Goal: Task Accomplishment & Management: Complete application form

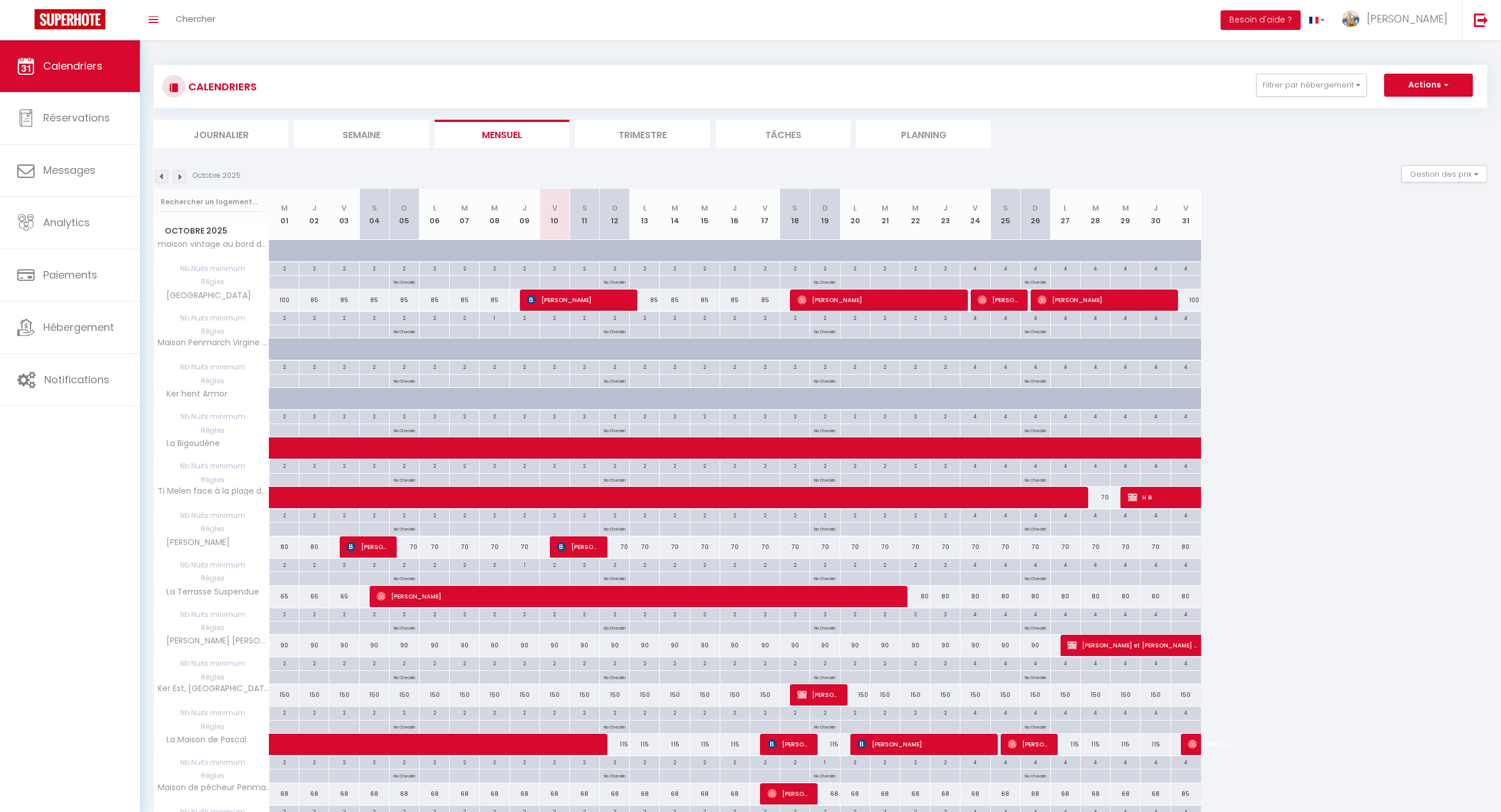
scroll to position [258, 0]
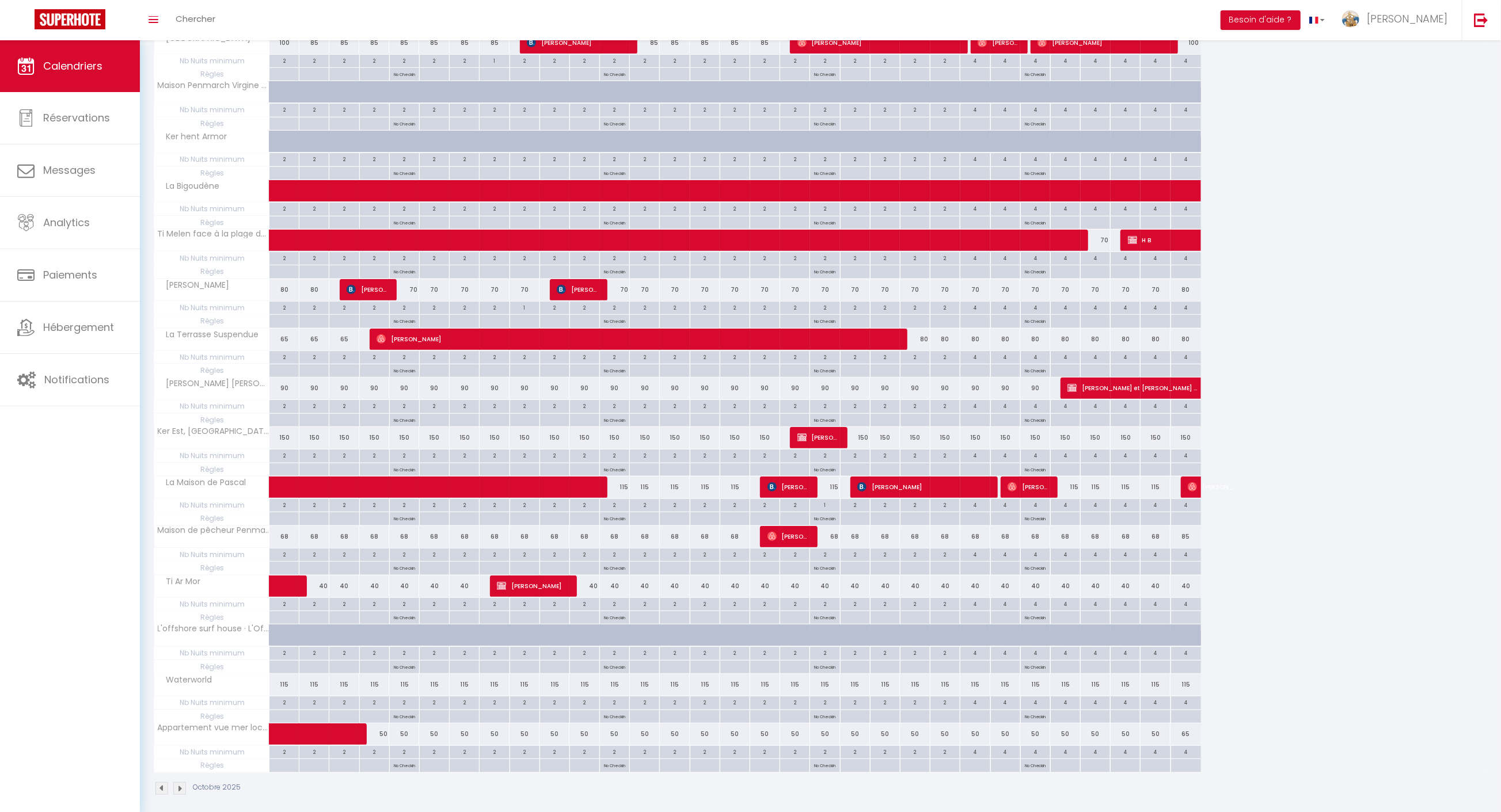
click at [1351, 88] on div "Octobre 2025 M 01 J 02 V 03 S 04 D 05 L 06 M 07 M 08 J 09 V 10 S 11 D 12 L 13 M…" at bounding box center [820, 352] width 1334 height 841
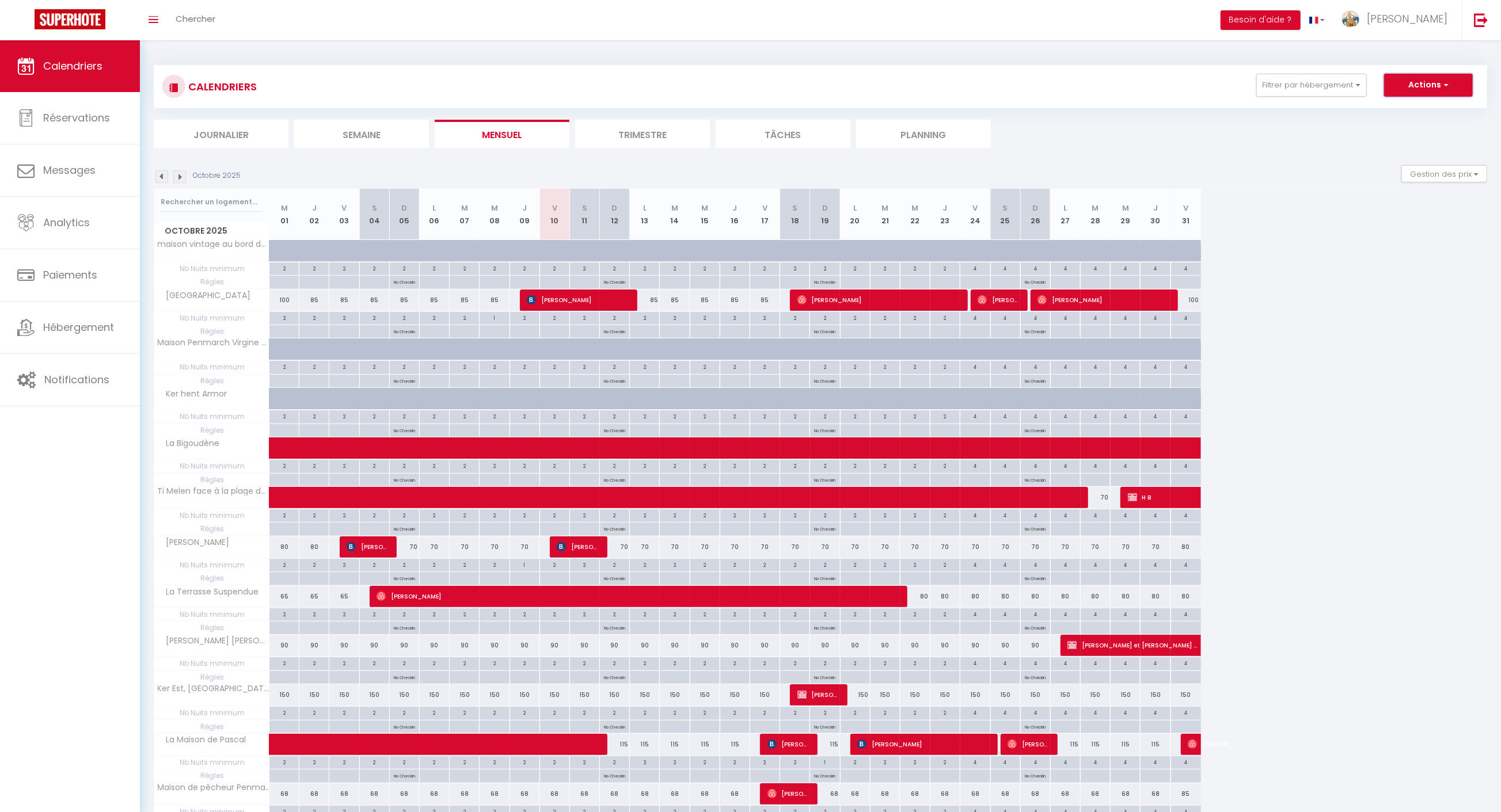
click at [1409, 92] on button "Actions" at bounding box center [1428, 85] width 89 height 23
click at [1416, 108] on link "Nouvelle réservation" at bounding box center [1416, 112] width 100 height 18
select select
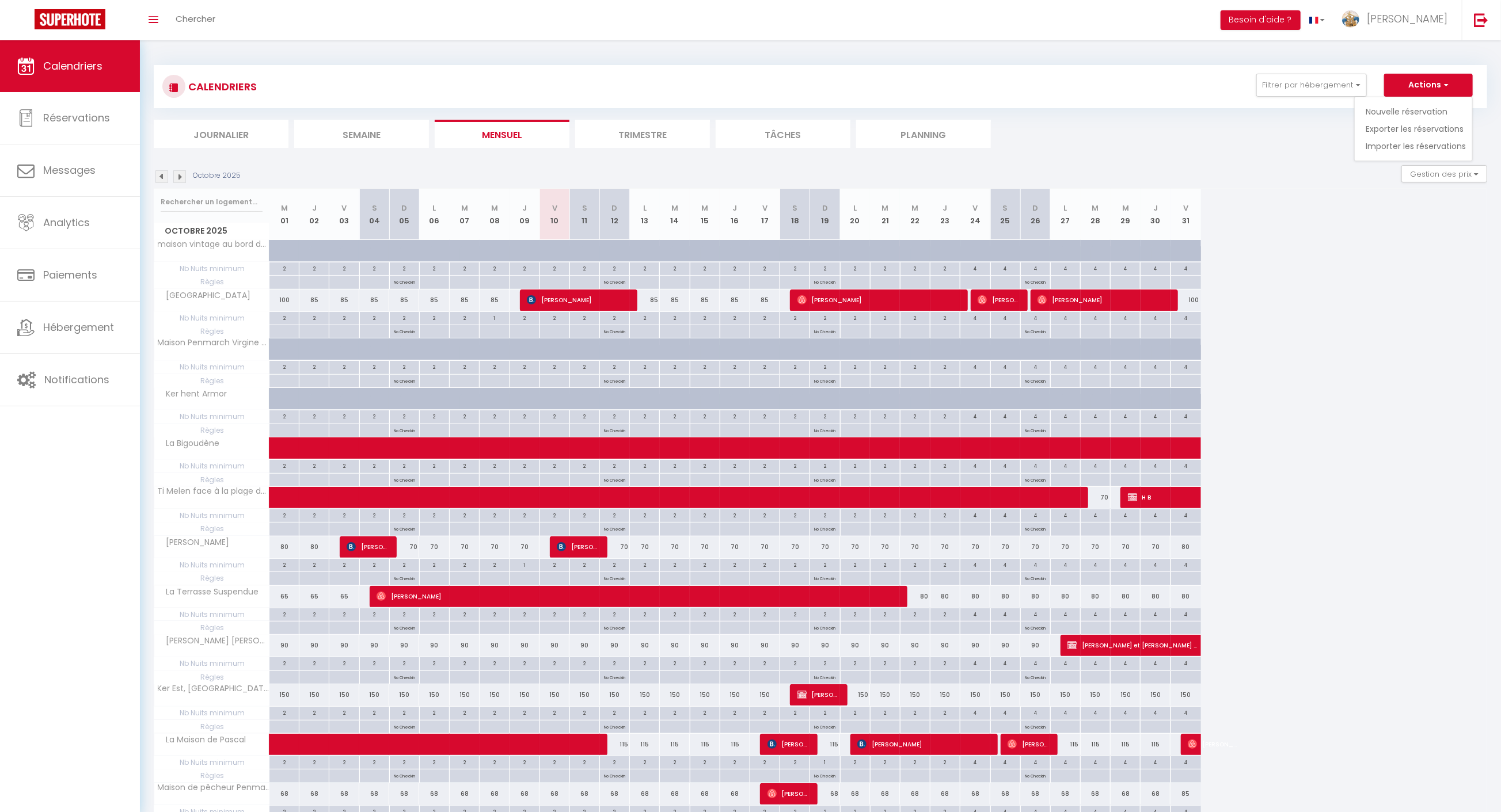
select select
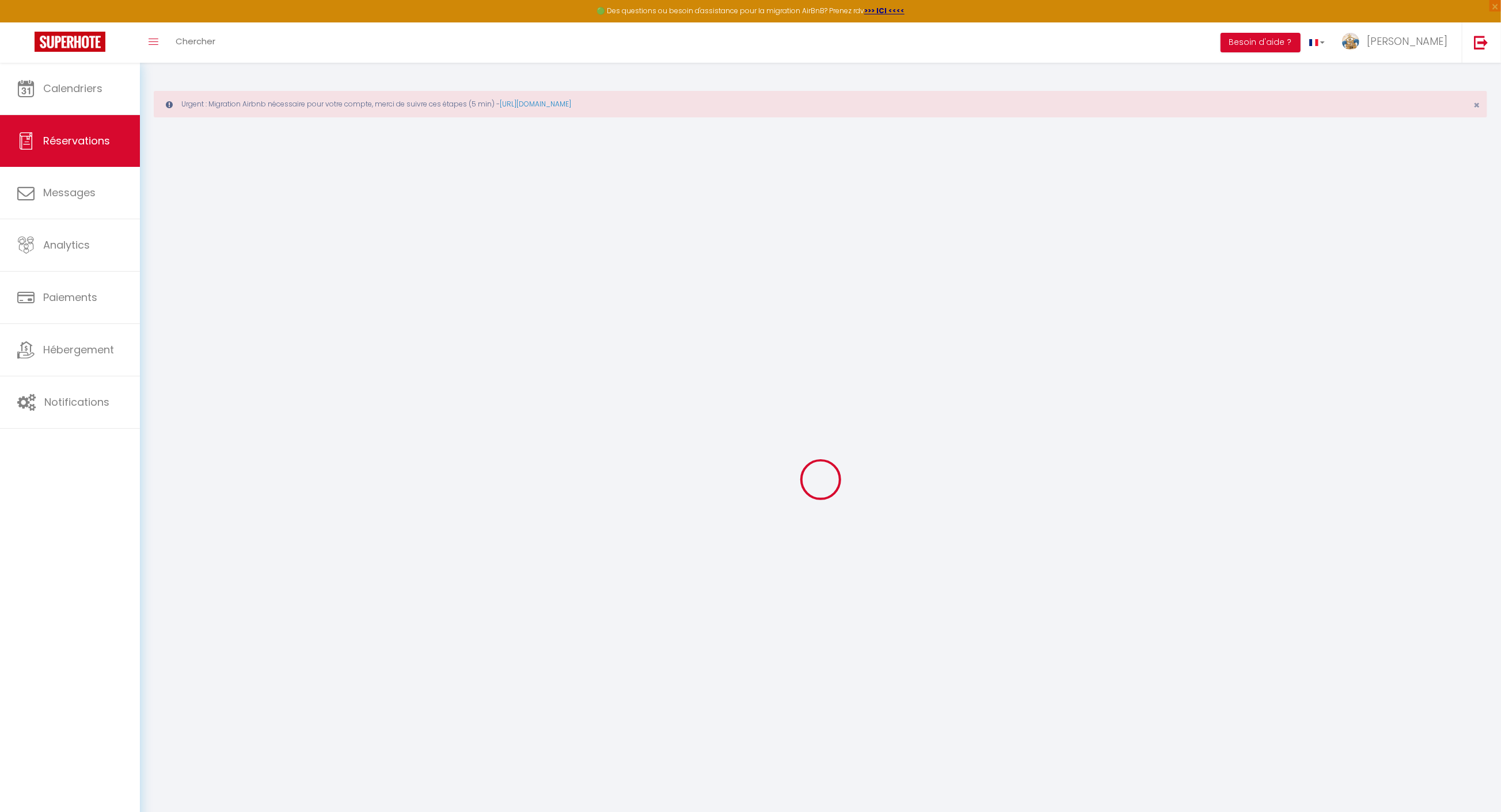
select select
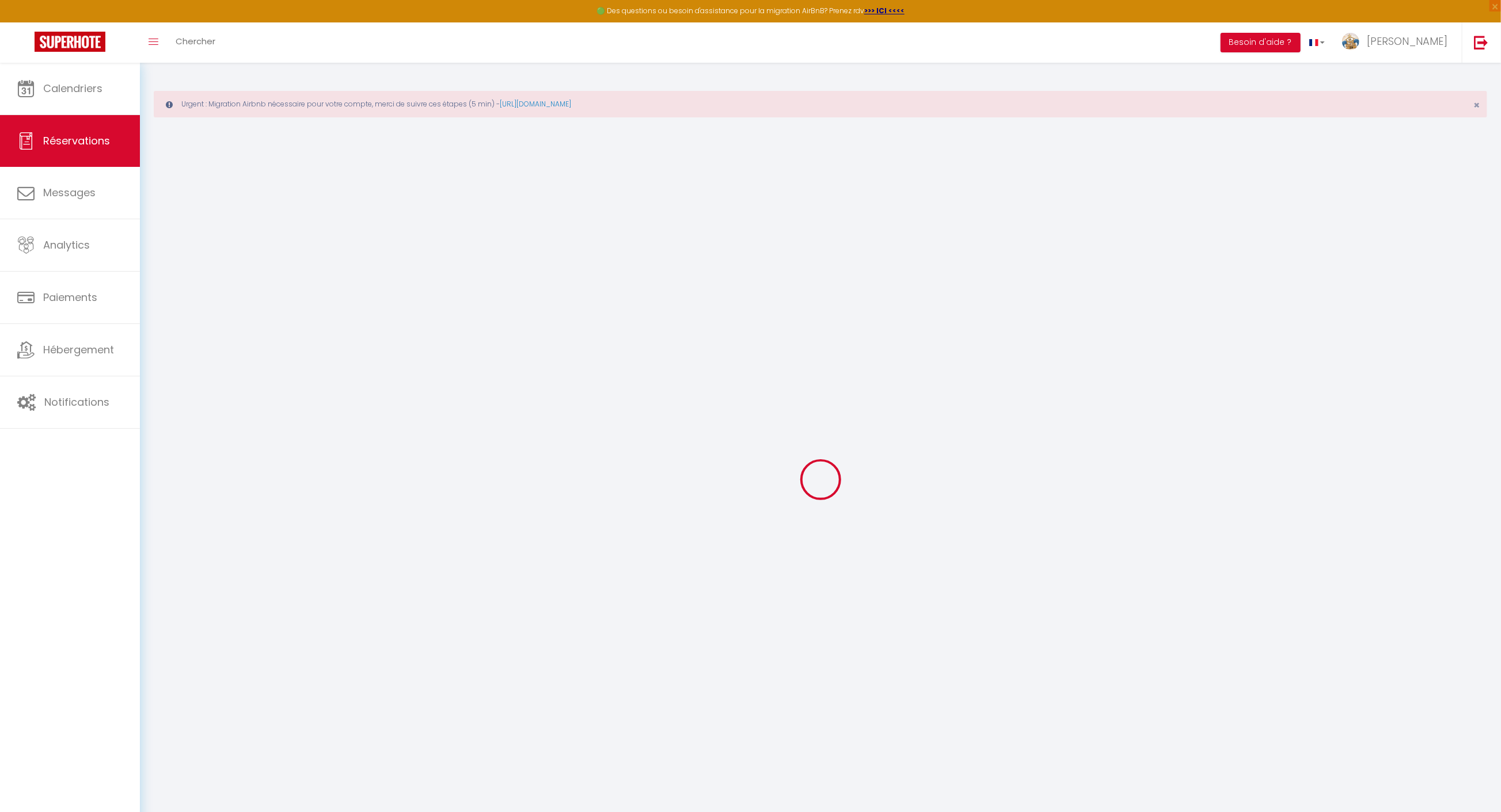
select select
checkbox input "false"
select select
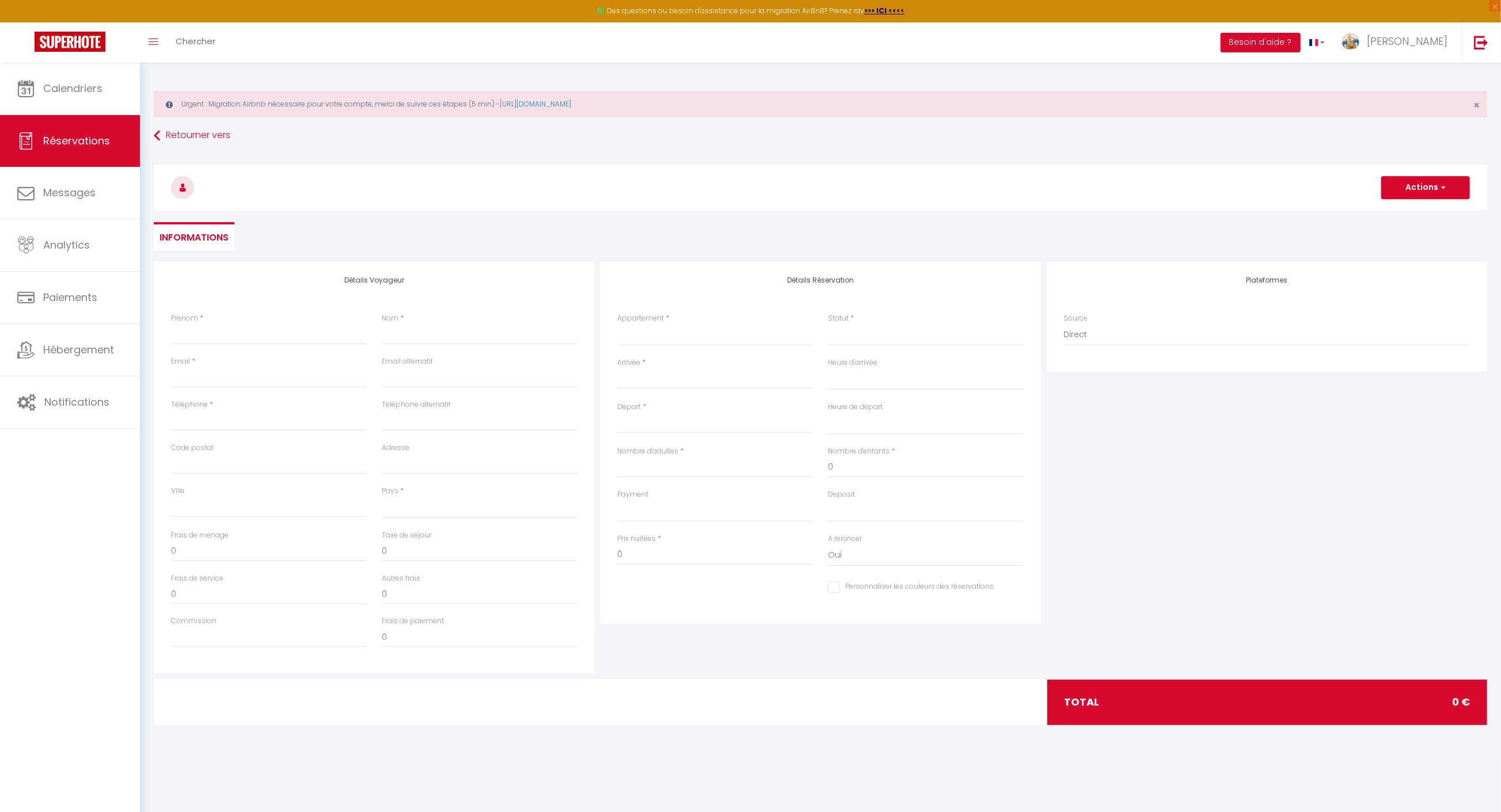
select select
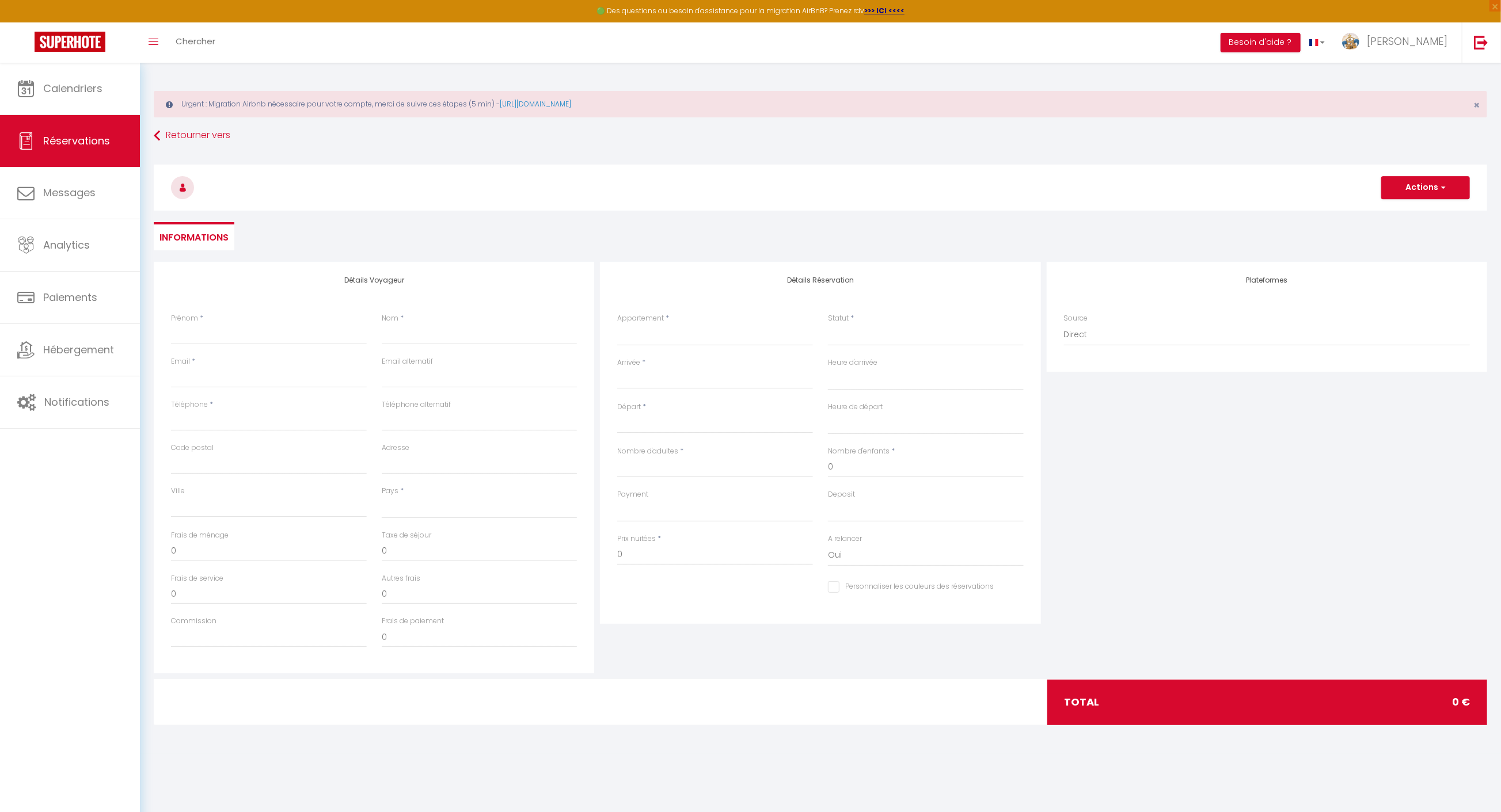
checkbox input "false"
select select
click at [252, 332] on input "Prénom" at bounding box center [269, 334] width 196 height 21
type input "e"
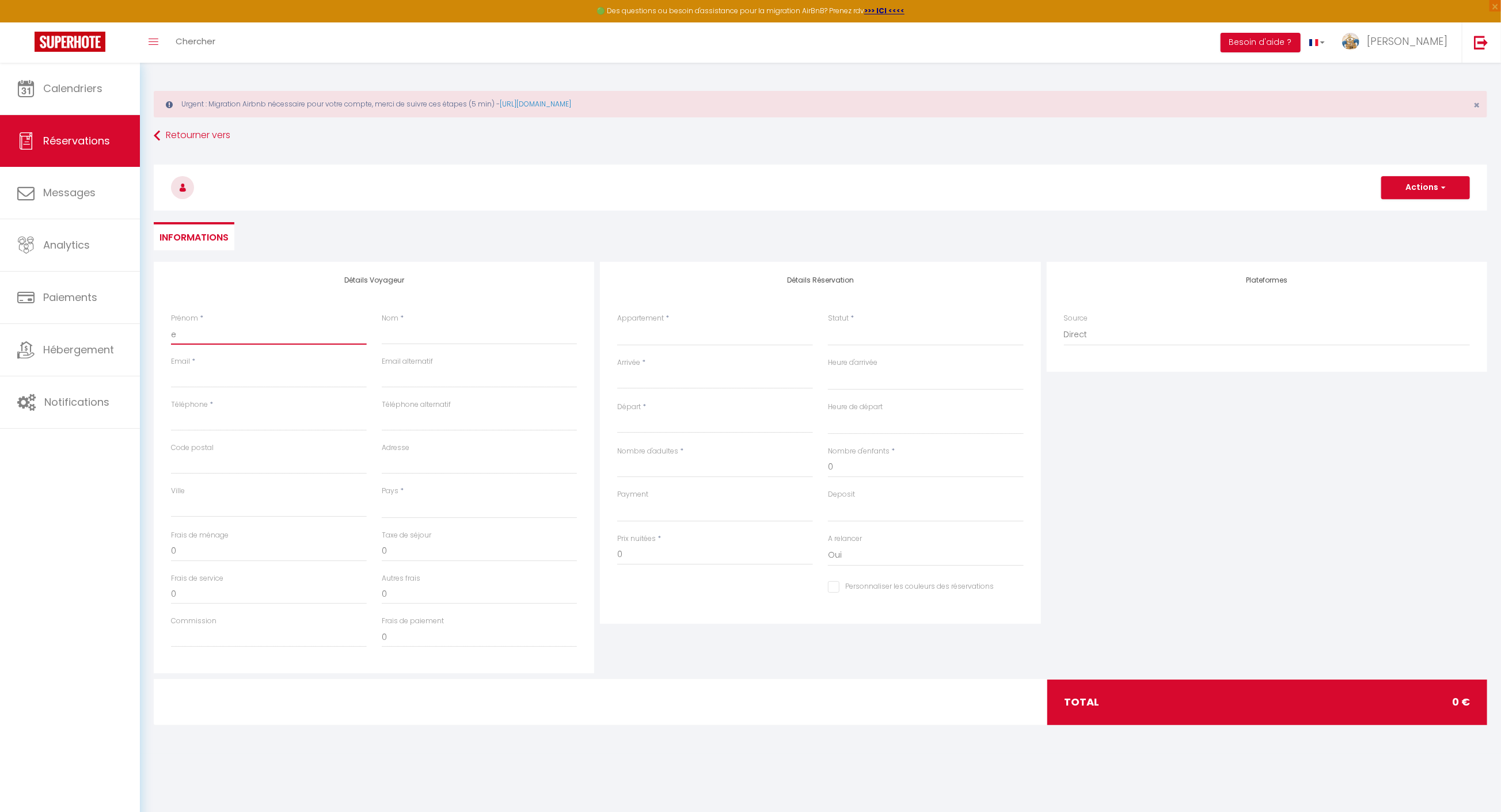
select select
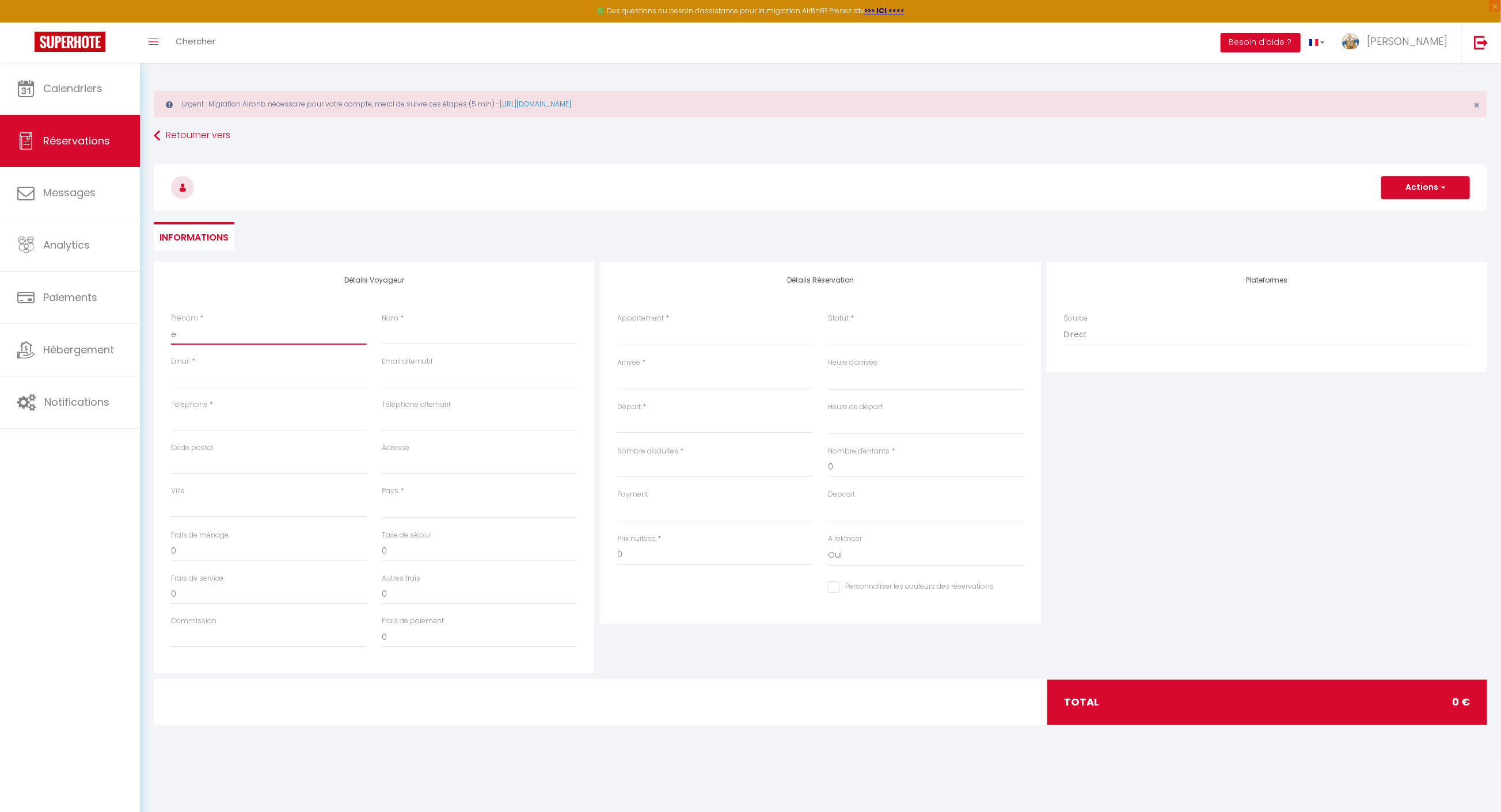
select select
checkbox input "false"
type input "em"
select select
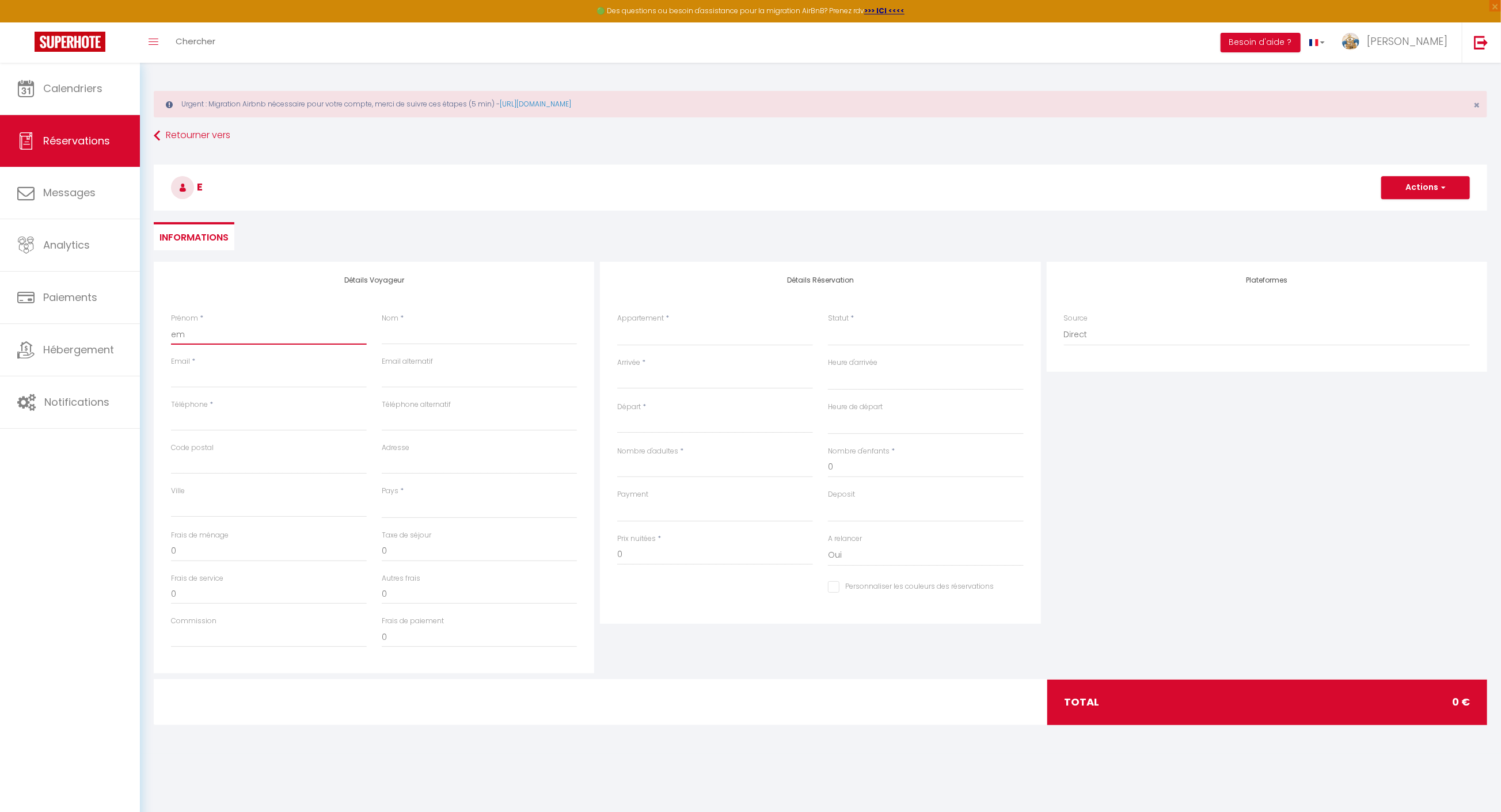
select select
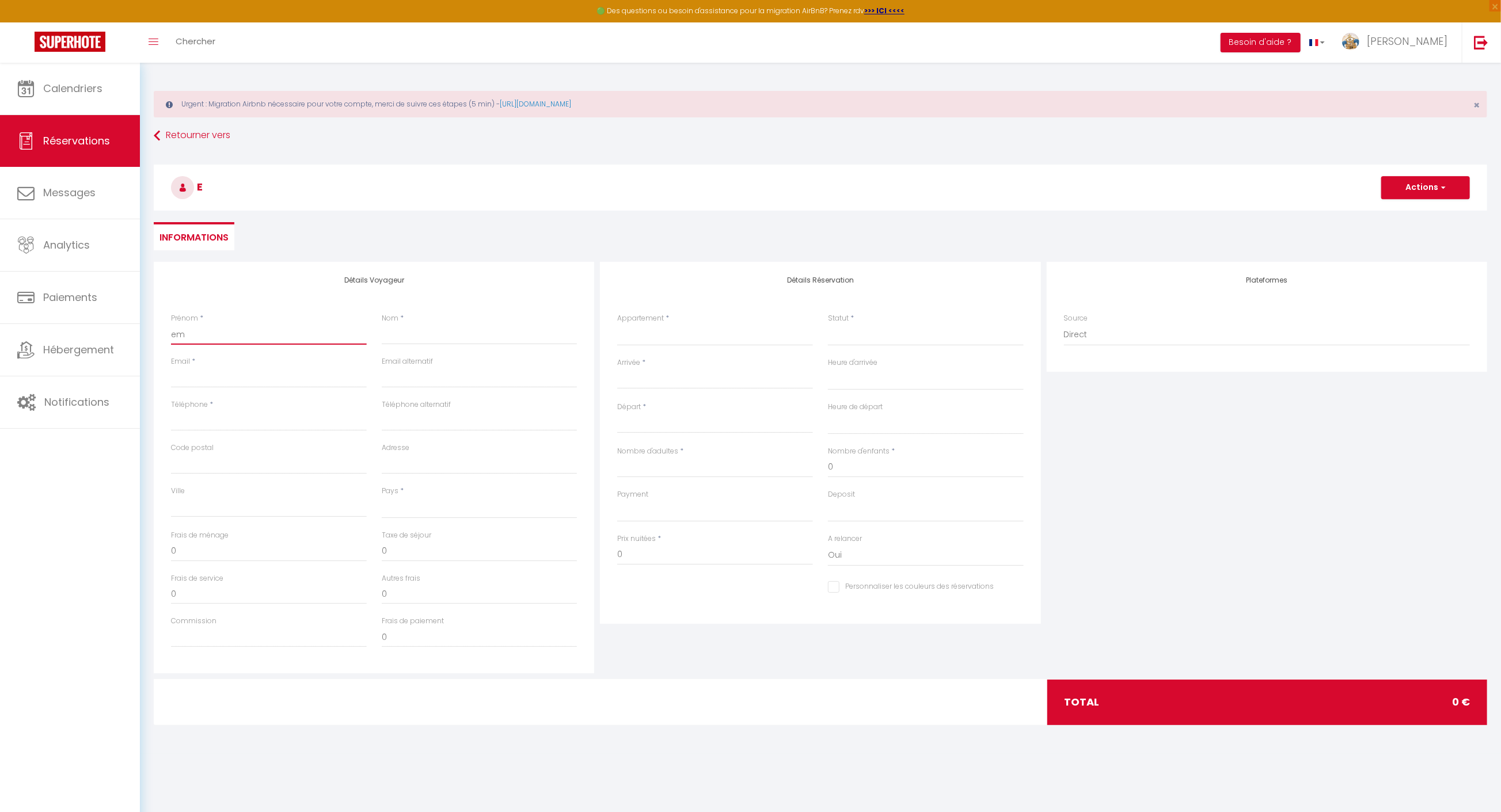
select select
checkbox input "false"
type input "emi"
select select
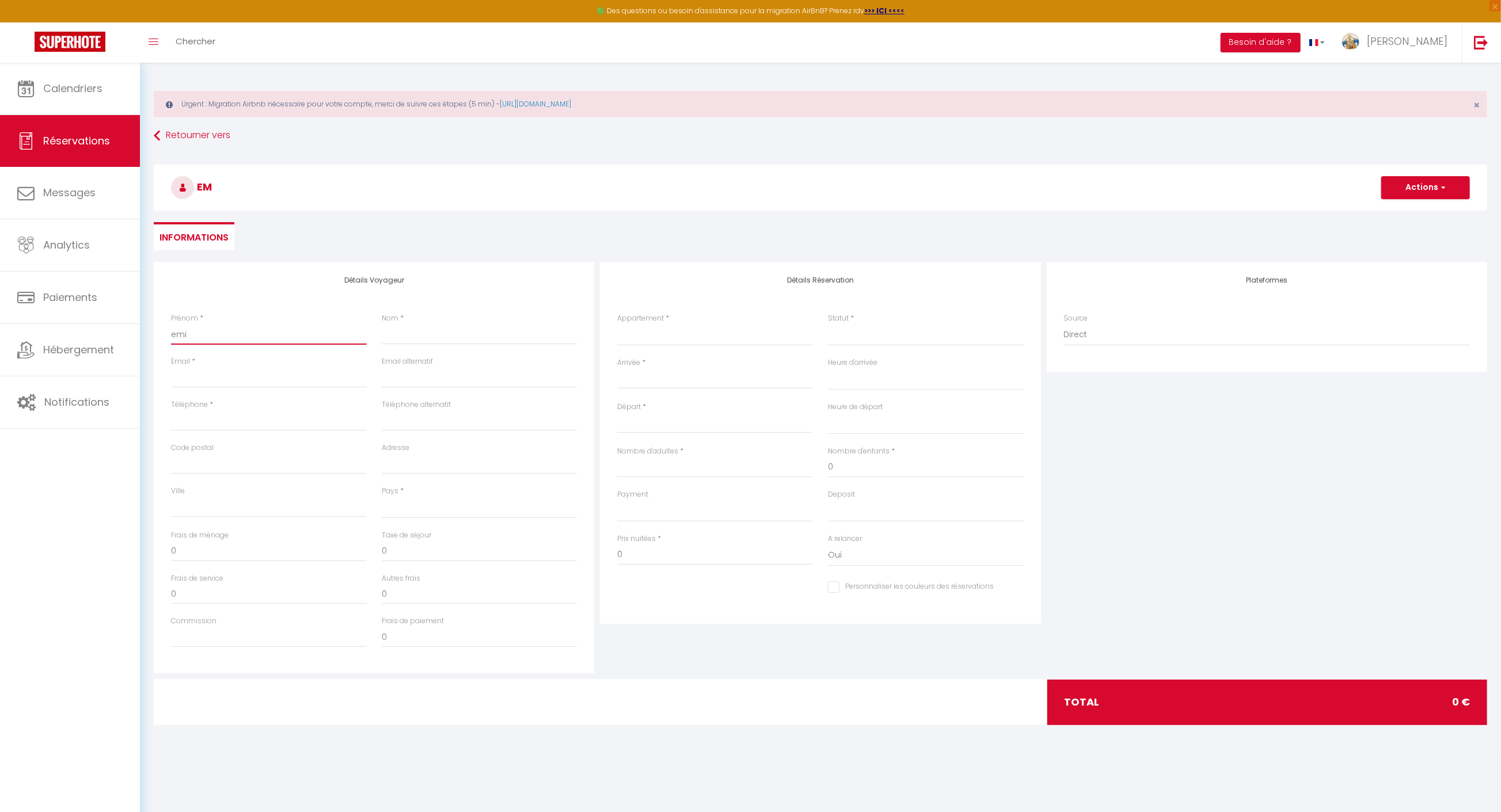
select select
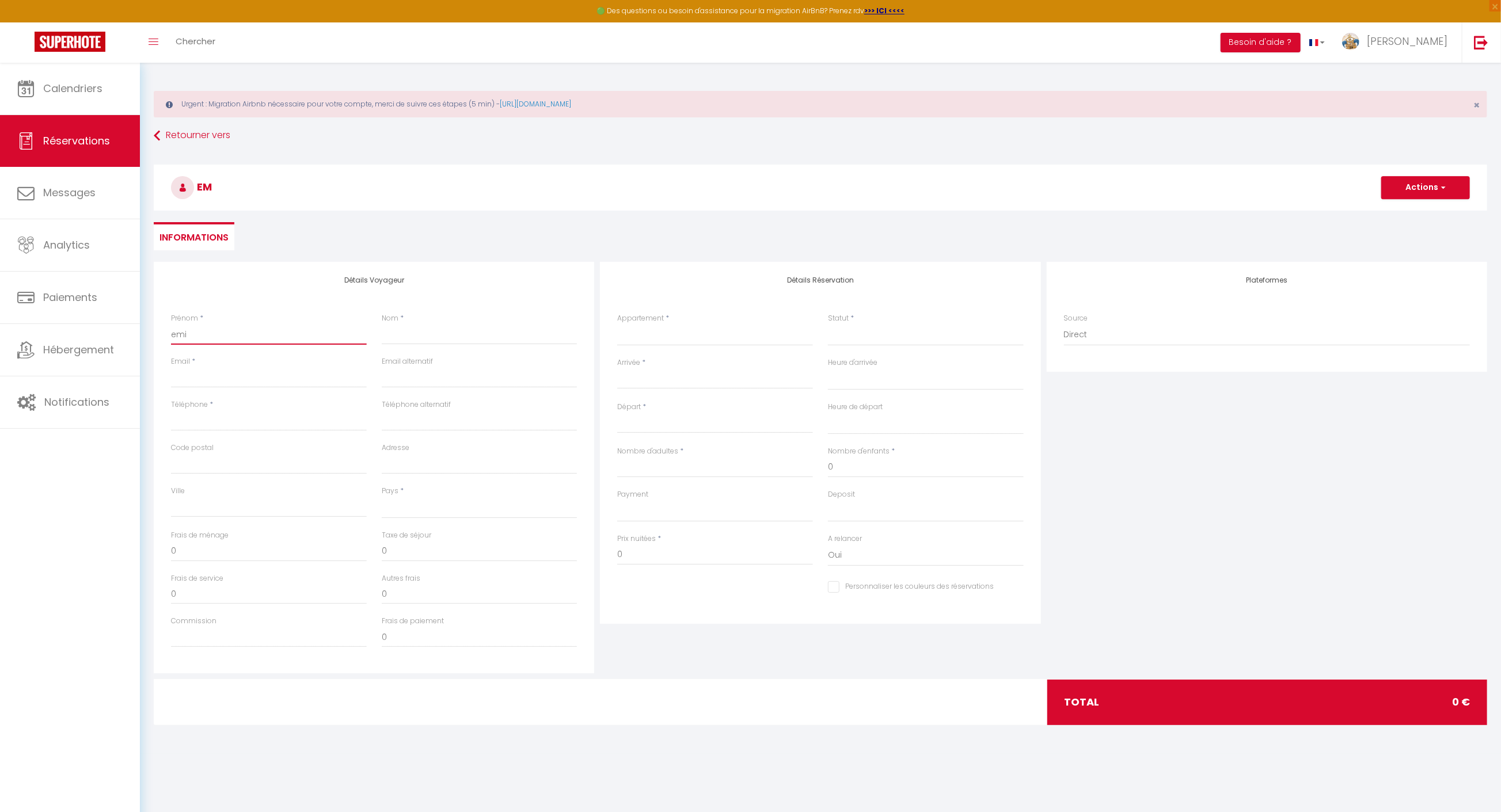
checkbox input "false"
type input "[PERSON_NAME]"
select select
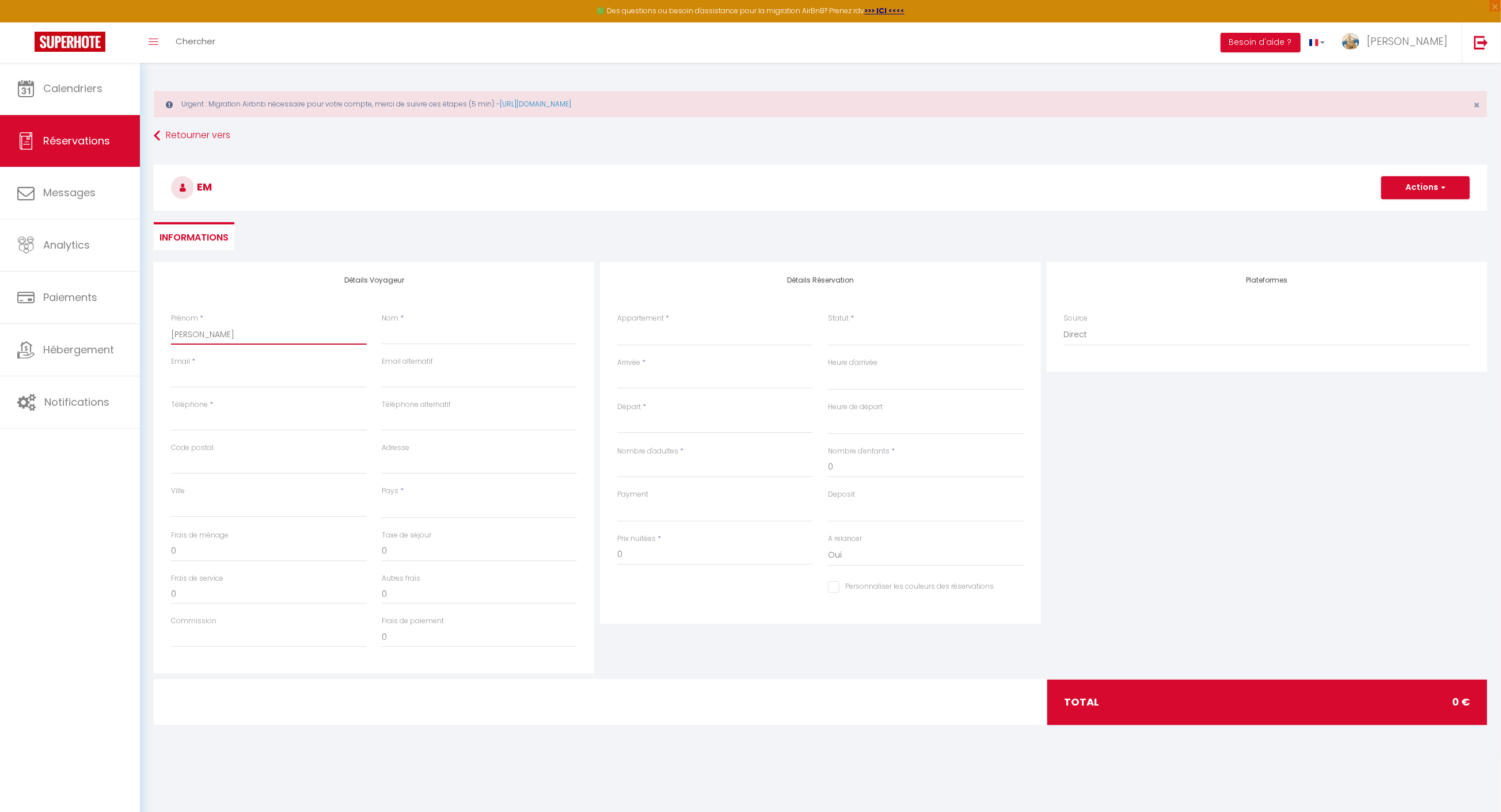
select select
checkbox input "false"
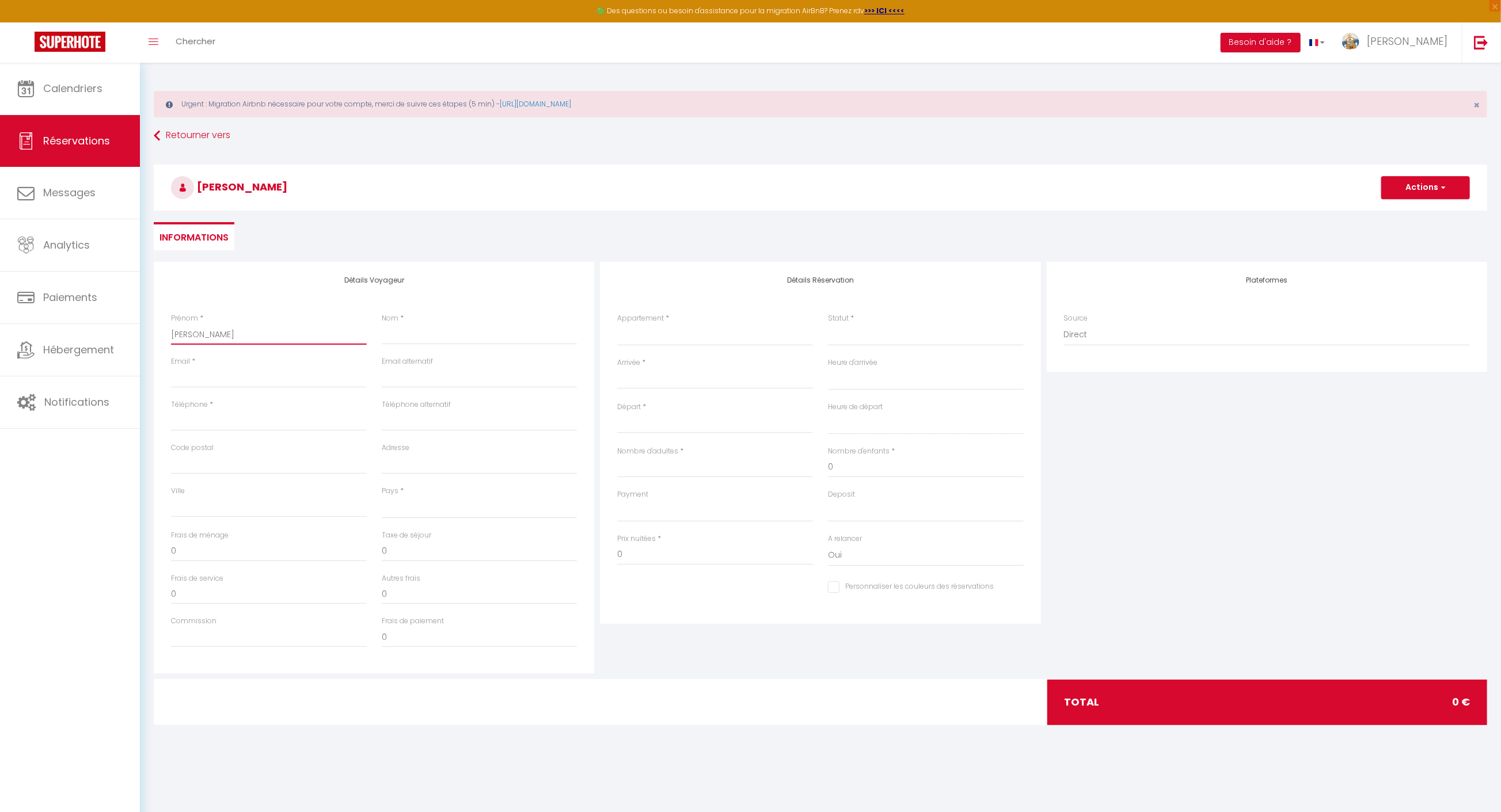
type input "emili"
select select
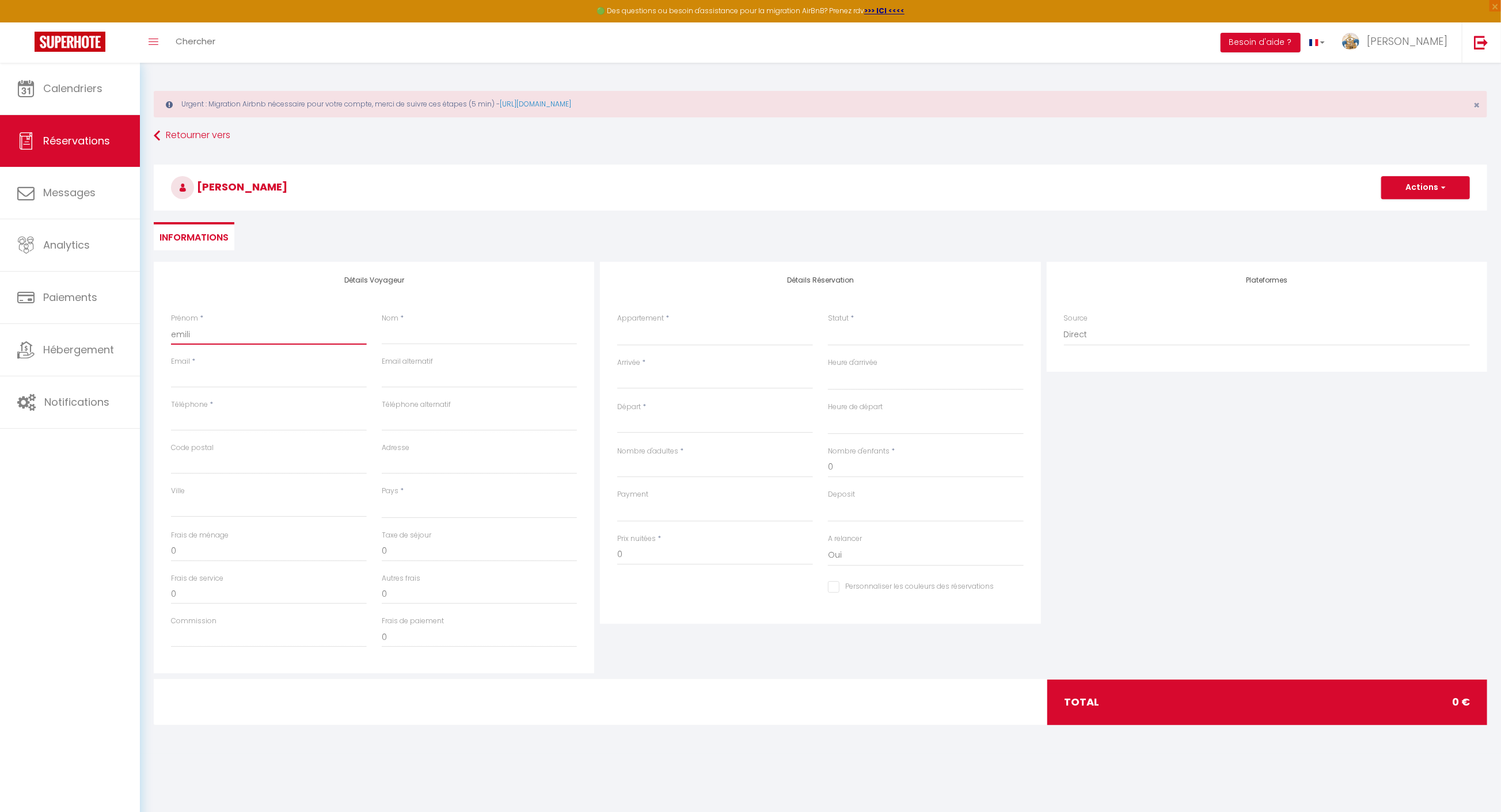
select select
checkbox input "false"
type input "[PERSON_NAME]"
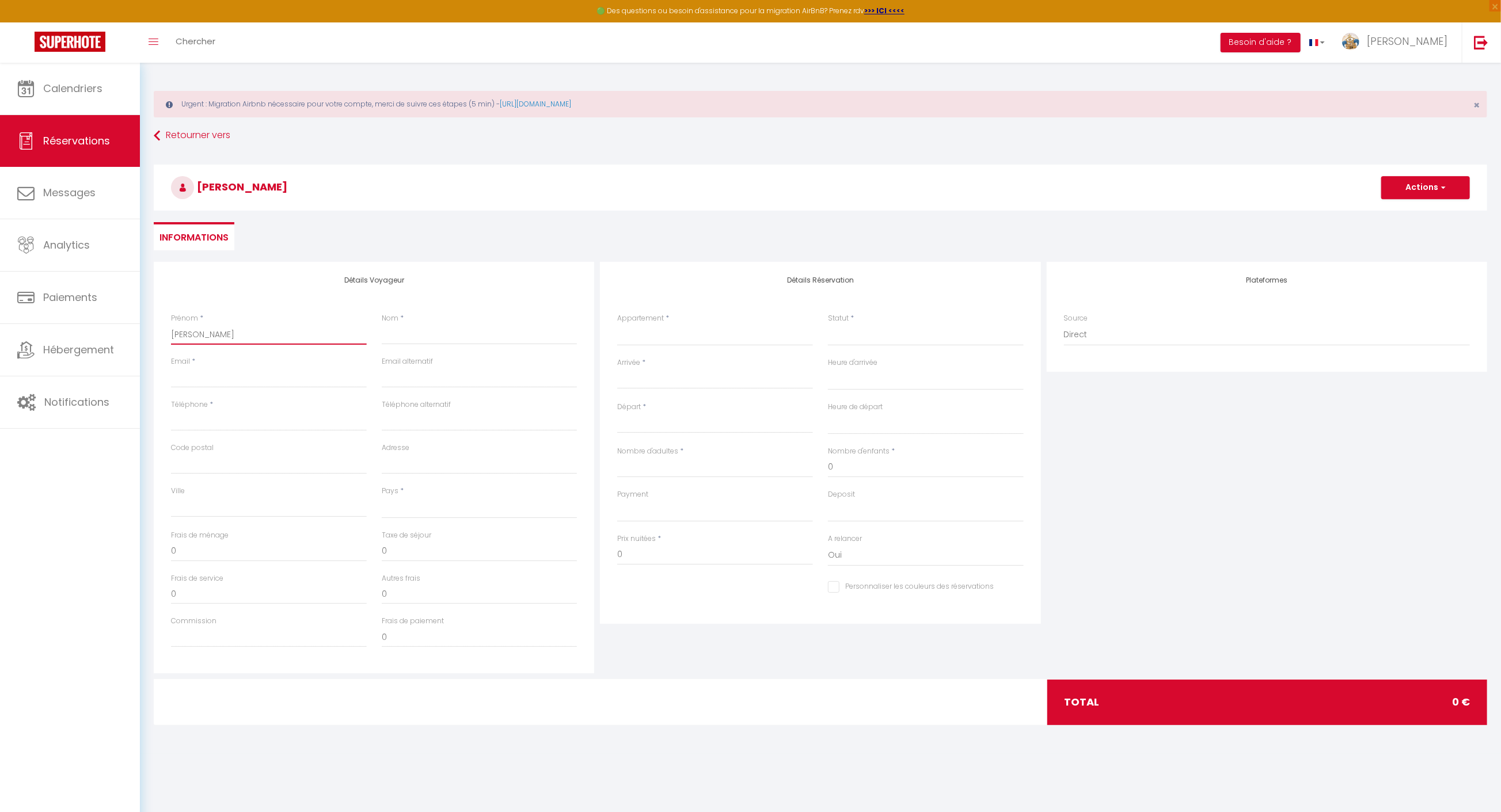
select select
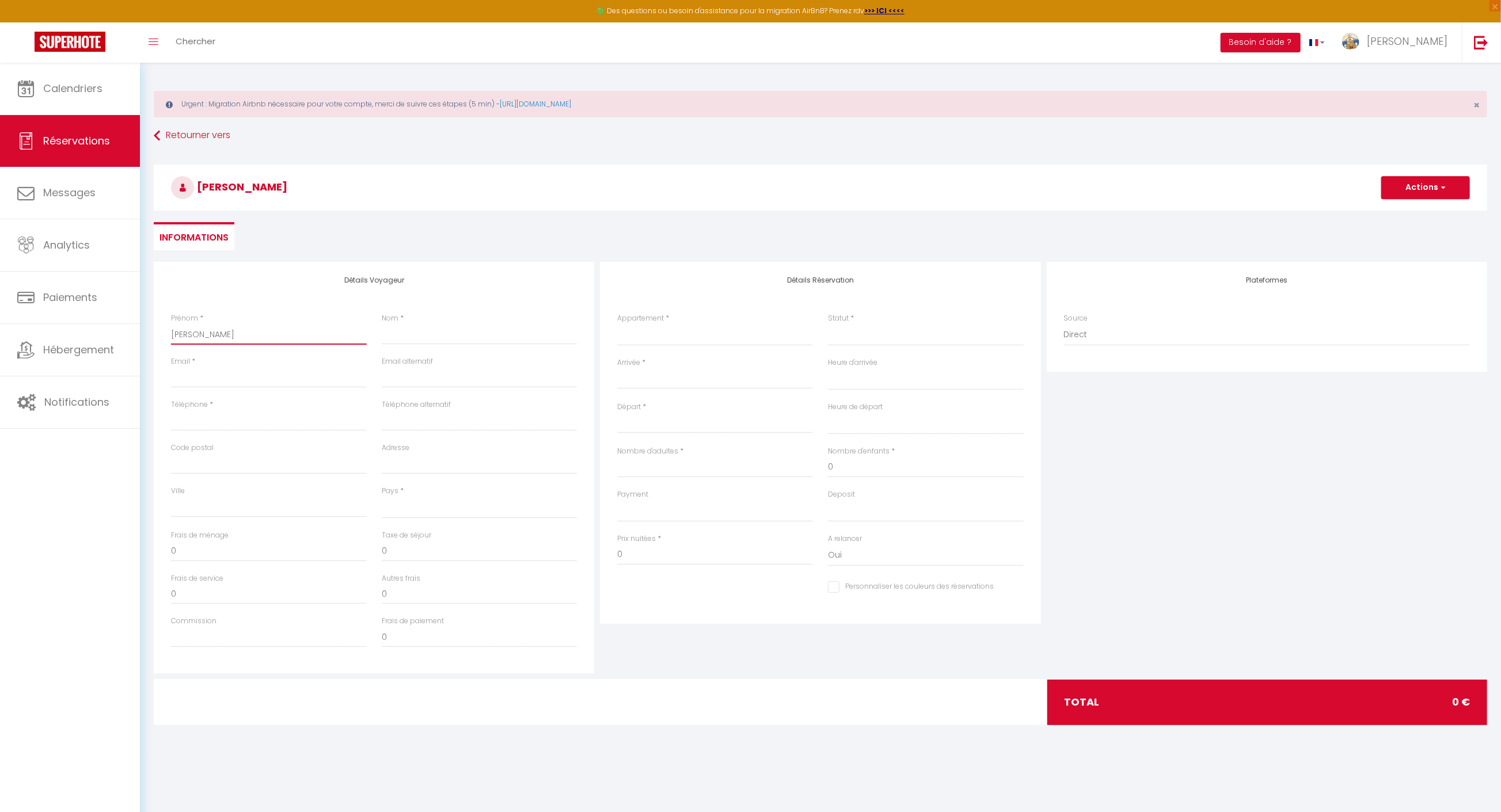
select select
checkbox input "false"
type input "[PERSON_NAME]"
click at [426, 348] on div "Nom *" at bounding box center [479, 334] width 210 height 43
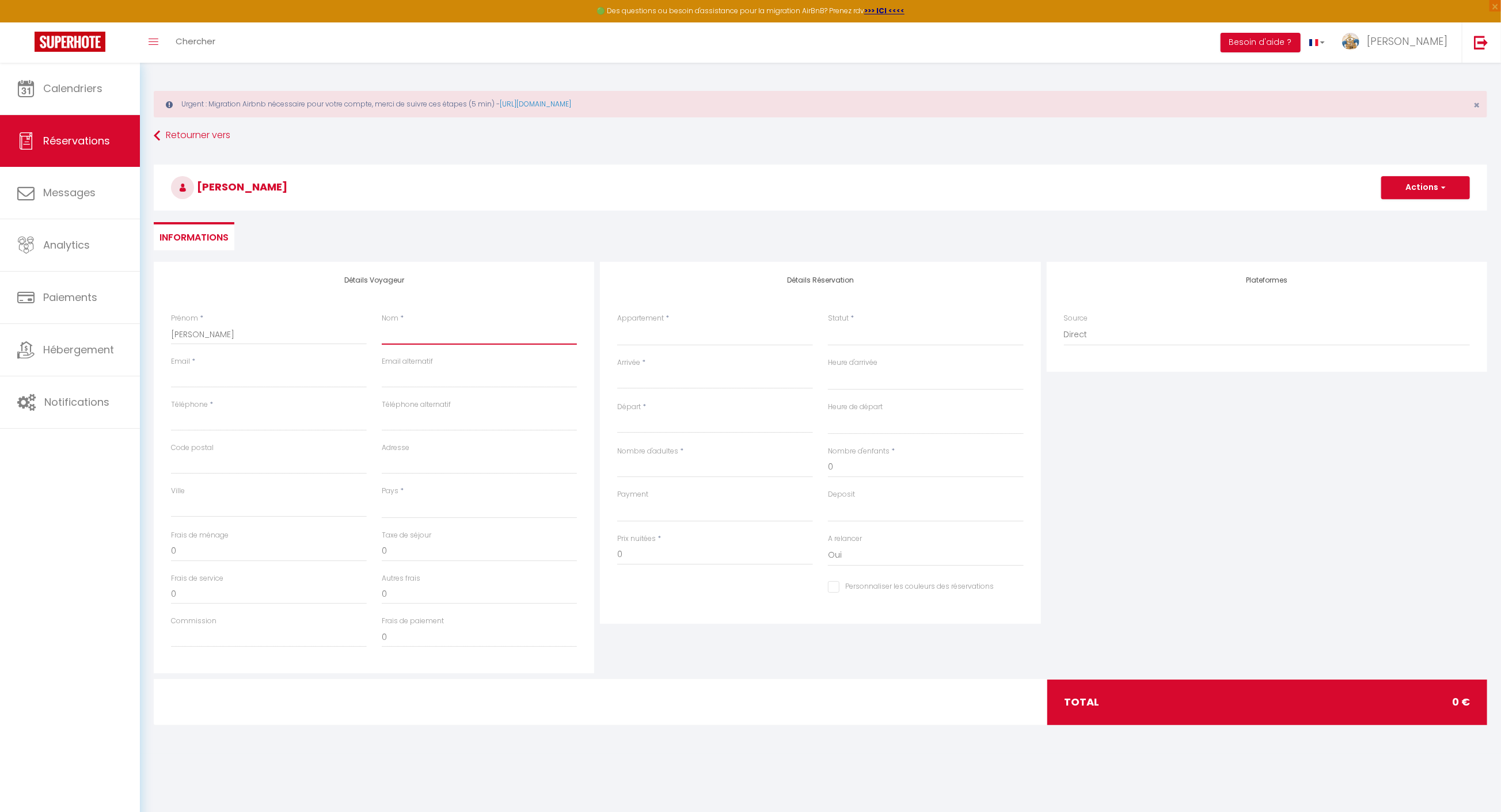
click at [423, 334] on input "Nom" at bounding box center [479, 334] width 196 height 21
type input "b"
select select
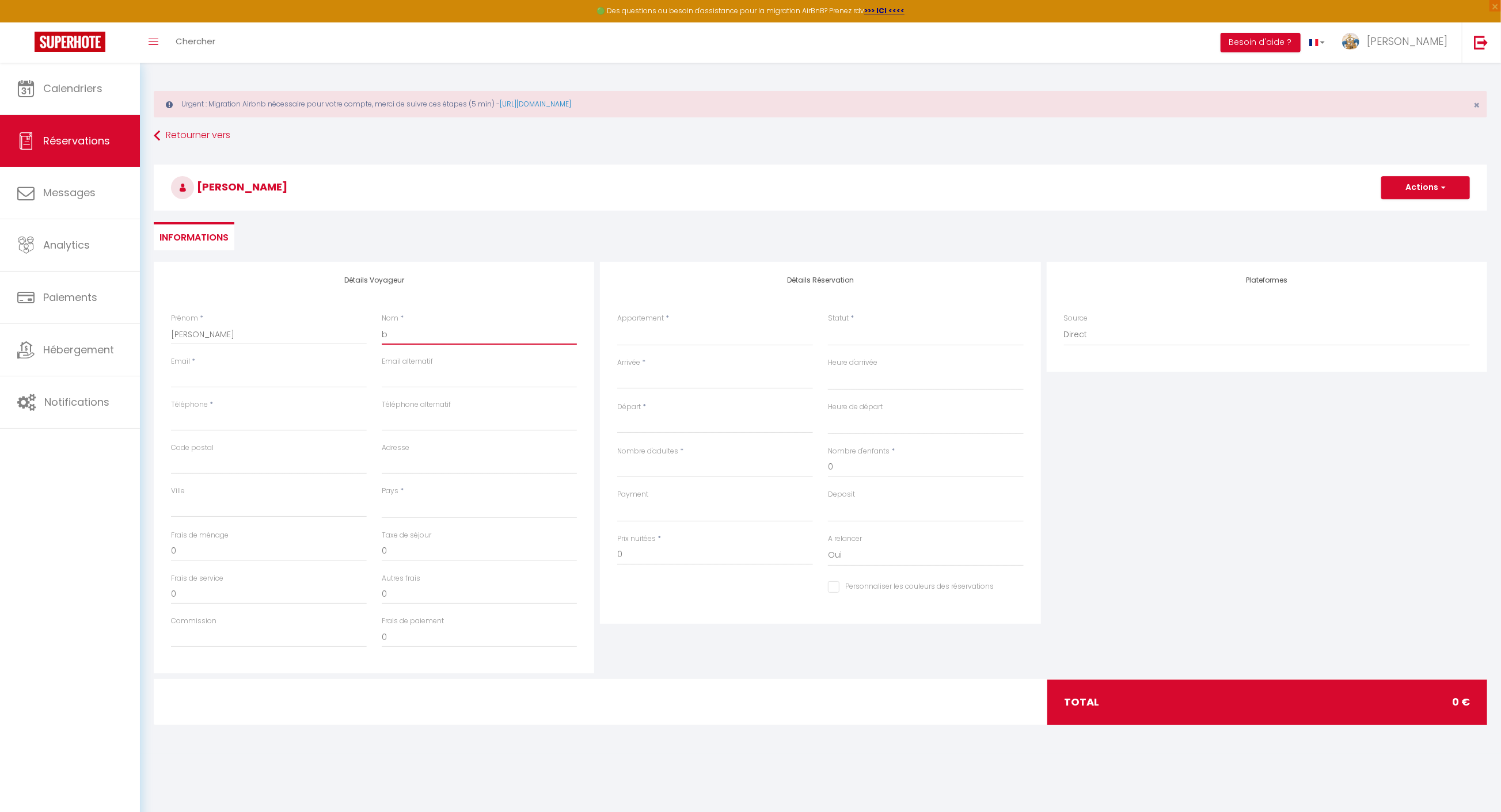
select select
checkbox input "false"
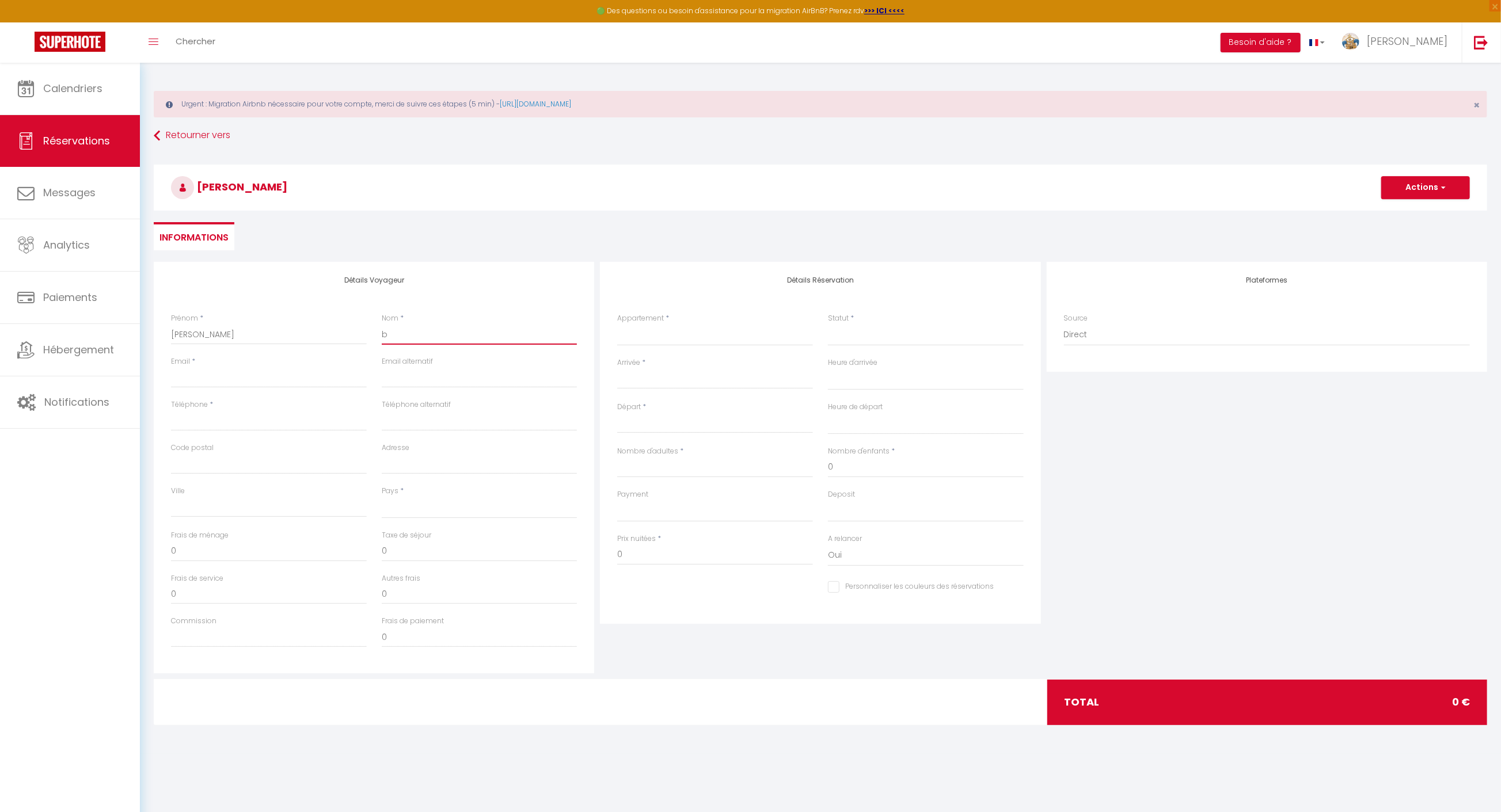
type input "be"
select select
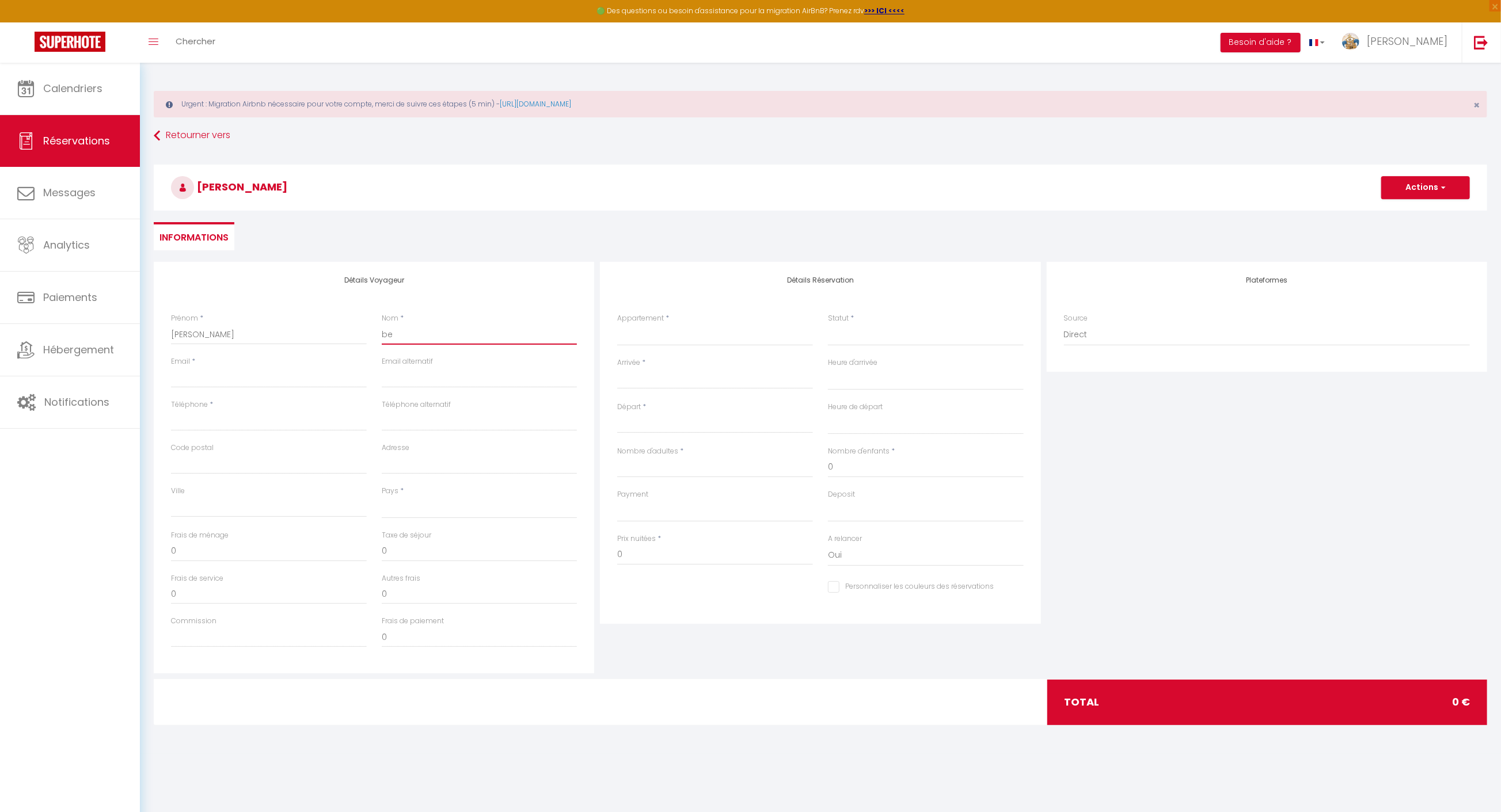
select select
checkbox input "false"
type input "ben"
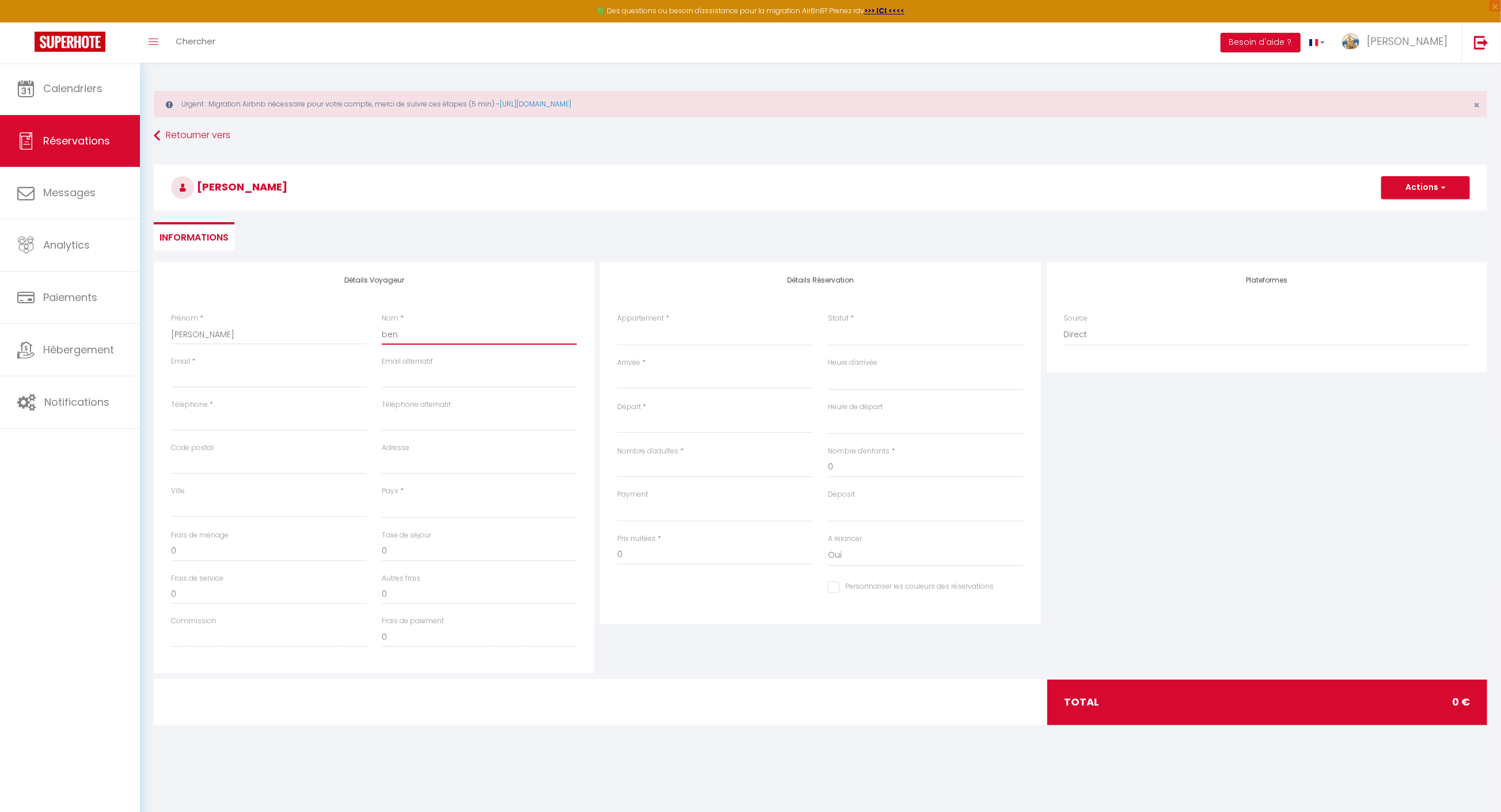
select select
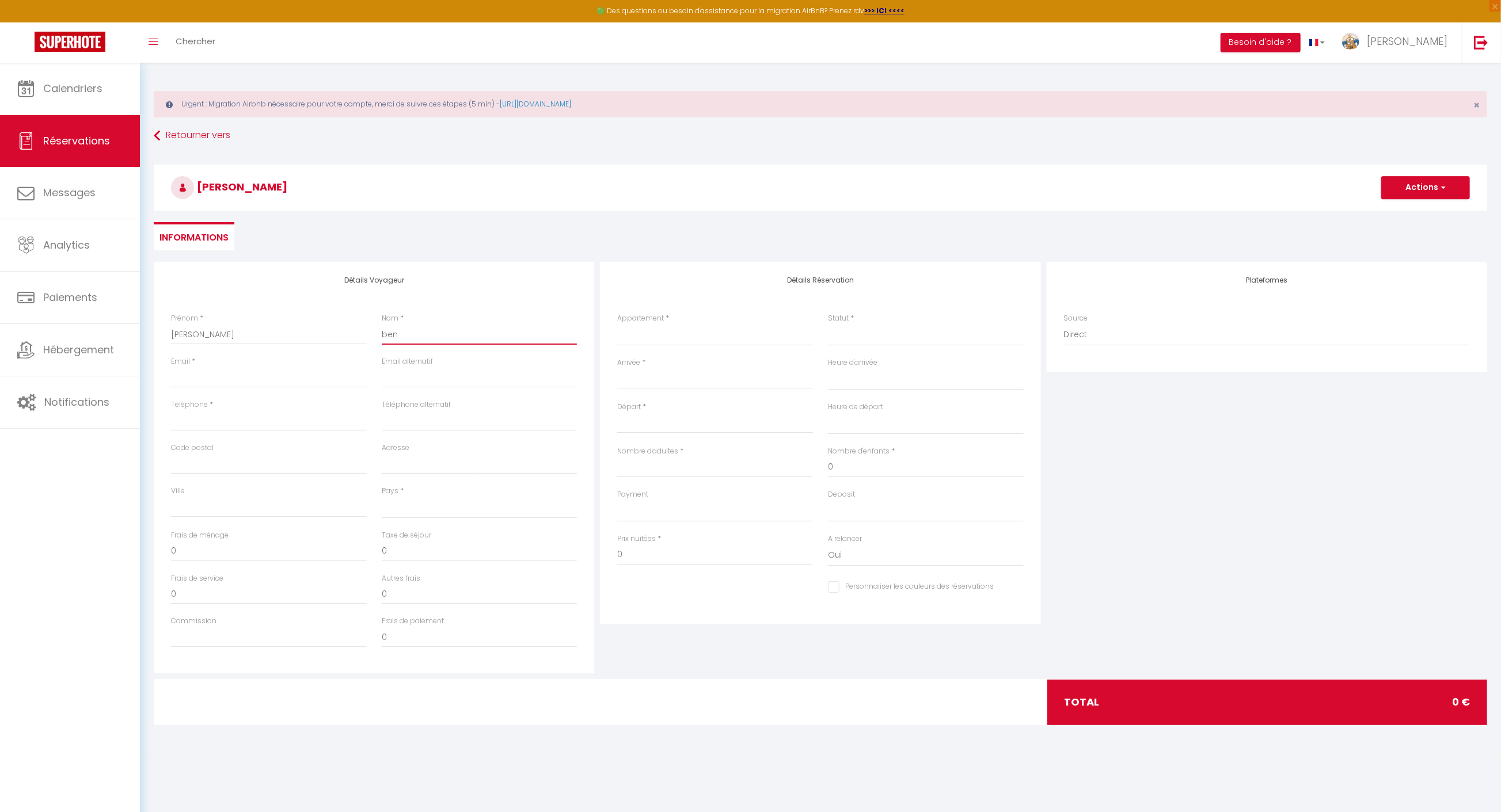
select select
checkbox input "false"
type input "beno"
select select
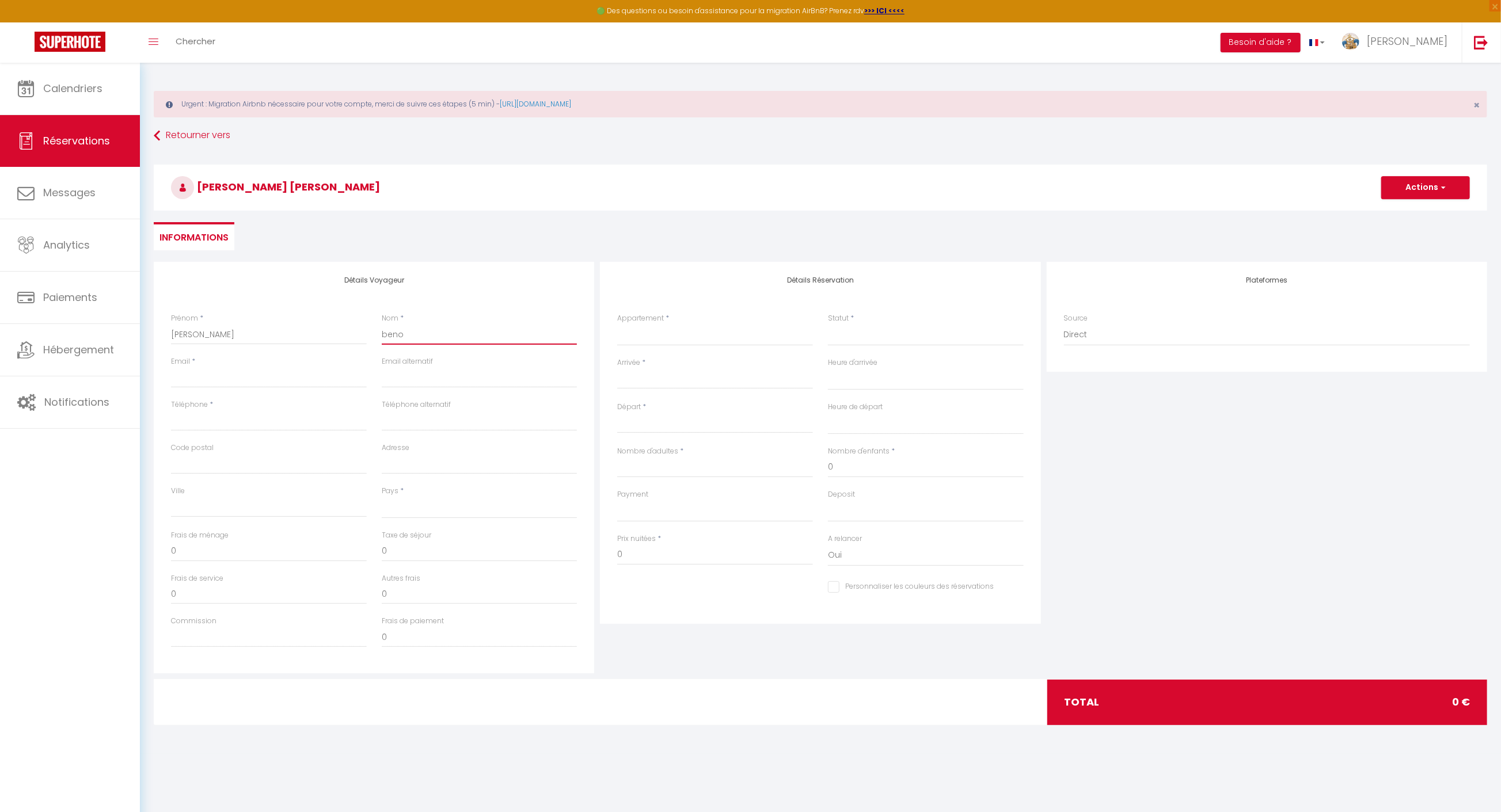
select select
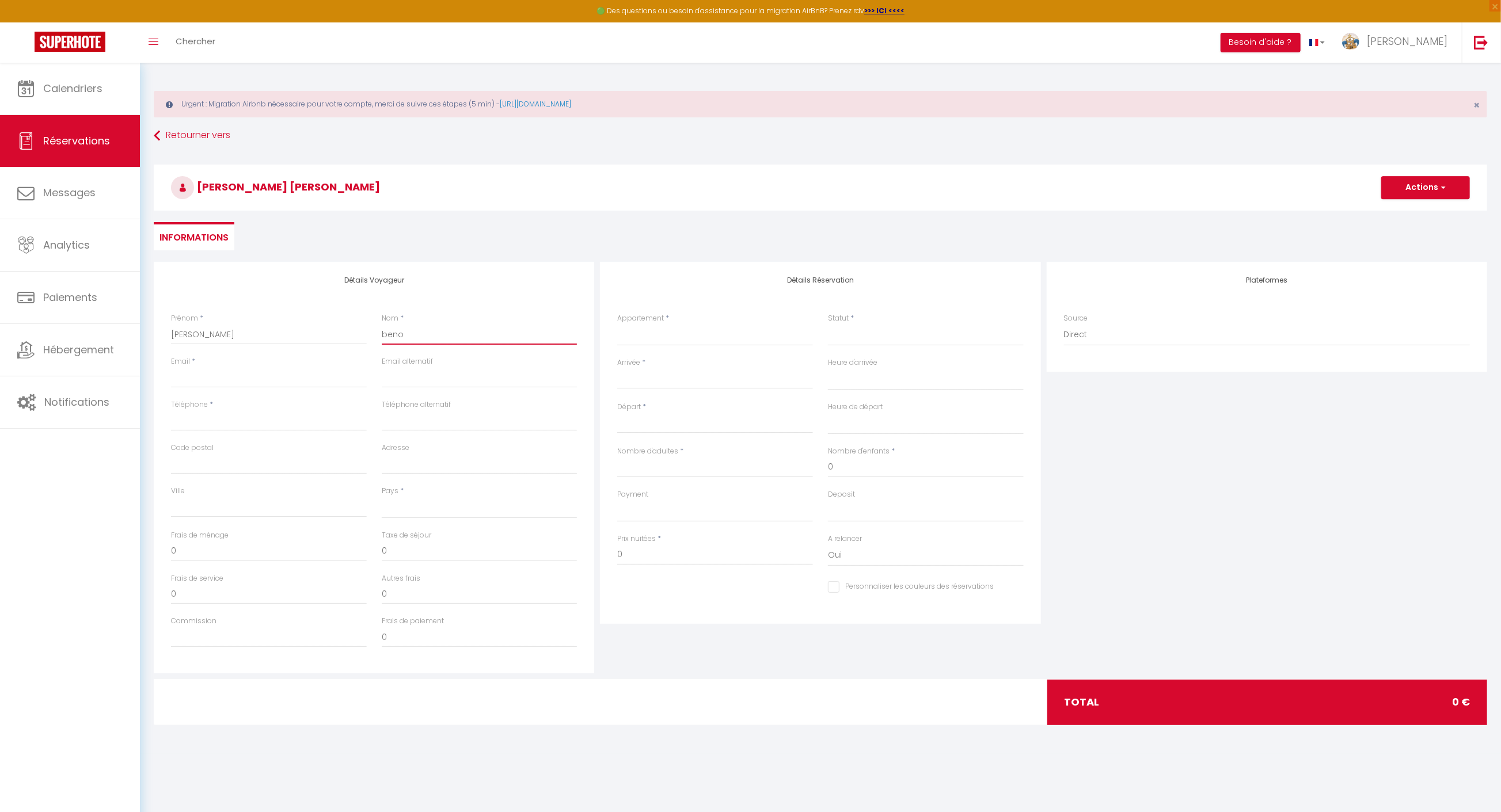
select select
checkbox input "false"
type input "benoi"
select select
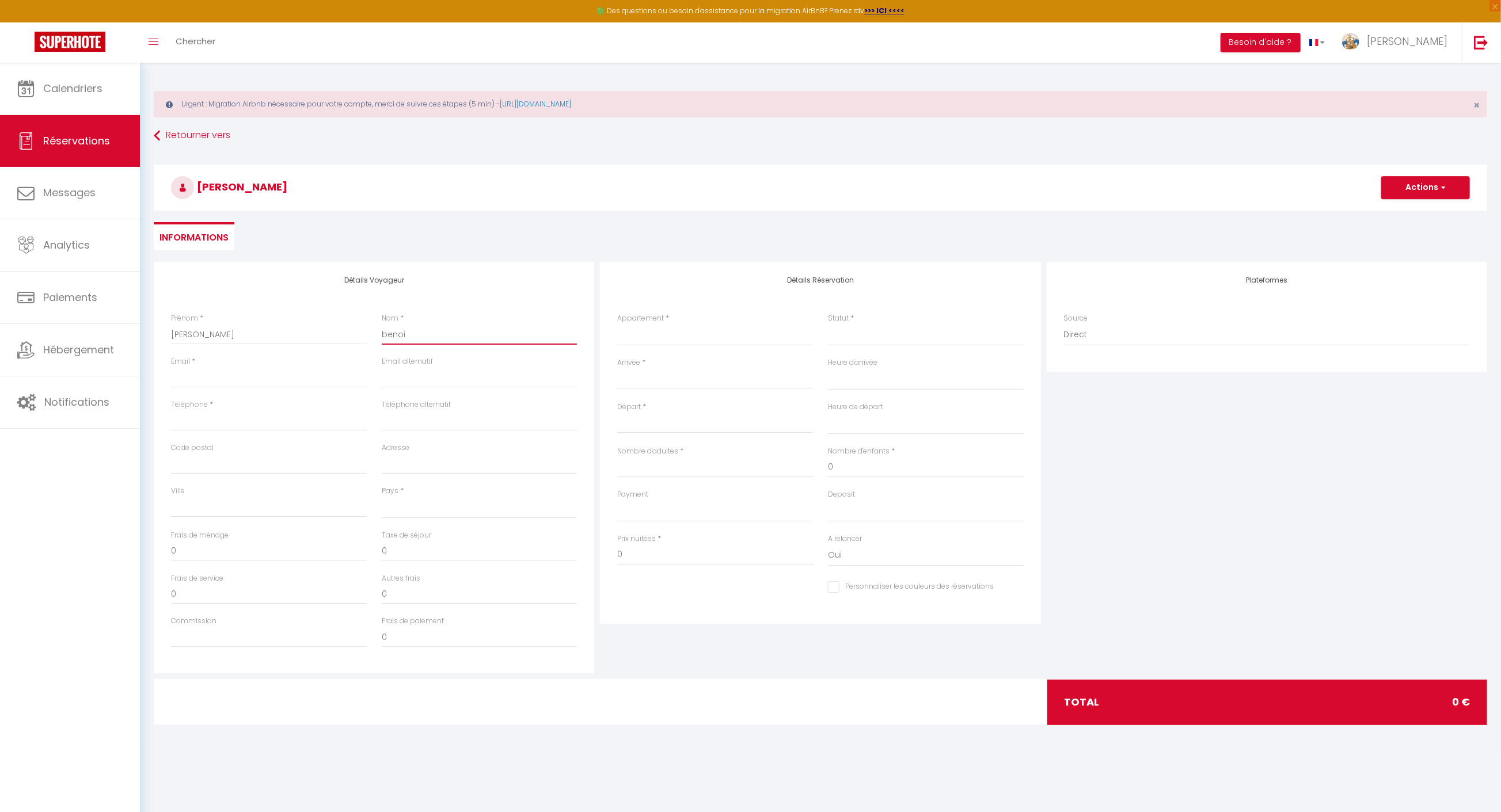
select select
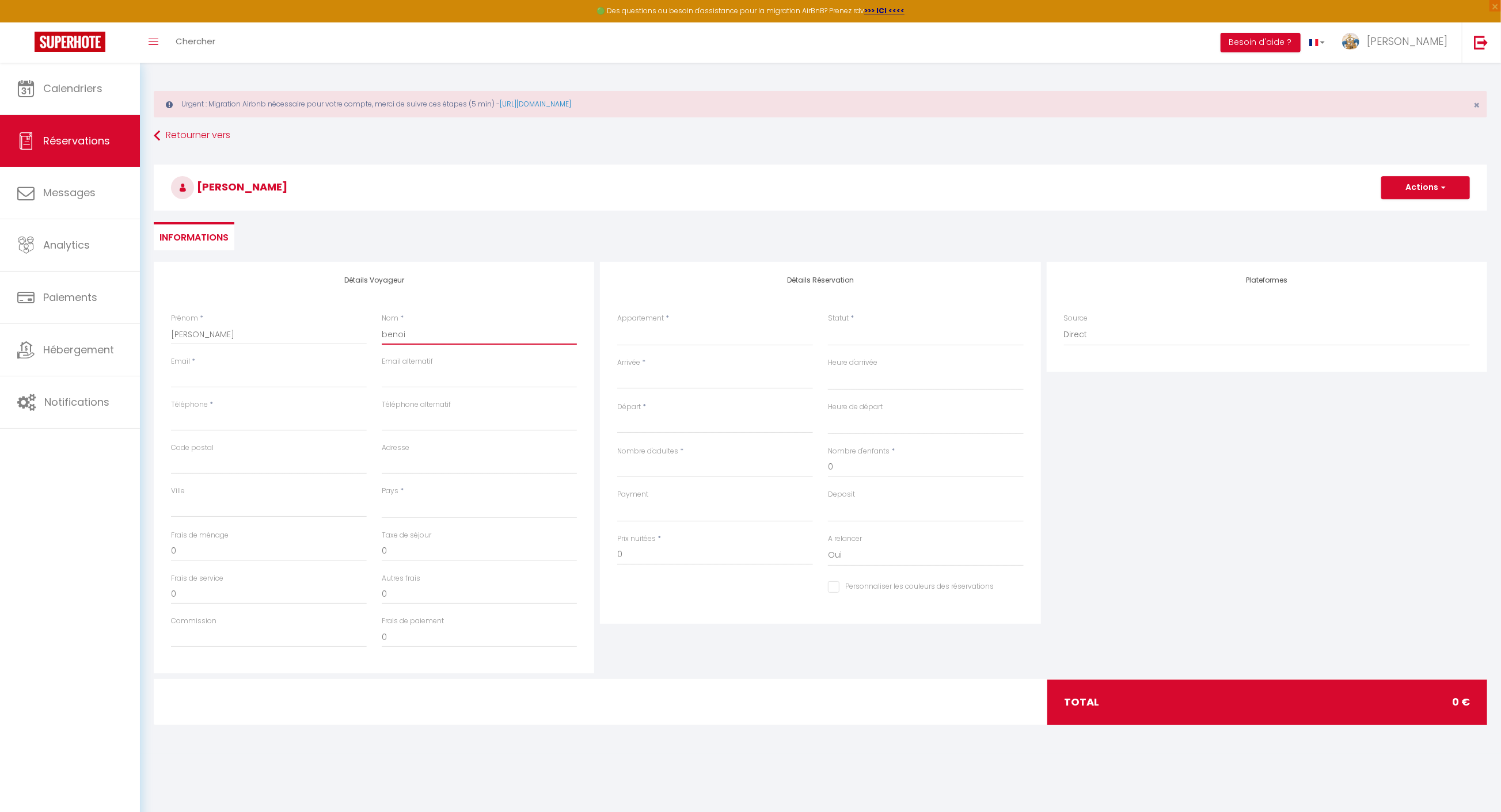
checkbox input "false"
type input "[PERSON_NAME]"
select select
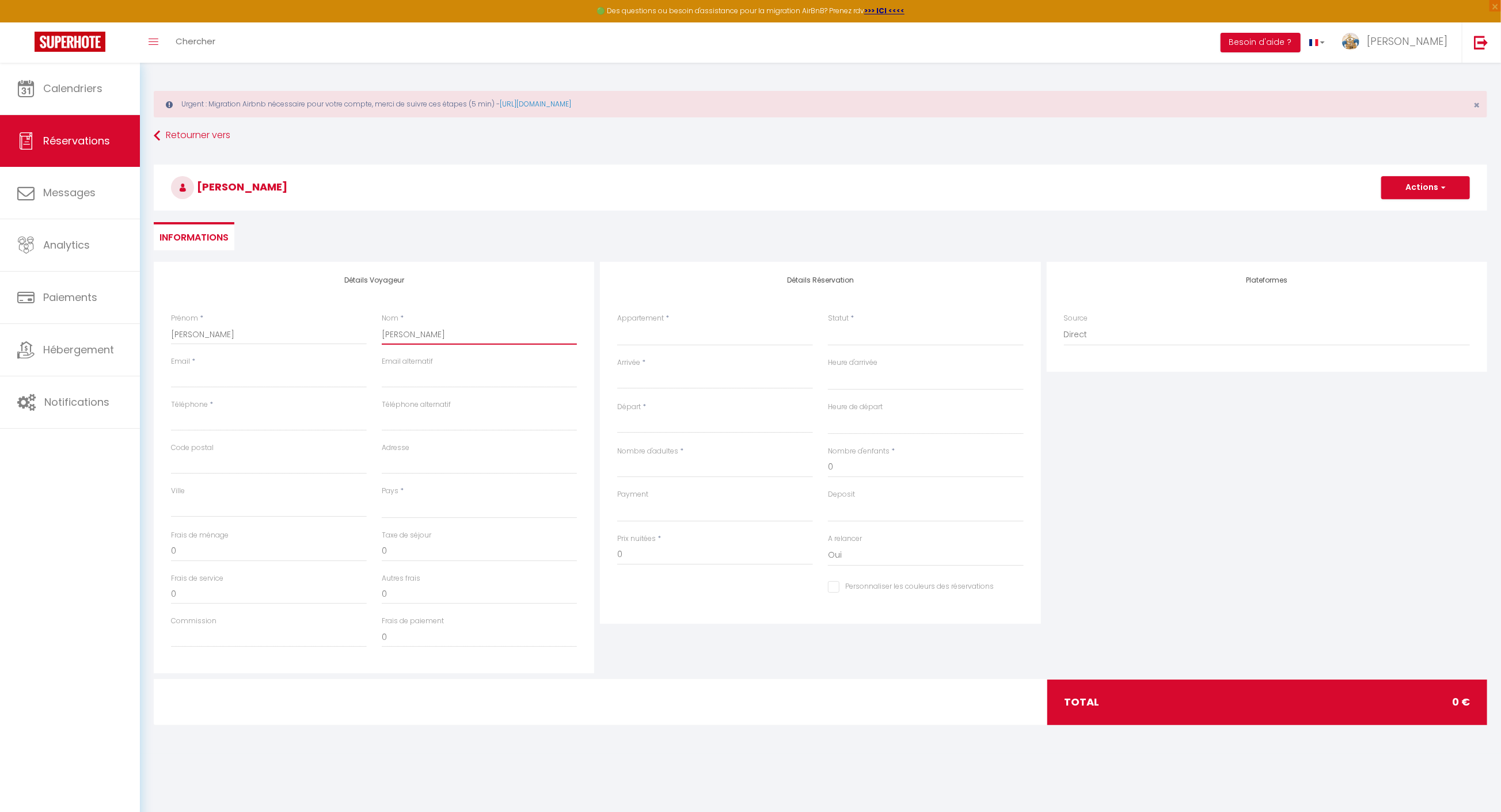
select select
checkbox input "false"
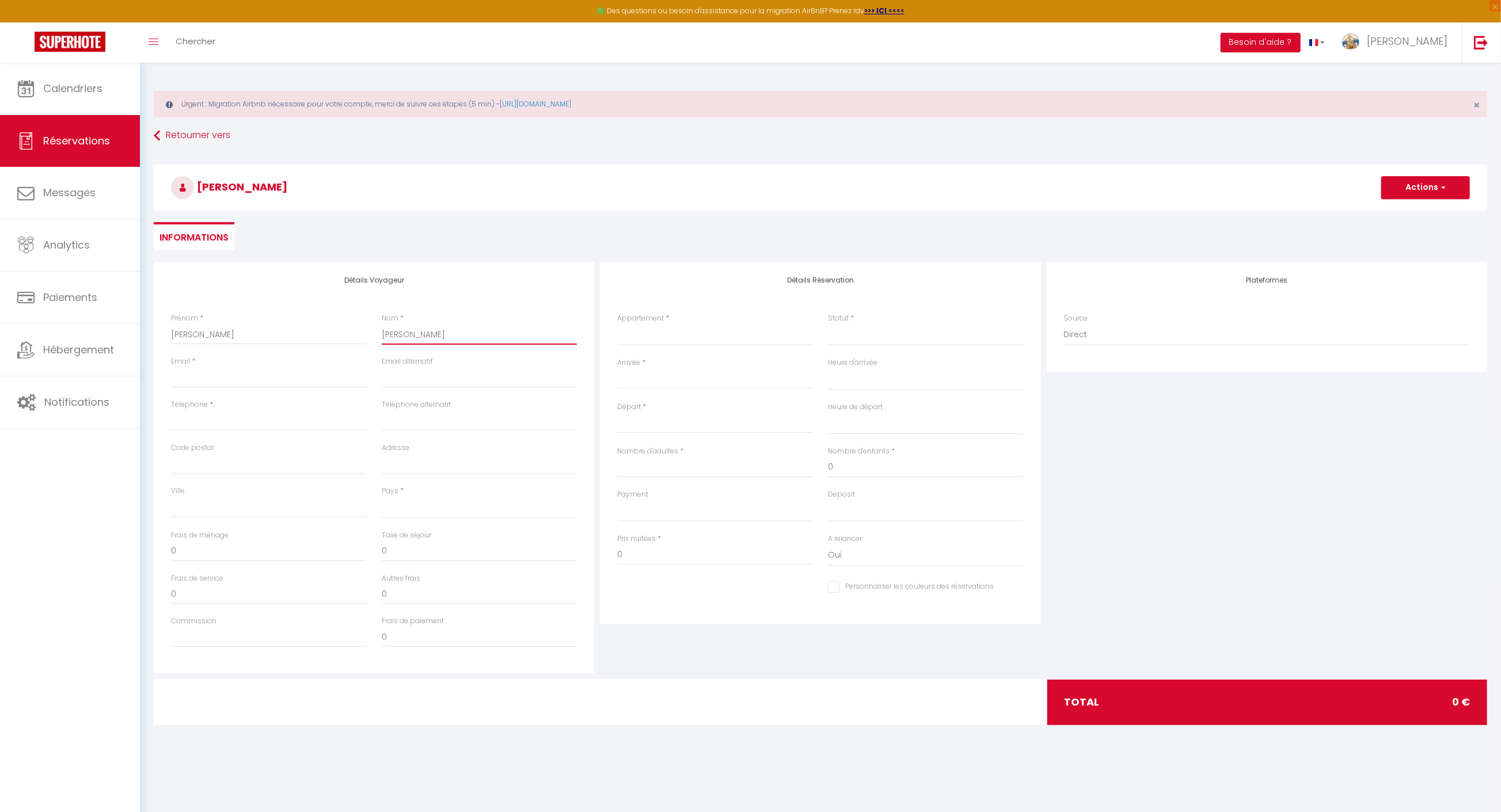
type input "[PERSON_NAME]"
select select
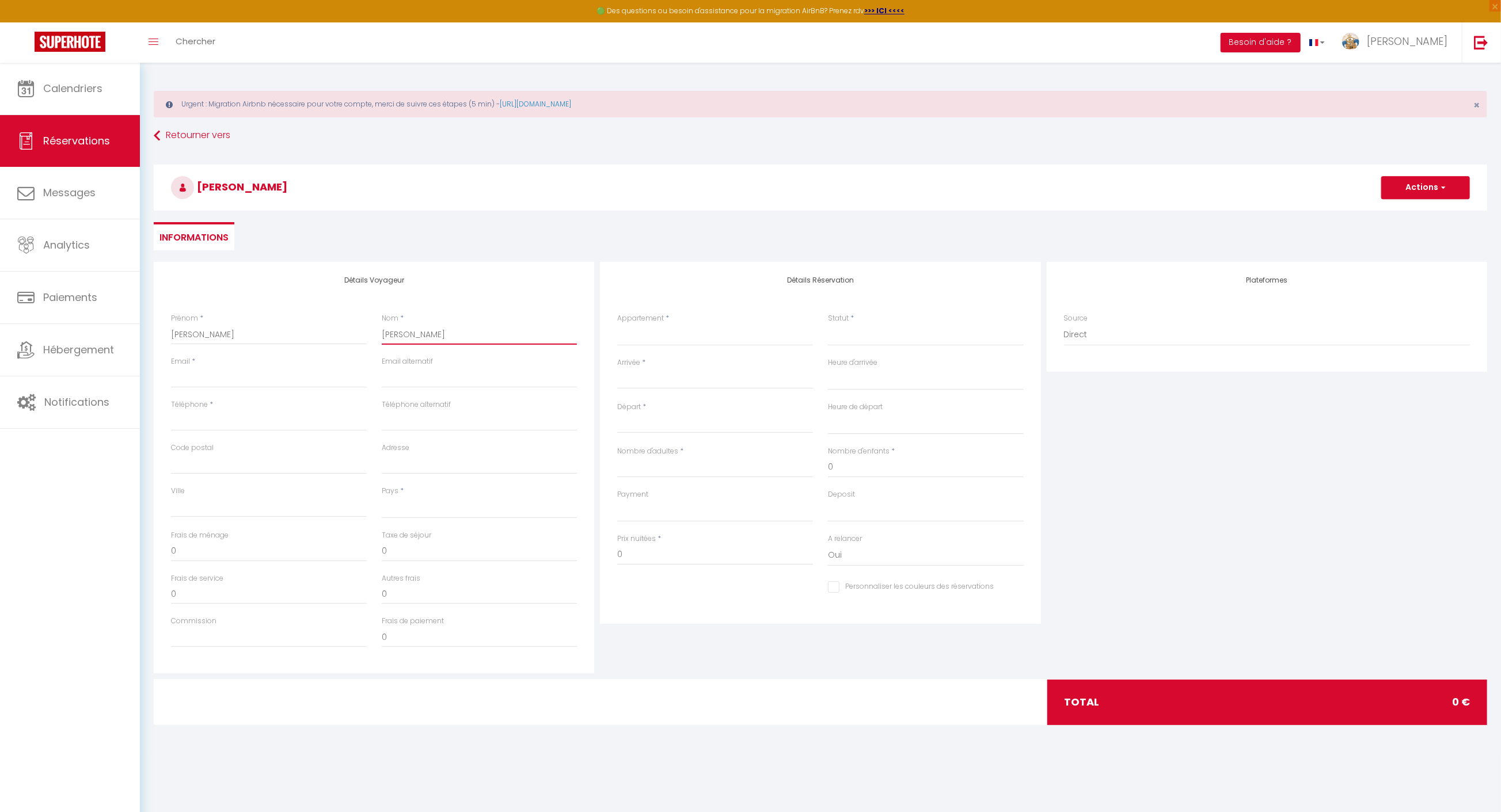
select select
checkbox input "false"
type input "[PERSON_NAME]"
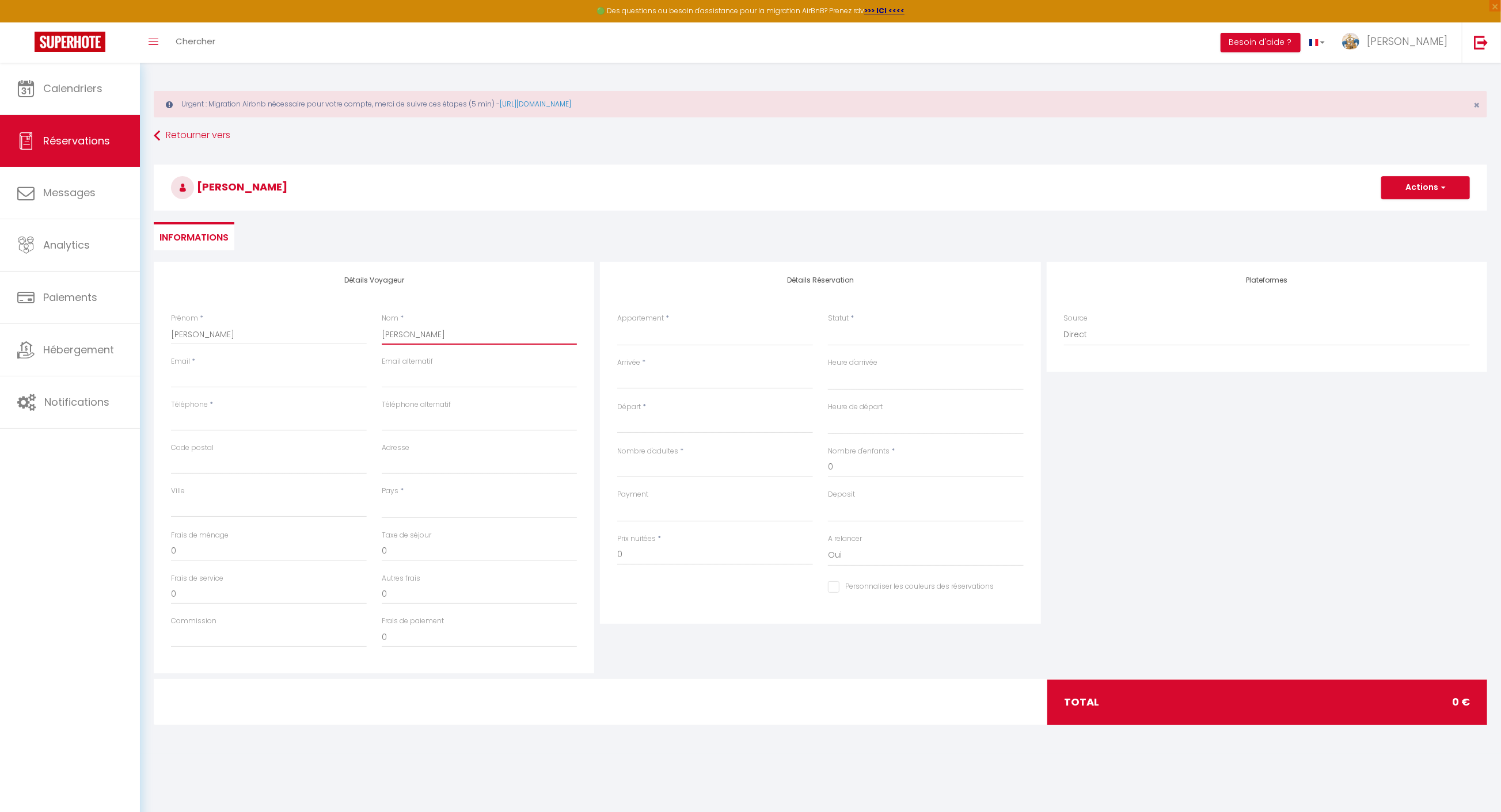
select select
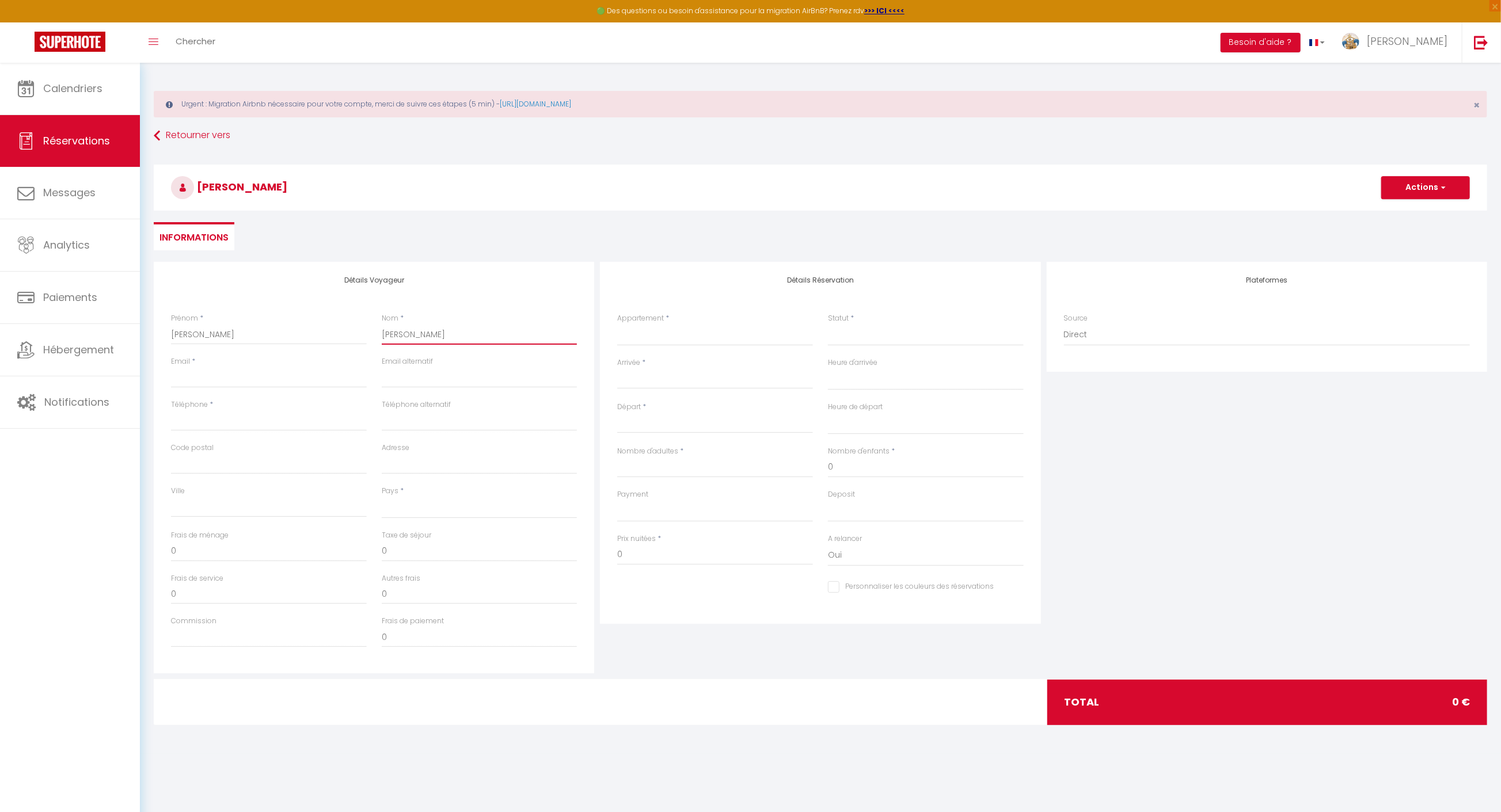
select select
checkbox input "false"
type input "[PERSON_NAME]"
select select
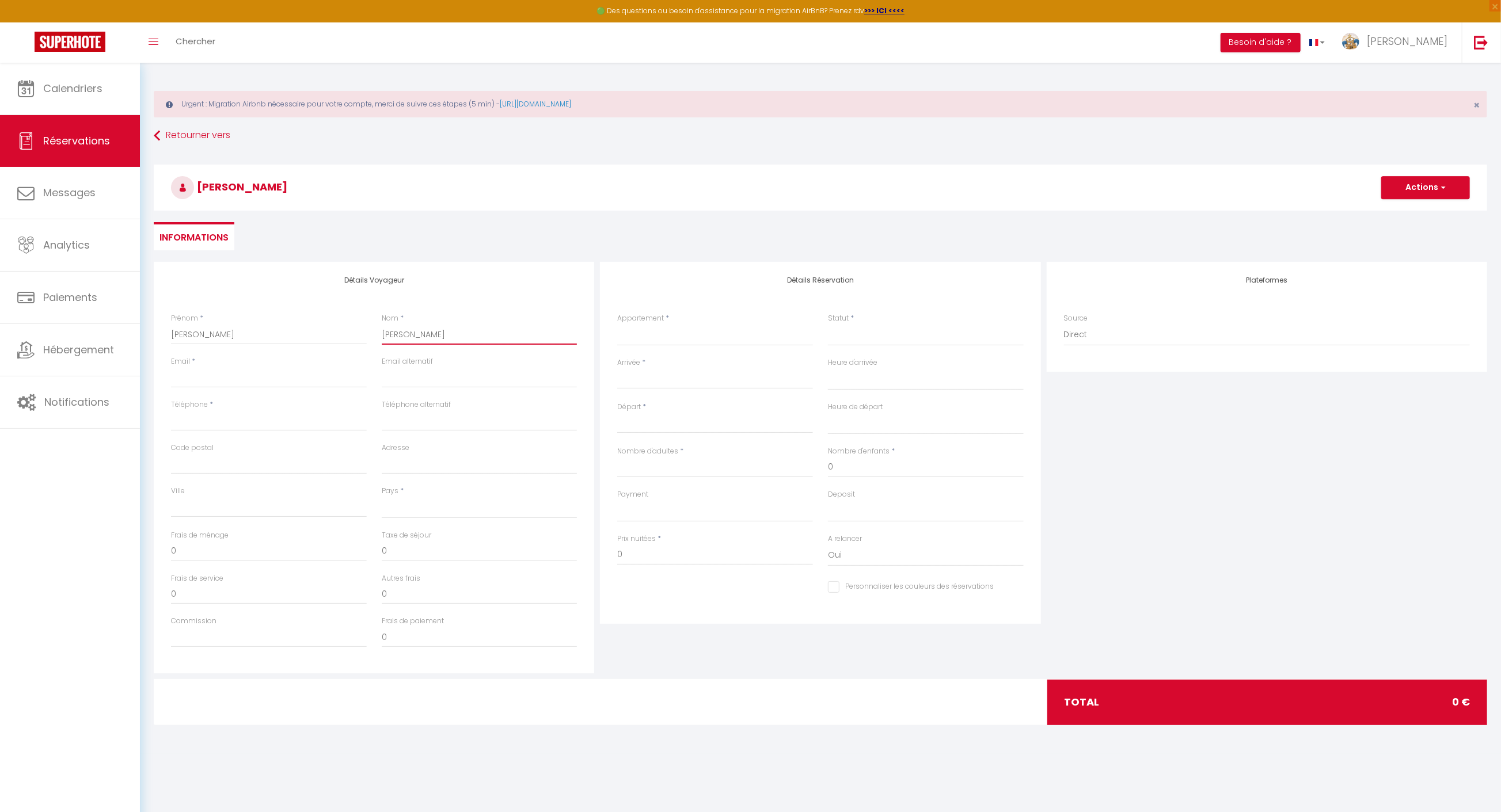
select select
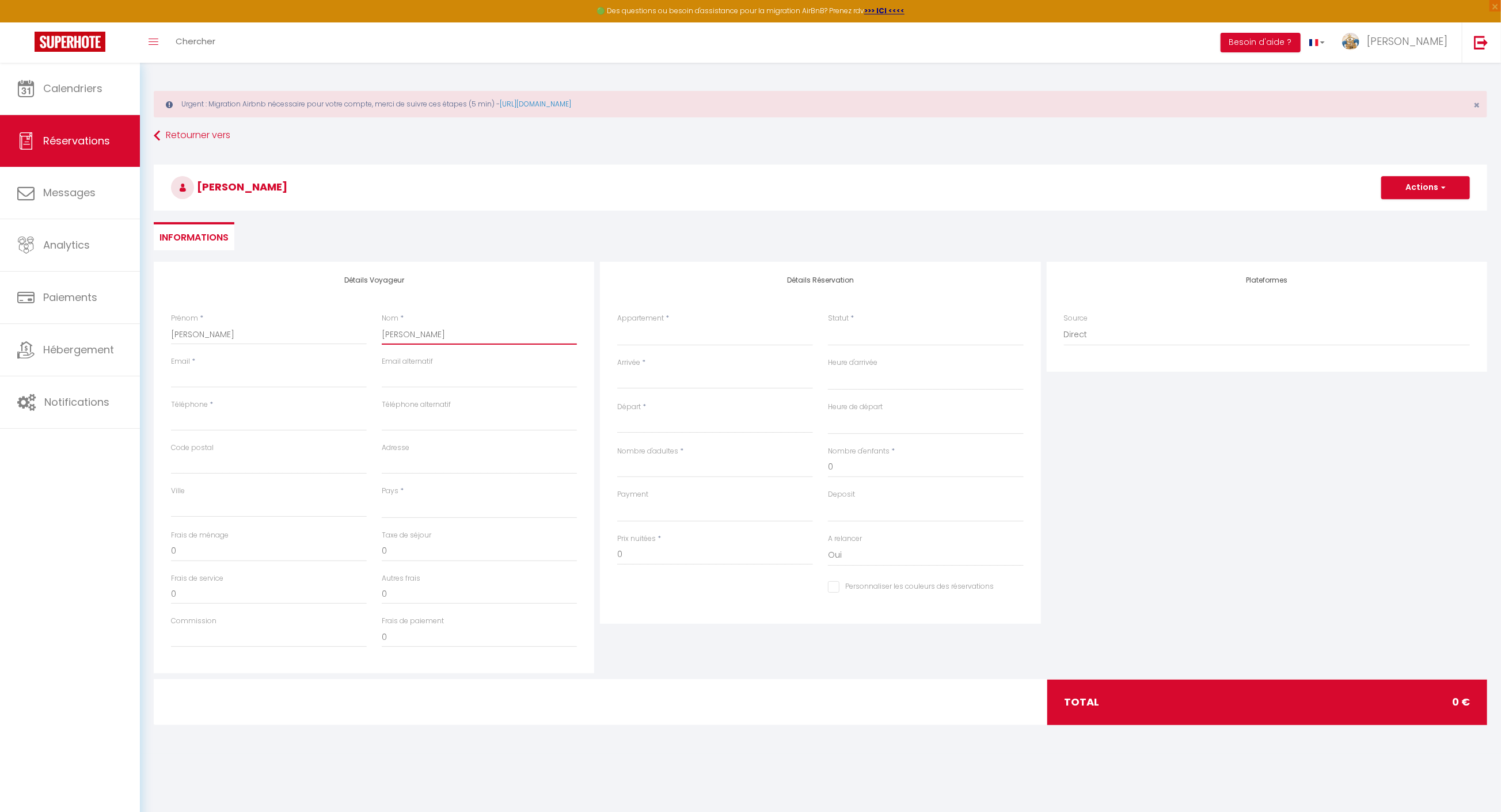
select select
checkbox input "false"
type input "[PERSON_NAME]"
select select
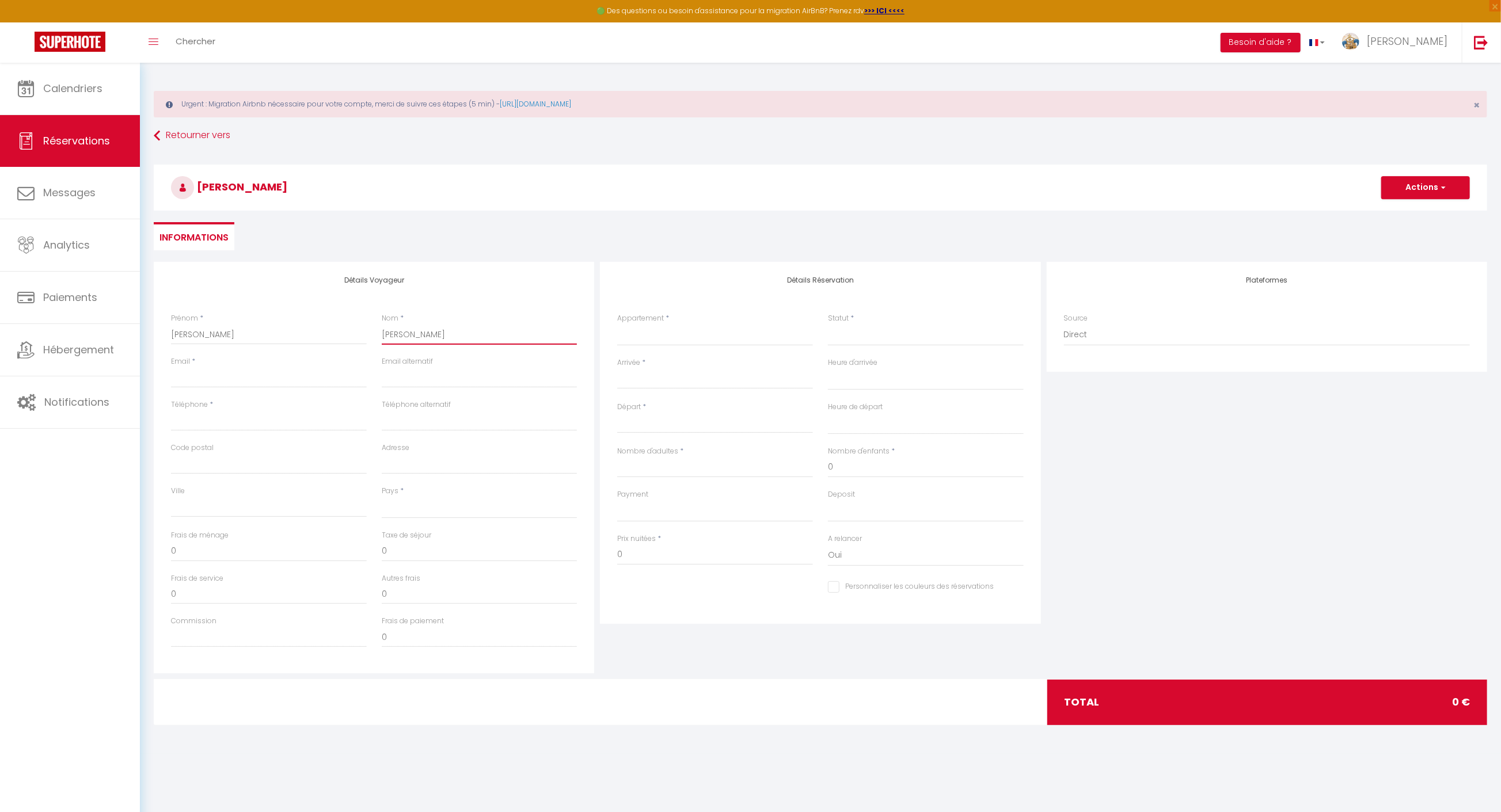
select select
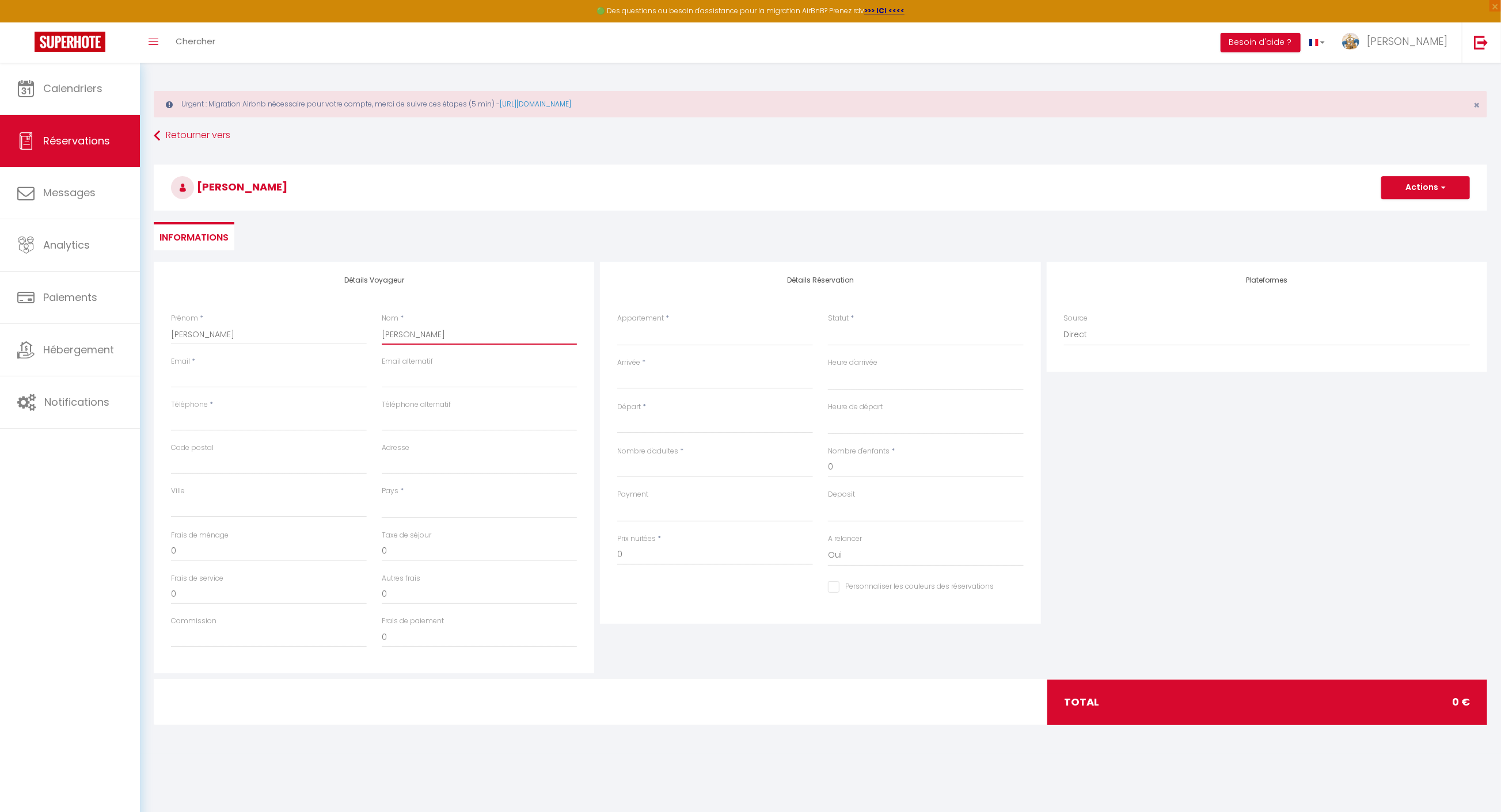
checkbox input "false"
type input "[PERSON_NAME]"
select select
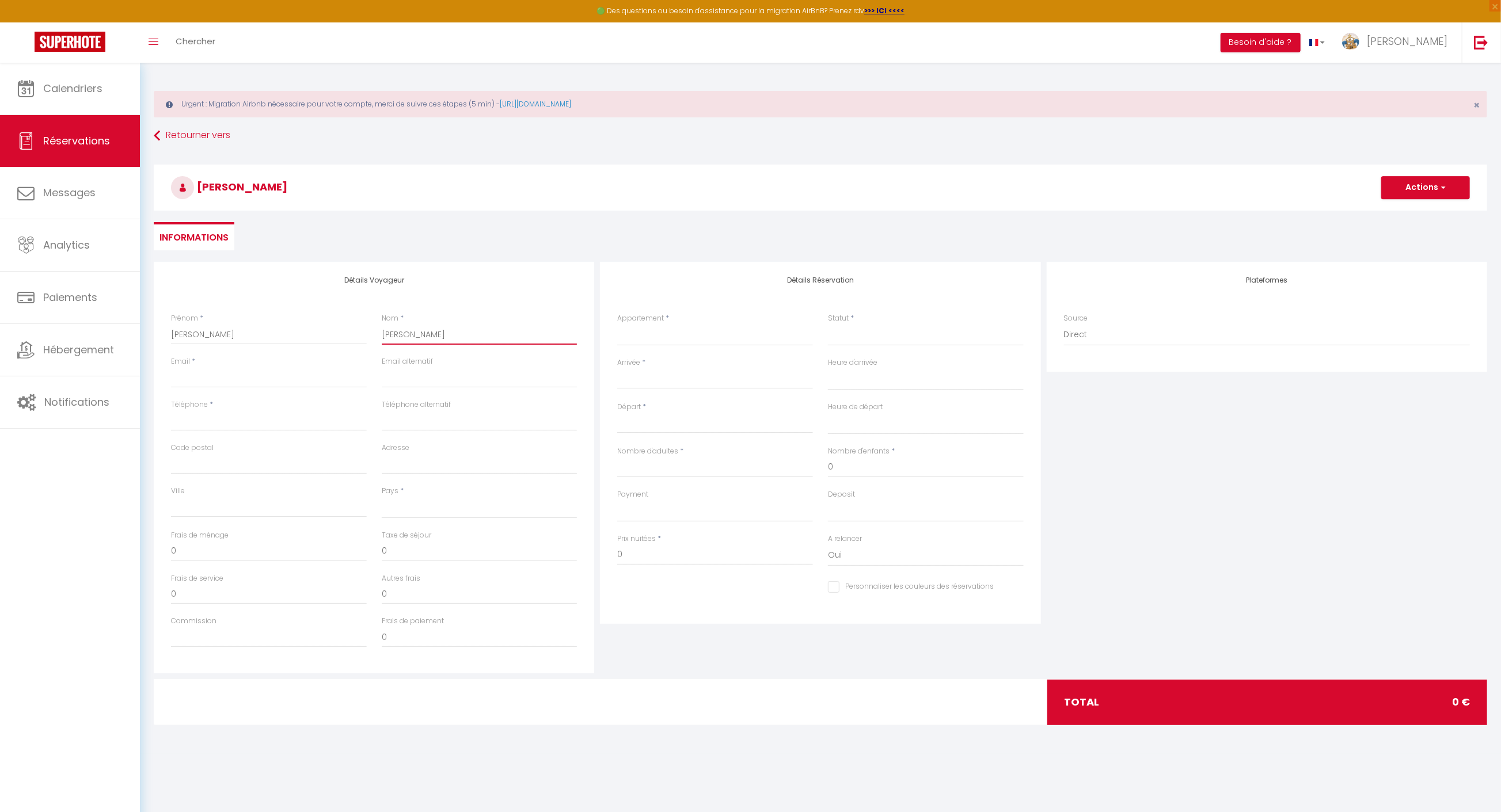
select select
checkbox input "false"
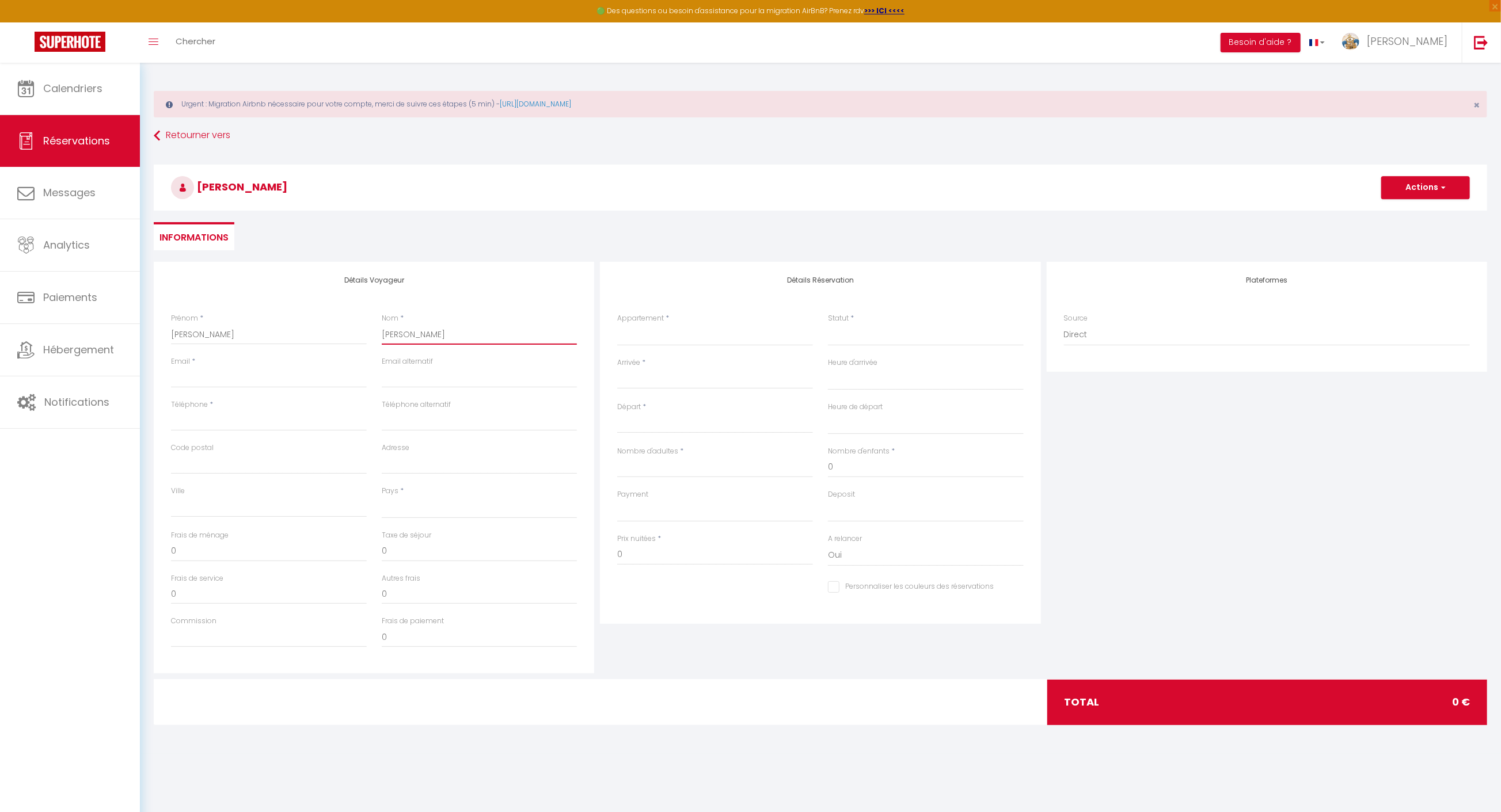
type input "[PERSON_NAME]"
select select
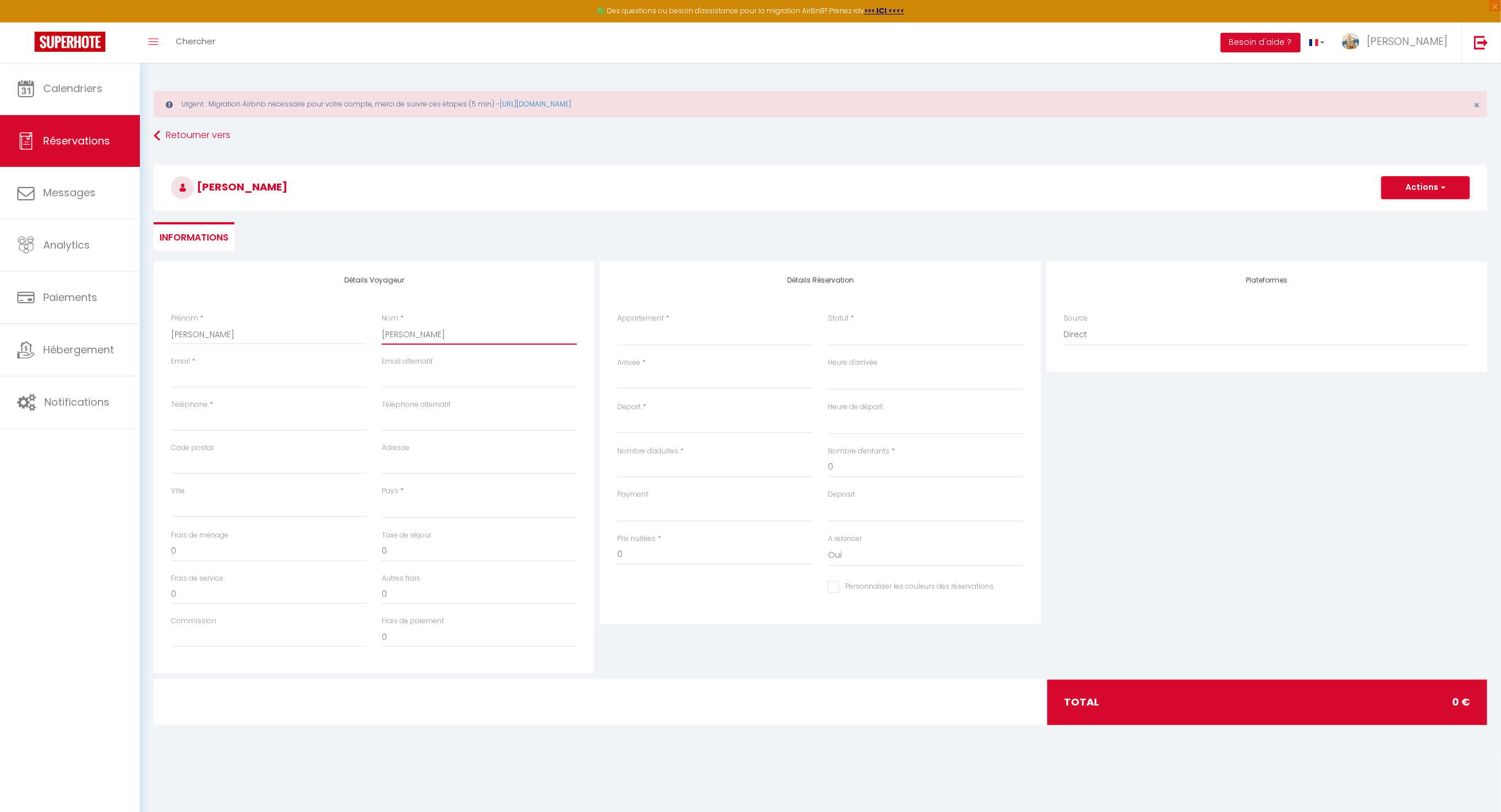
select select
checkbox input "false"
type input "[PERSON_NAME]"
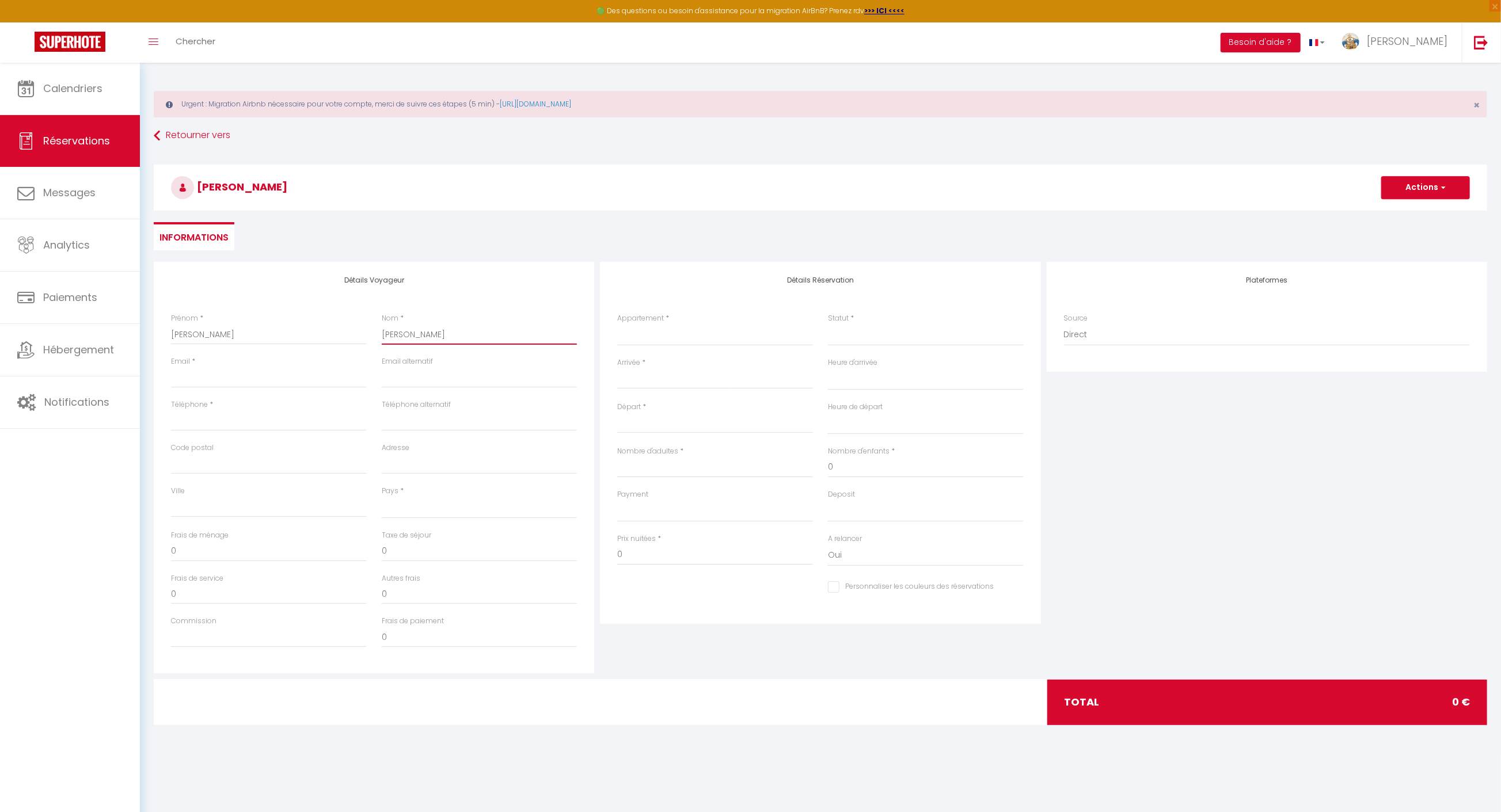
select select
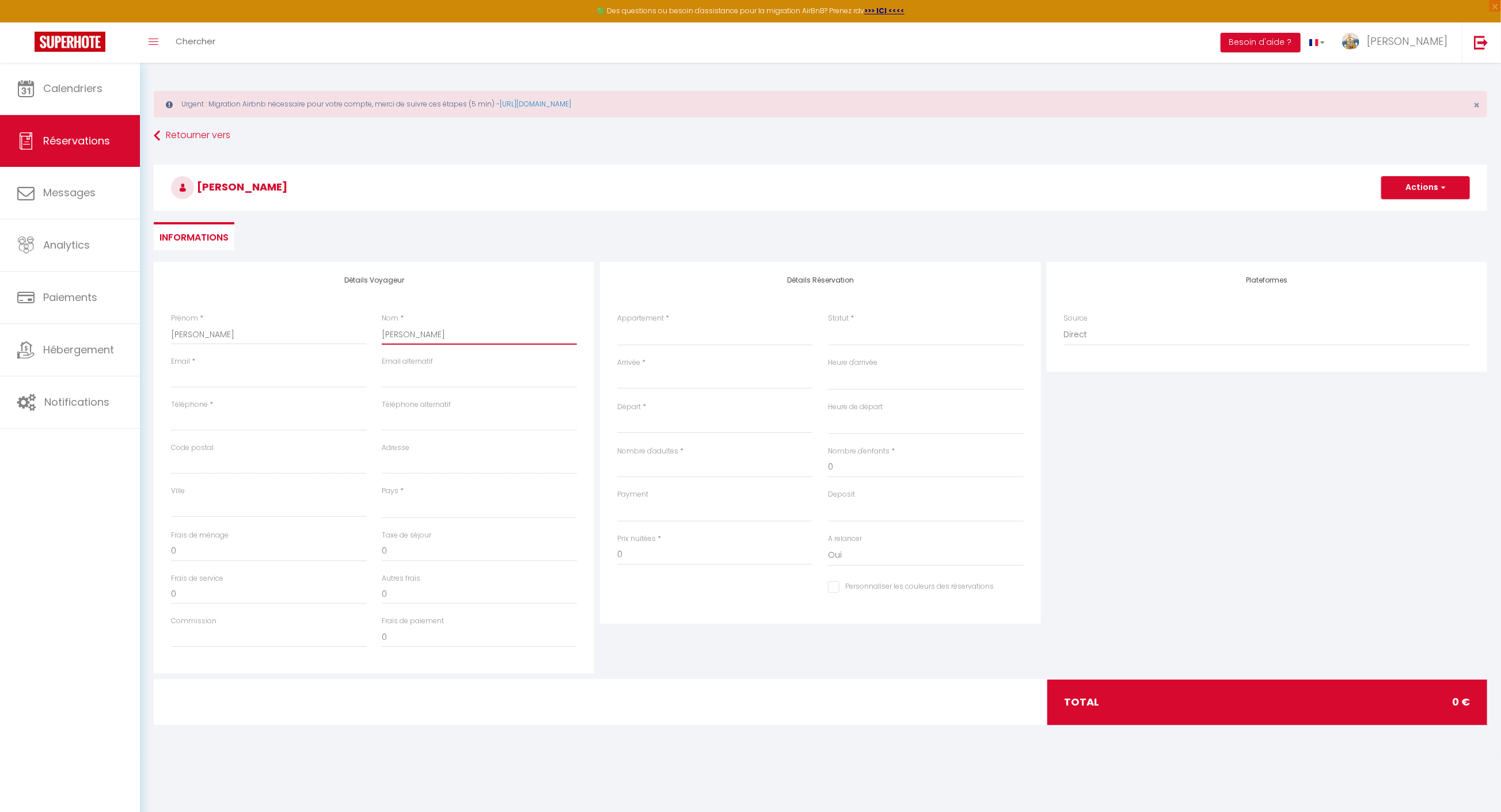
select select
checkbox input "false"
type input "[PERSON_NAME]"
click at [232, 365] on div "Email *" at bounding box center [269, 372] width 196 height 31
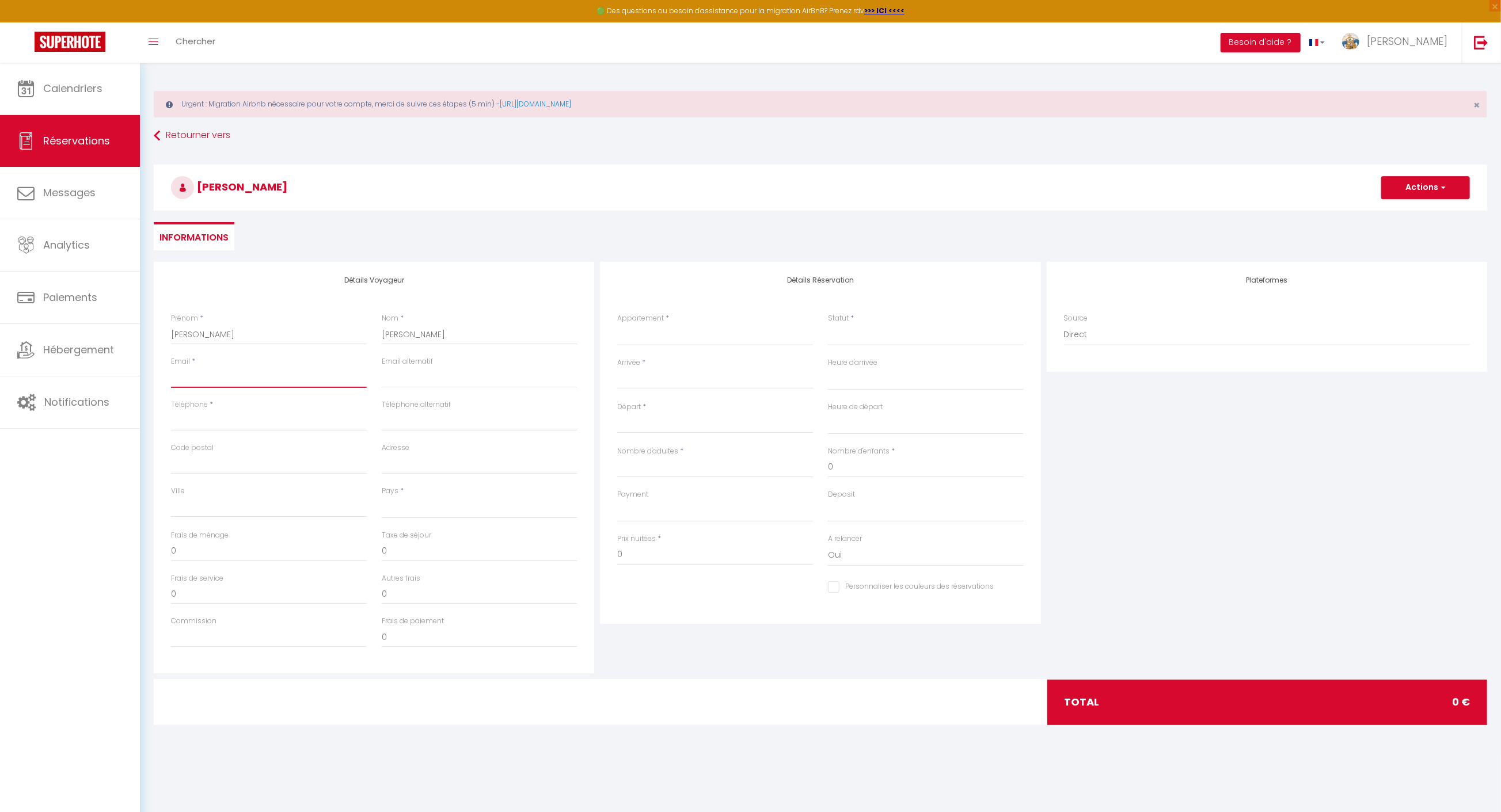
click at [231, 369] on input "Email client" at bounding box center [269, 377] width 196 height 21
type input "e"
select select
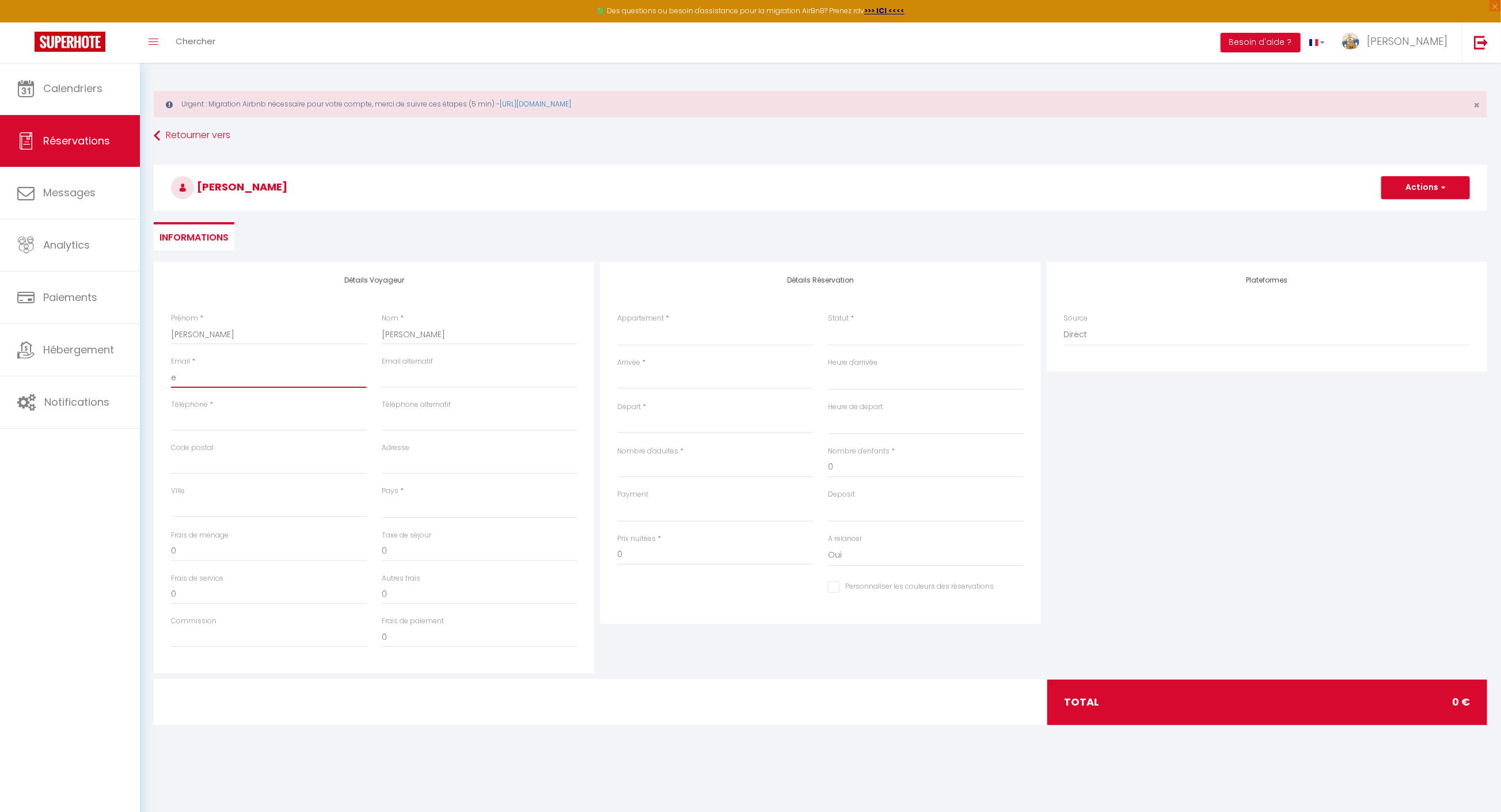
select select
click at [227, 423] on input "Téléphone" at bounding box center [269, 420] width 196 height 21
click at [367, 508] on div "Ville" at bounding box center [269, 507] width 210 height 44
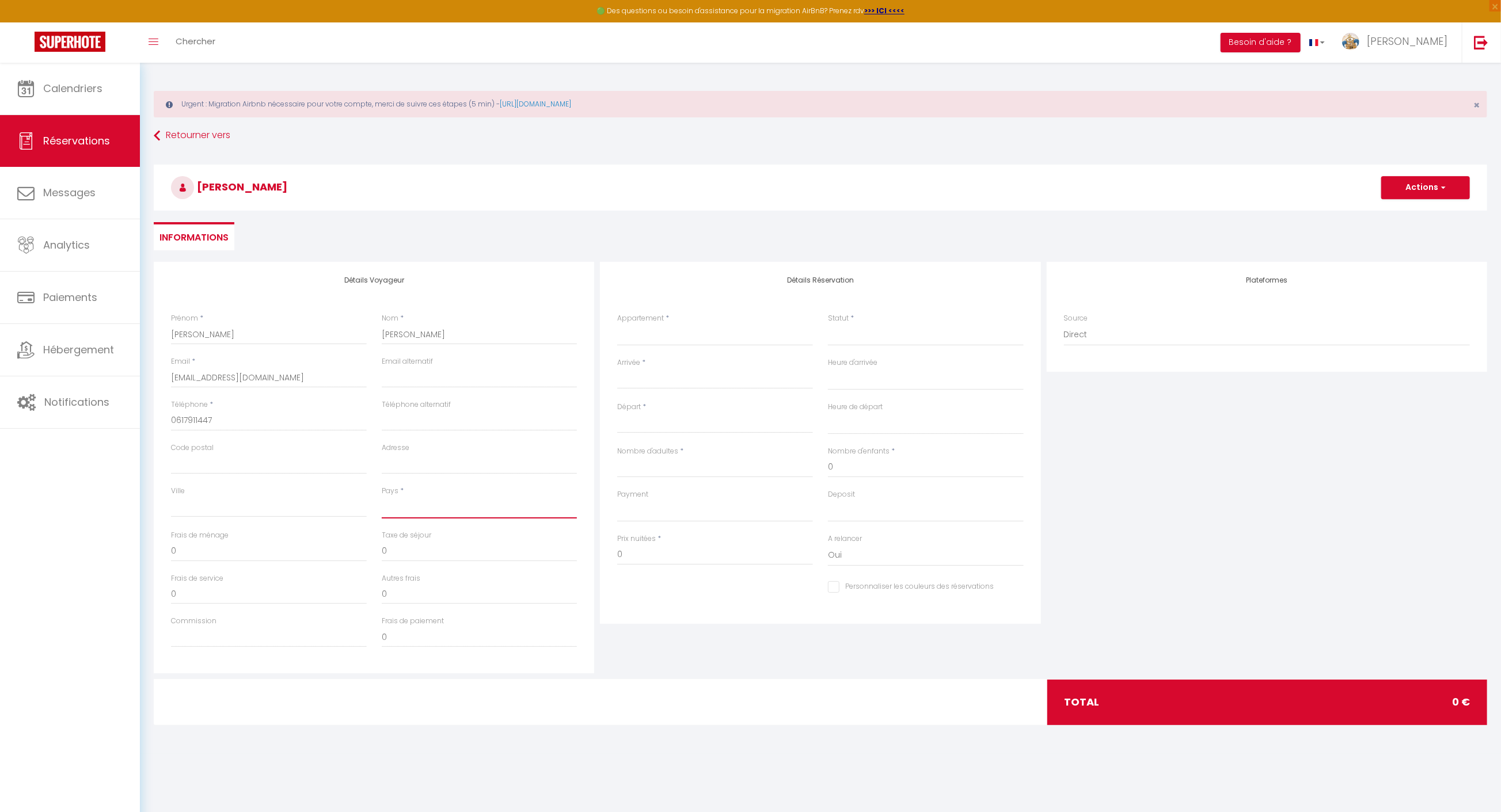
click at [391, 505] on select "[GEOGRAPHIC_DATA] [GEOGRAPHIC_DATA] [GEOGRAPHIC_DATA] [GEOGRAPHIC_DATA] [GEOGRA…" at bounding box center [479, 507] width 196 height 22
click at [382, 496] on select "[GEOGRAPHIC_DATA] [GEOGRAPHIC_DATA] [GEOGRAPHIC_DATA] [GEOGRAPHIC_DATA] [GEOGRA…" at bounding box center [479, 507] width 196 height 22
click at [696, 338] on select "maison vintage au bord de mer Ty [PERSON_NAME] de l'[PERSON_NAME], centre ville…" at bounding box center [714, 335] width 196 height 22
click at [617, 324] on select "maison vintage au bord de mer Ty [PERSON_NAME] de l'[PERSON_NAME], centre ville…" at bounding box center [714, 335] width 196 height 22
click at [670, 376] on input "Arrivée" at bounding box center [714, 379] width 196 height 15
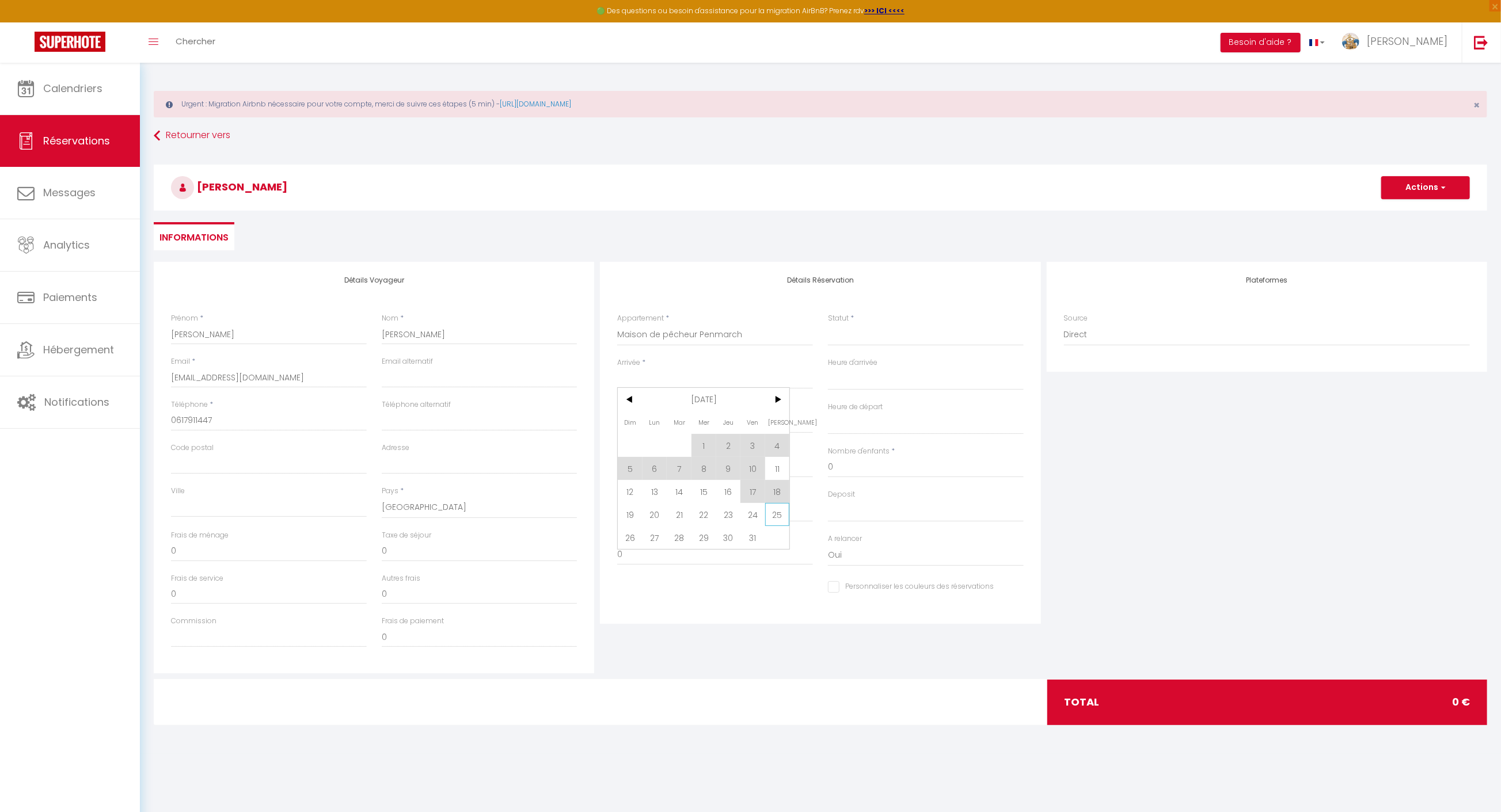
click at [775, 513] on span "25" at bounding box center [777, 514] width 25 height 23
click at [692, 432] on div "Dim 26 Octobre 2025 < [DATE] > Dim Lun Mar Mer Jeu Ven Sam 1 2 3 4 5 6 7 8 9 10…" at bounding box center [714, 423] width 196 height 21
click at [697, 429] on input "Dim 26 Octobre 2025" at bounding box center [714, 424] width 196 height 15
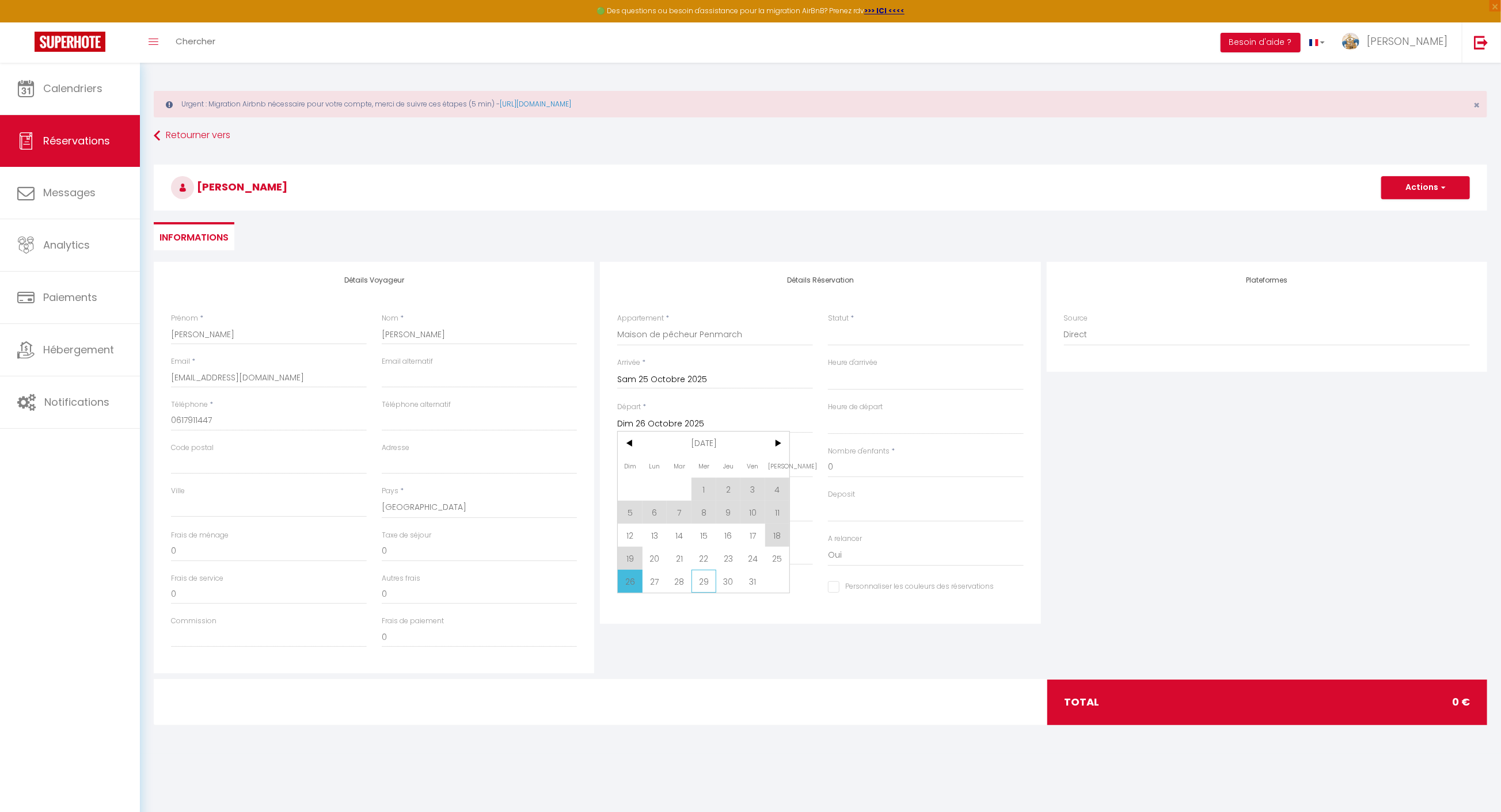
click at [709, 581] on span "29" at bounding box center [703, 580] width 25 height 23
click at [677, 466] on input "Nombre d'adultes" at bounding box center [714, 467] width 196 height 21
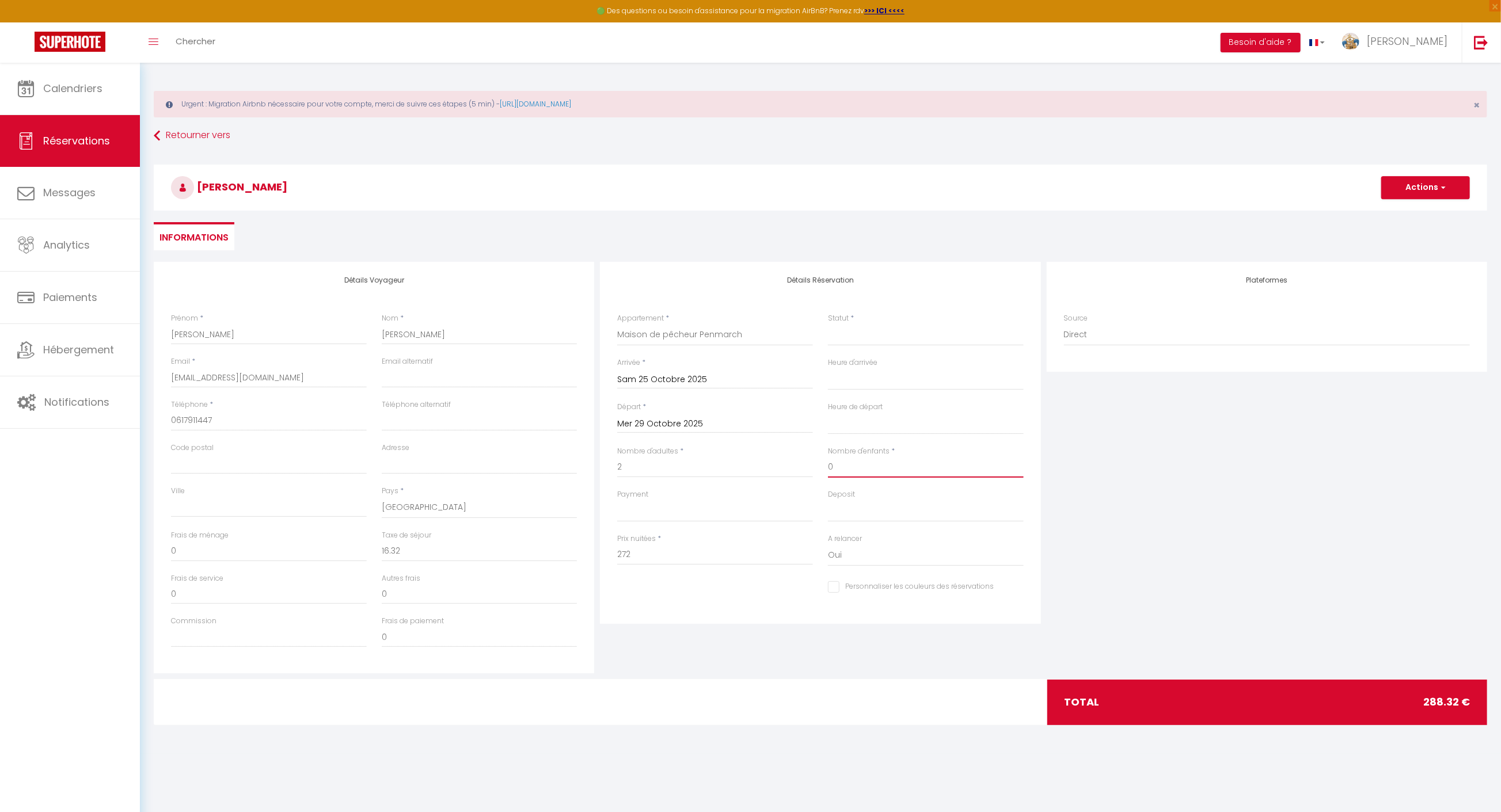
drag, startPoint x: 872, startPoint y: 469, endPoint x: 758, endPoint y: 468, distance: 114.0
click at [758, 468] on div "Nombre d'adultes * 2 Nombre d'enfants * 0" at bounding box center [820, 468] width 421 height 43
click at [1242, 515] on div "Plateformes Source Direct [DOMAIN_NAME] [DOMAIN_NAME] Chalet montagne Expedia G…" at bounding box center [1267, 467] width 447 height 412
drag, startPoint x: 215, startPoint y: 549, endPoint x: 98, endPoint y: 535, distance: 117.8
click at [120, 545] on div "🟢 Des questions ou besoin d'assistance pour la migration AirBnB? Prenez rdv >>>…" at bounding box center [750, 408] width 1501 height 691
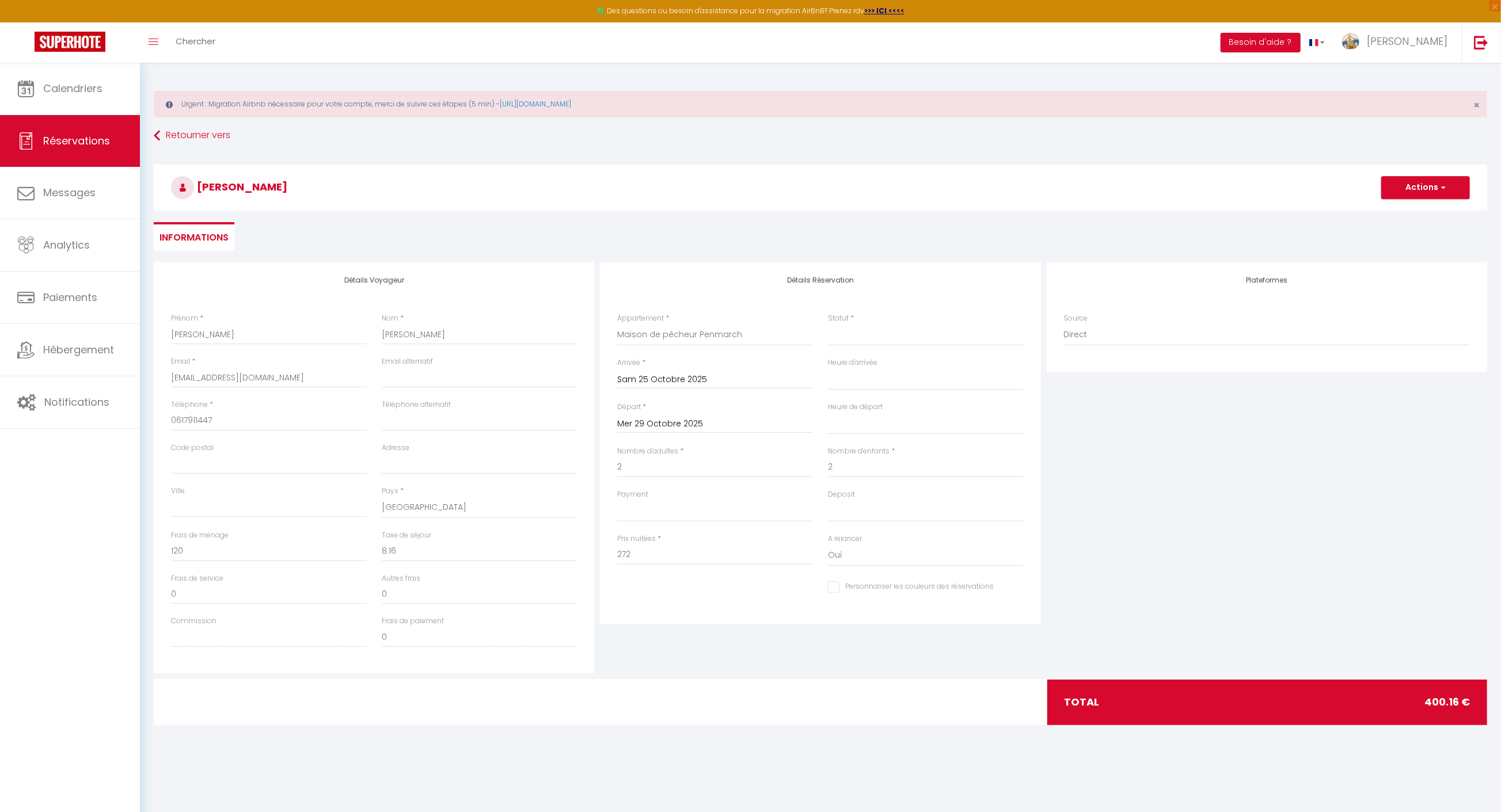
click at [760, 711] on div at bounding box center [820, 702] width 450 height 45
click at [876, 321] on div "Statut * Confirmé Non Confirmé Annulé Annulé par le voyageur No Show Request" at bounding box center [926, 328] width 196 height 32
click at [871, 335] on select "Confirmé Non Confirmé [PERSON_NAME] par le voyageur No Show Request" at bounding box center [926, 335] width 196 height 22
click at [828, 324] on select "Confirmé Non Confirmé [PERSON_NAME] par le voyageur No Show Request" at bounding box center [926, 335] width 196 height 22
click at [1411, 191] on button "Actions" at bounding box center [1425, 187] width 89 height 23
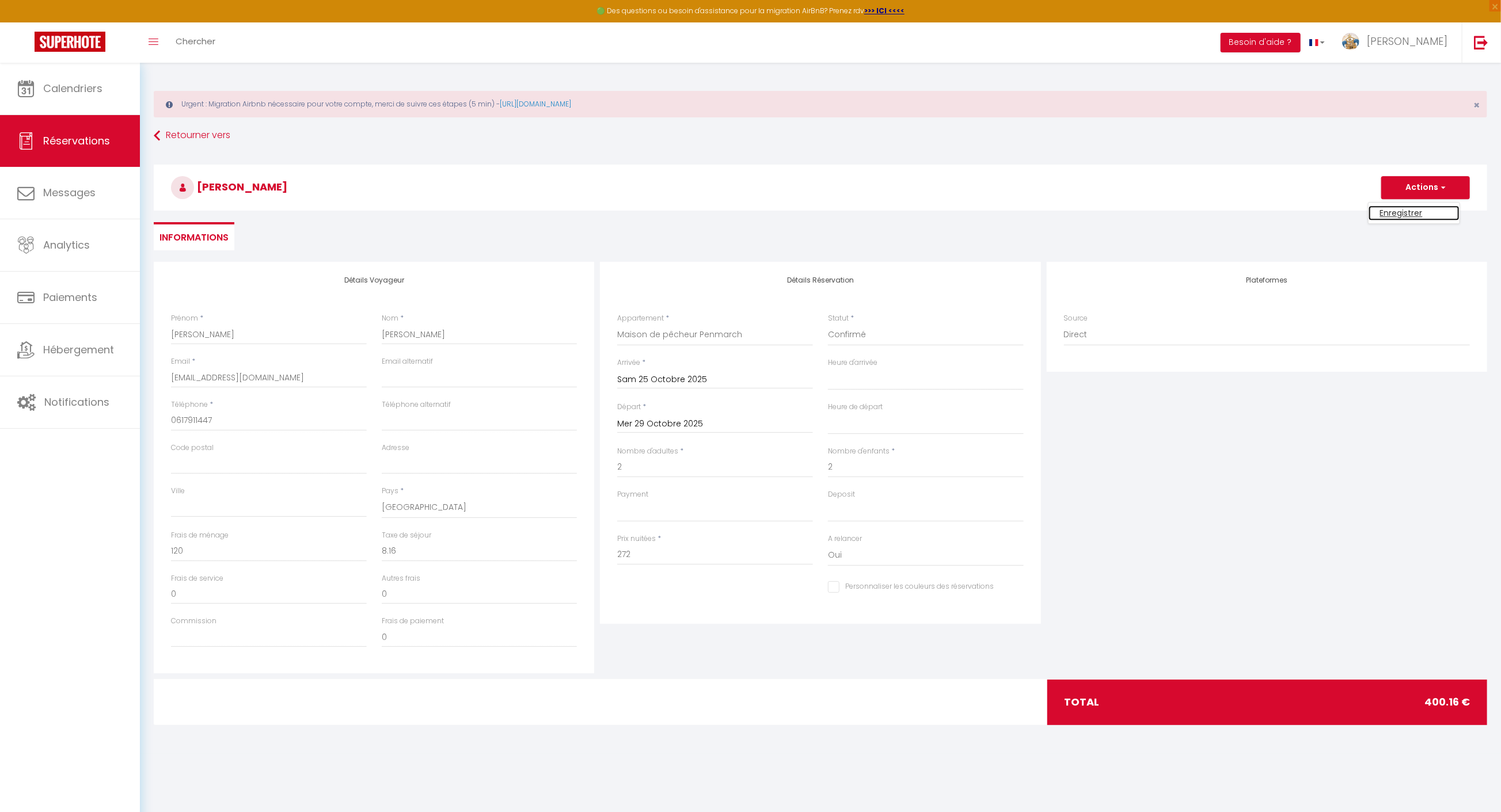
click at [1395, 213] on link "Enregistrer" at bounding box center [1413, 212] width 90 height 15
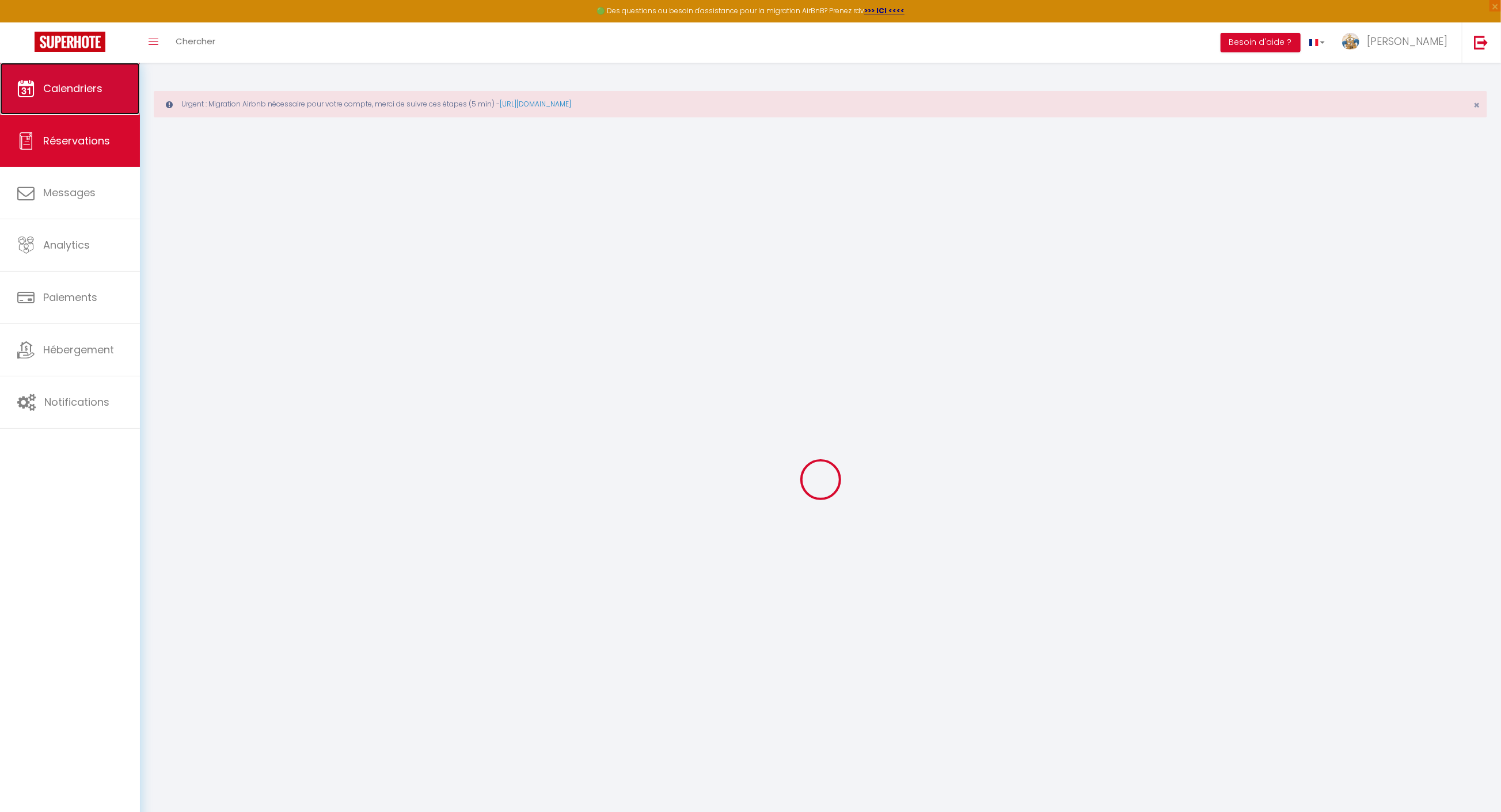
click at [59, 87] on span "Calendriers" at bounding box center [73, 88] width 59 height 15
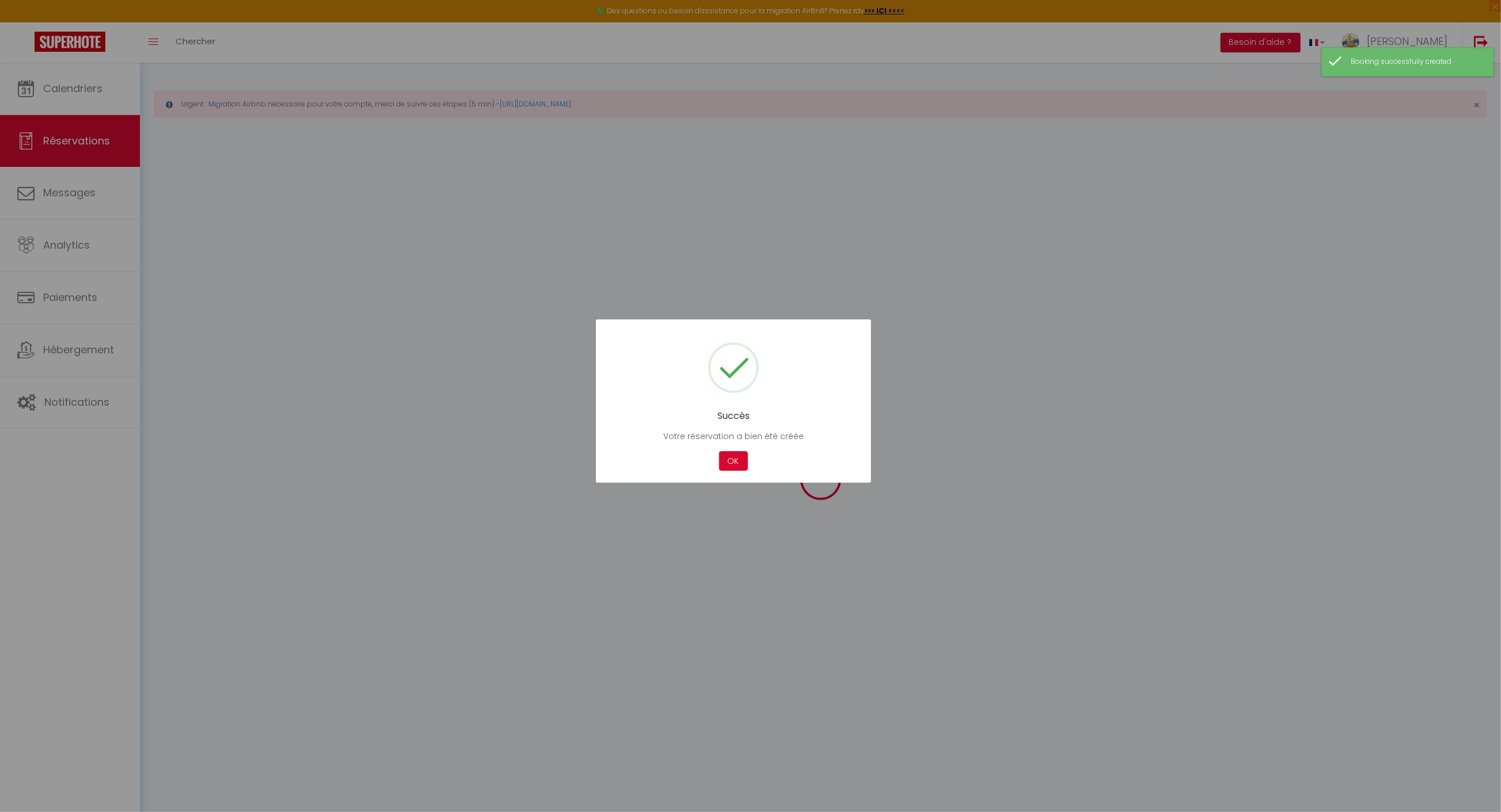
click at [722, 459] on button "OK" at bounding box center [733, 461] width 29 height 20
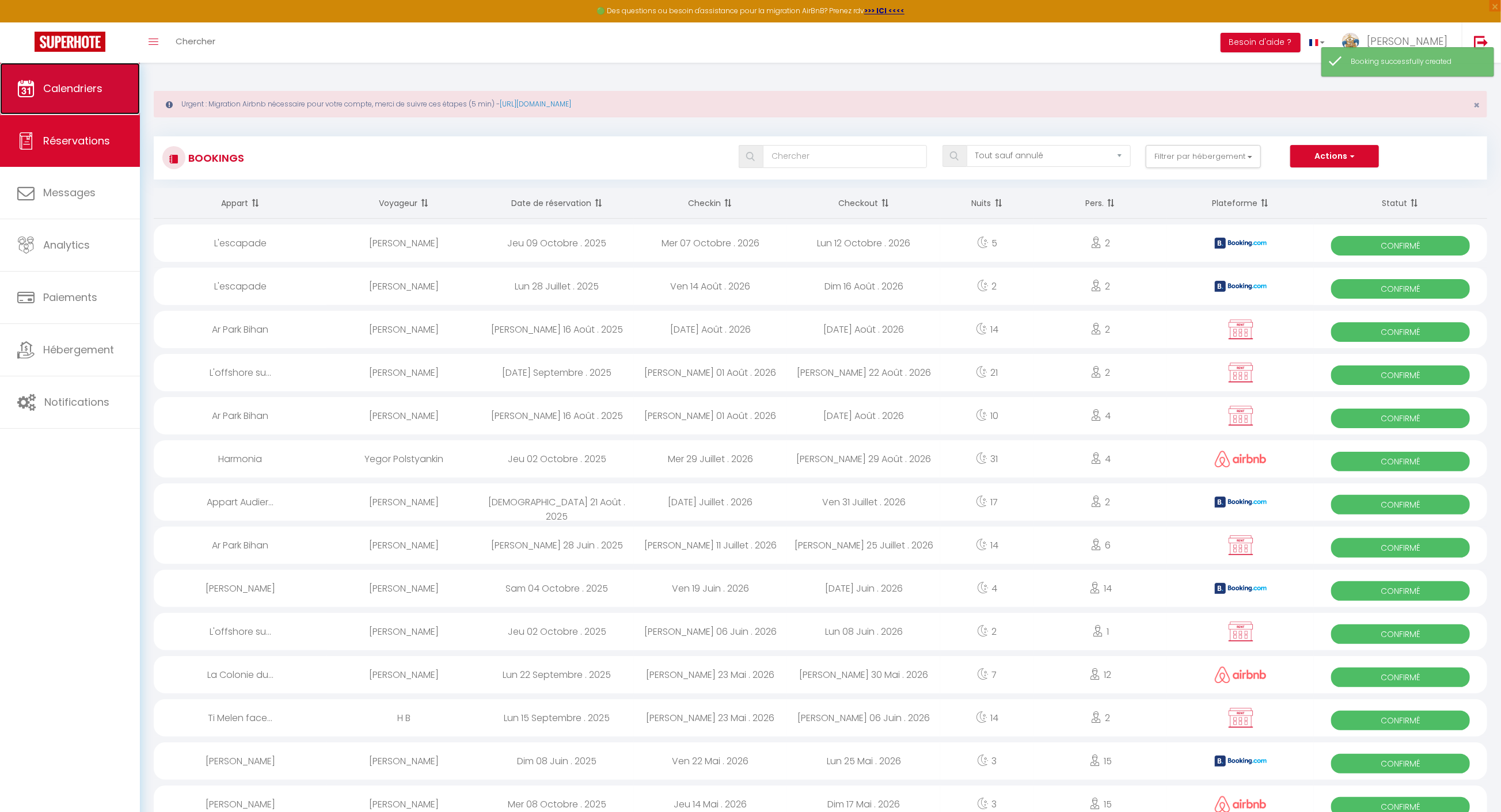
click at [83, 96] on link "Calendriers" at bounding box center [70, 88] width 140 height 52
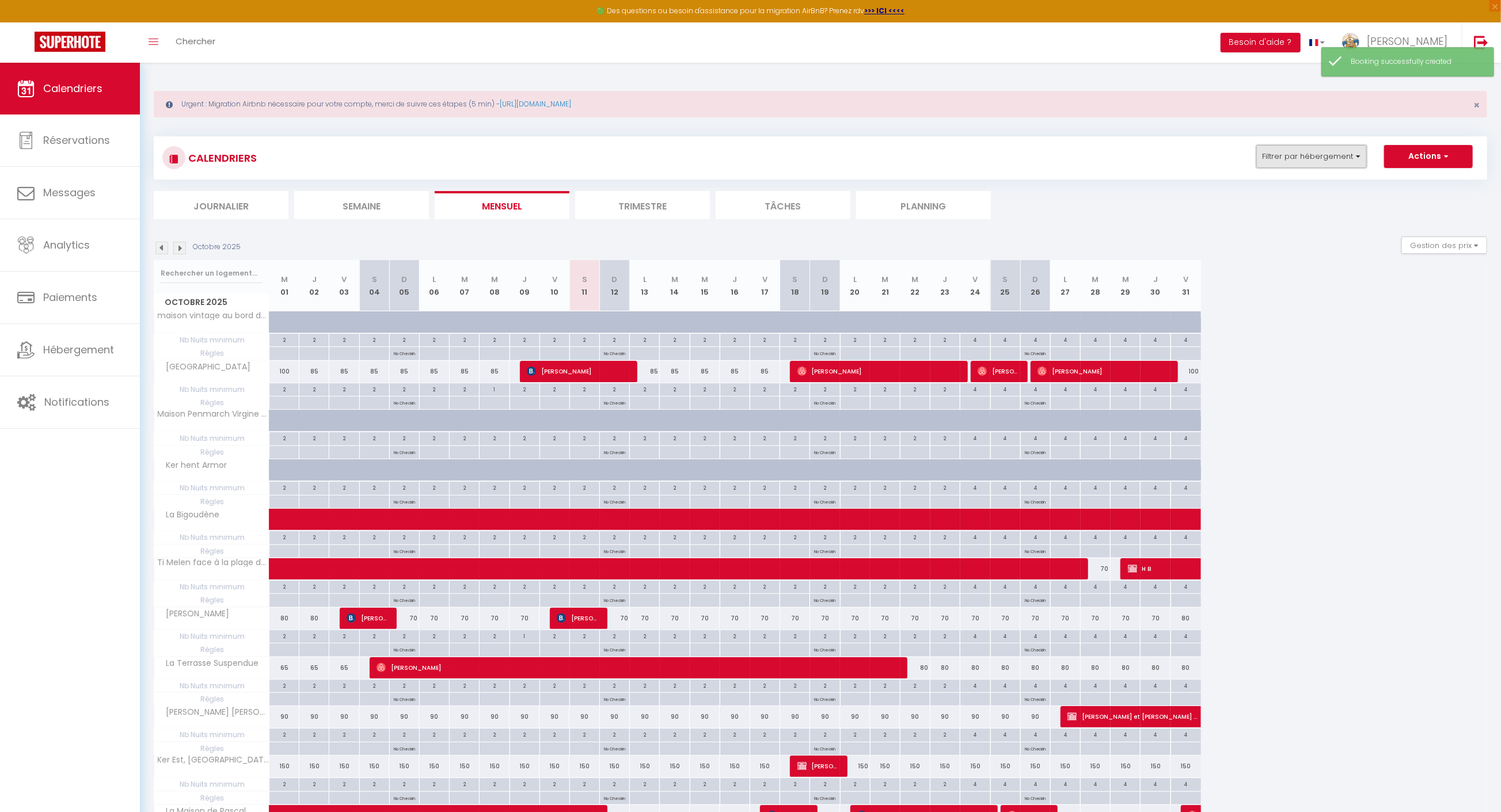
click at [1306, 149] on button "Filtrer par hébergement" at bounding box center [1311, 156] width 110 height 23
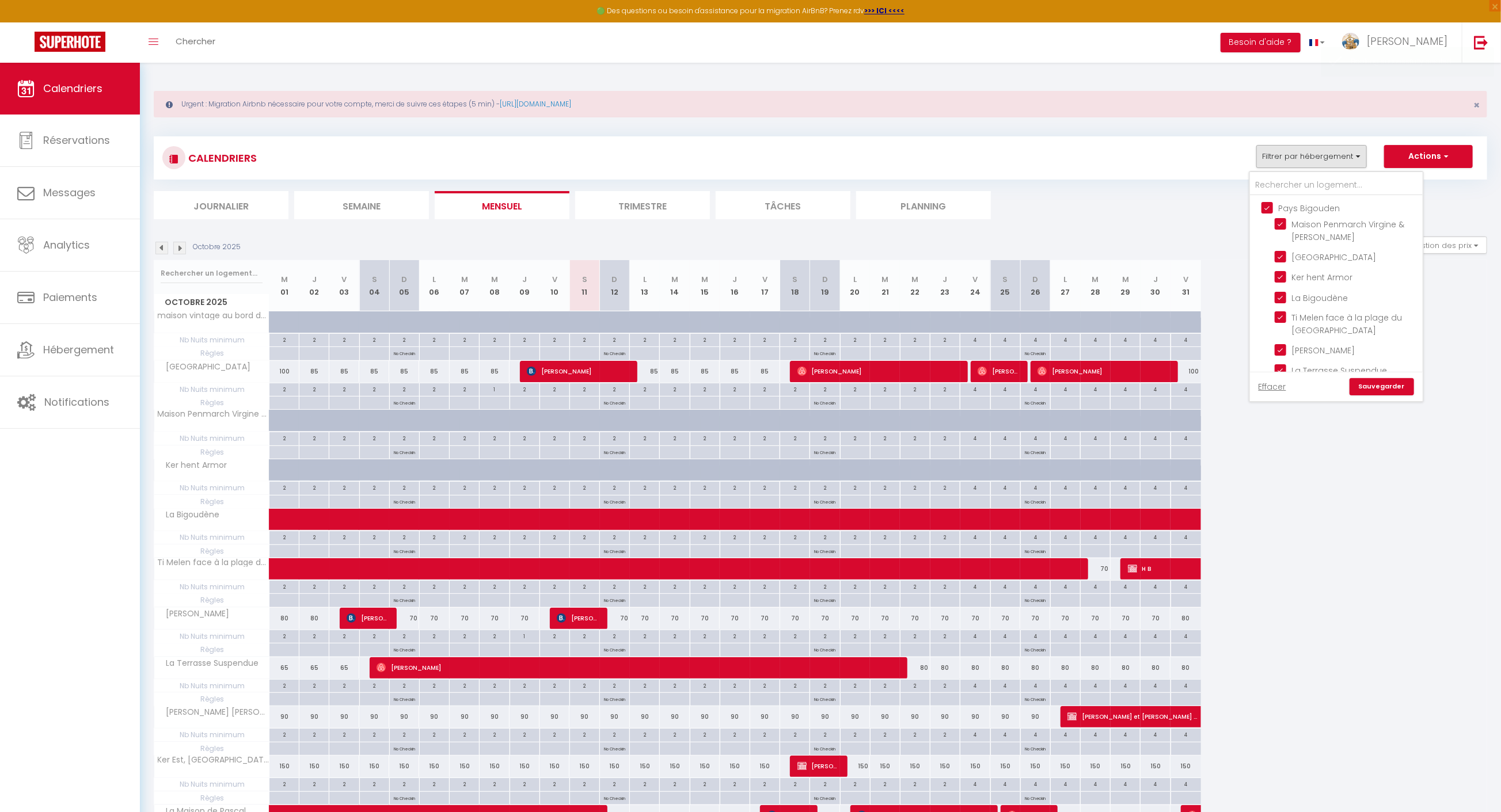
click at [1273, 204] on input "Pays Bigouden" at bounding box center [1349, 207] width 173 height 12
click at [1299, 322] on input "Maison de pêcheur Penmarch" at bounding box center [1347, 328] width 144 height 12
click at [1401, 381] on link "Sauvegarder" at bounding box center [1382, 387] width 65 height 18
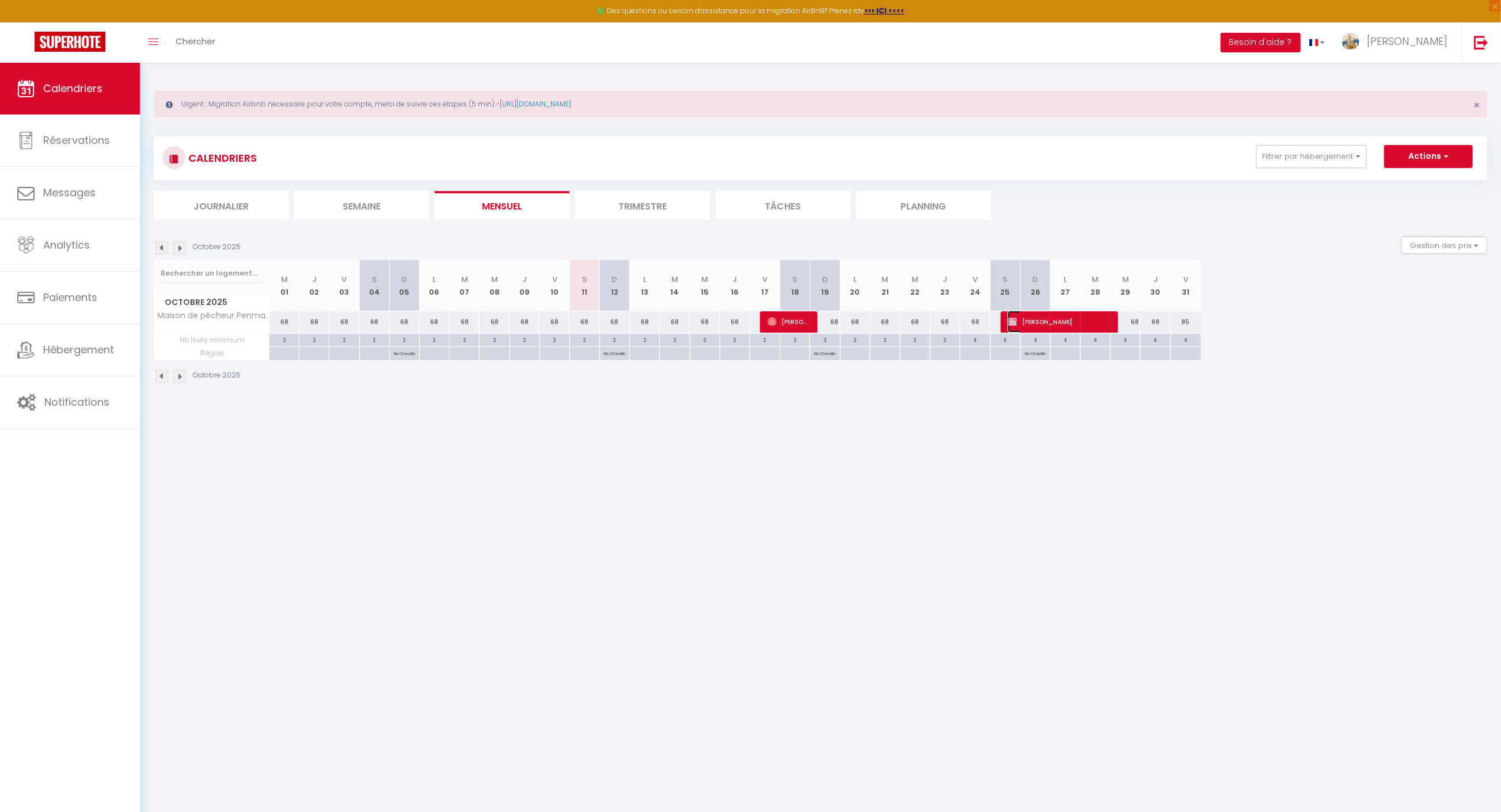
click at [1033, 321] on span "[PERSON_NAME]" at bounding box center [1056, 321] width 99 height 22
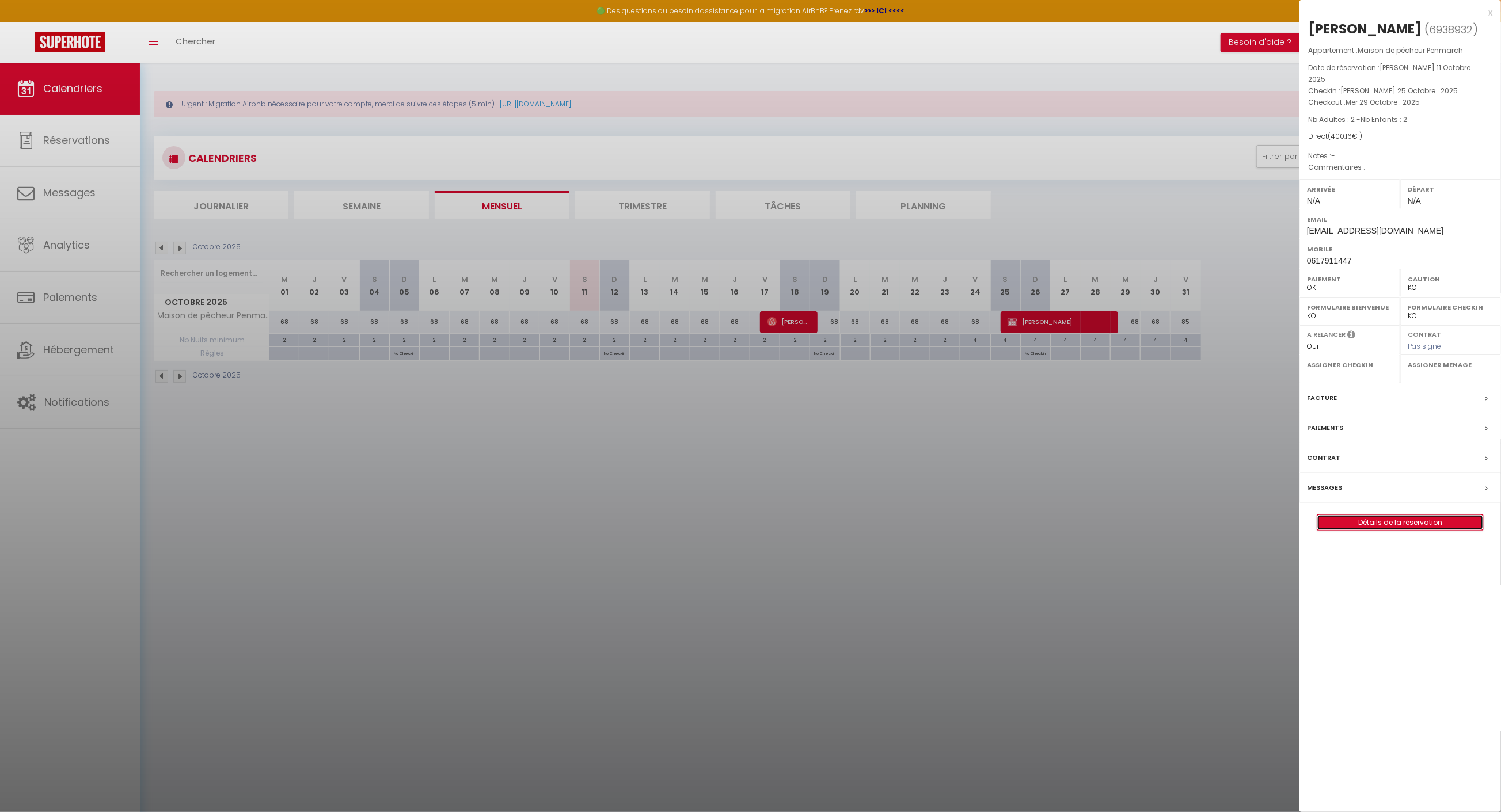
click at [1389, 525] on link "Détails de la réservation" at bounding box center [1400, 522] width 166 height 15
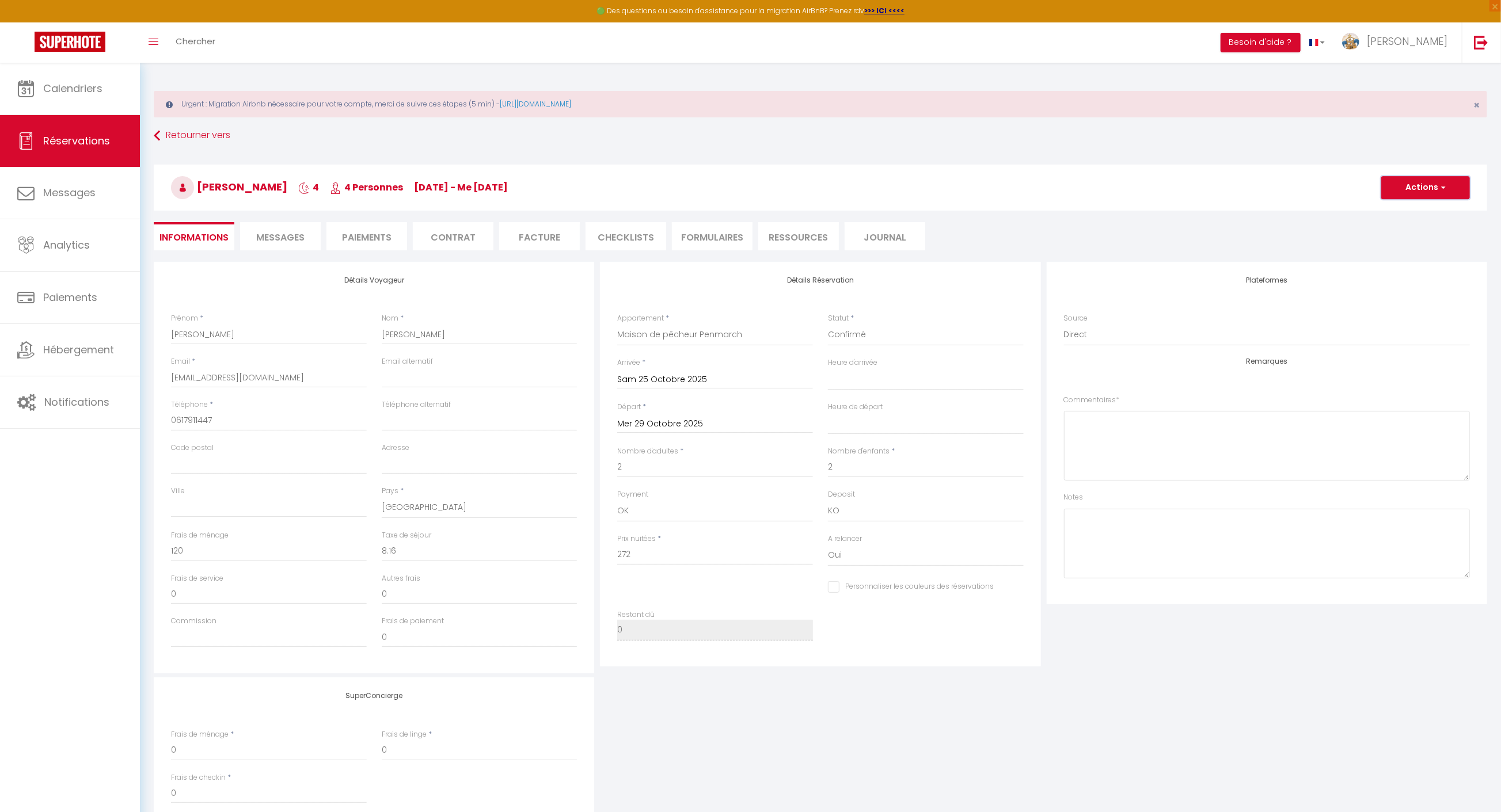
click at [1389, 186] on button "Actions" at bounding box center [1425, 187] width 89 height 23
click at [436, 241] on li "Contrat" at bounding box center [453, 236] width 81 height 29
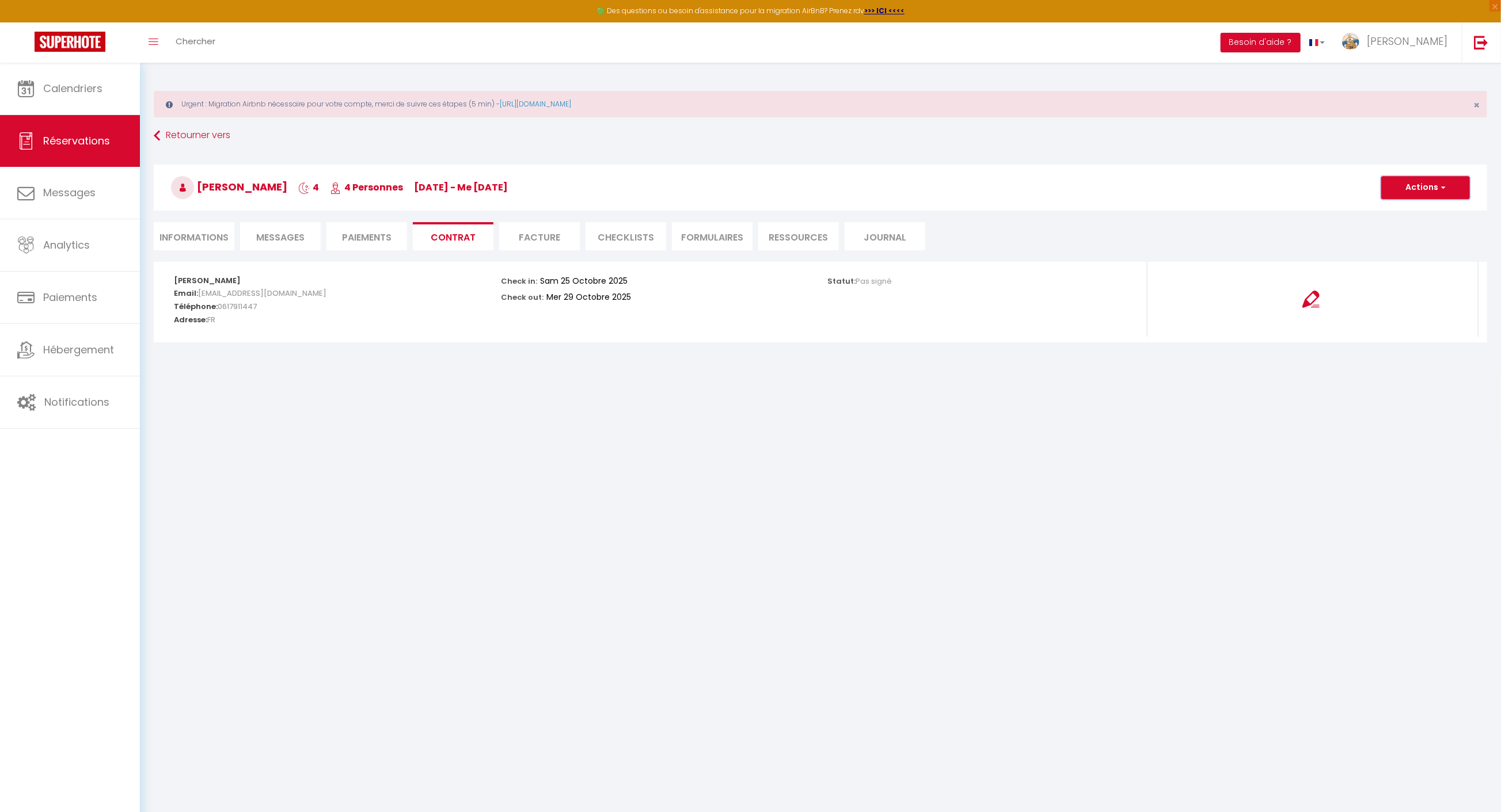
click at [1405, 198] on button "Actions" at bounding box center [1425, 187] width 89 height 23
click at [1409, 225] on link "Envoyer le contrat" at bounding box center [1416, 227] width 96 height 15
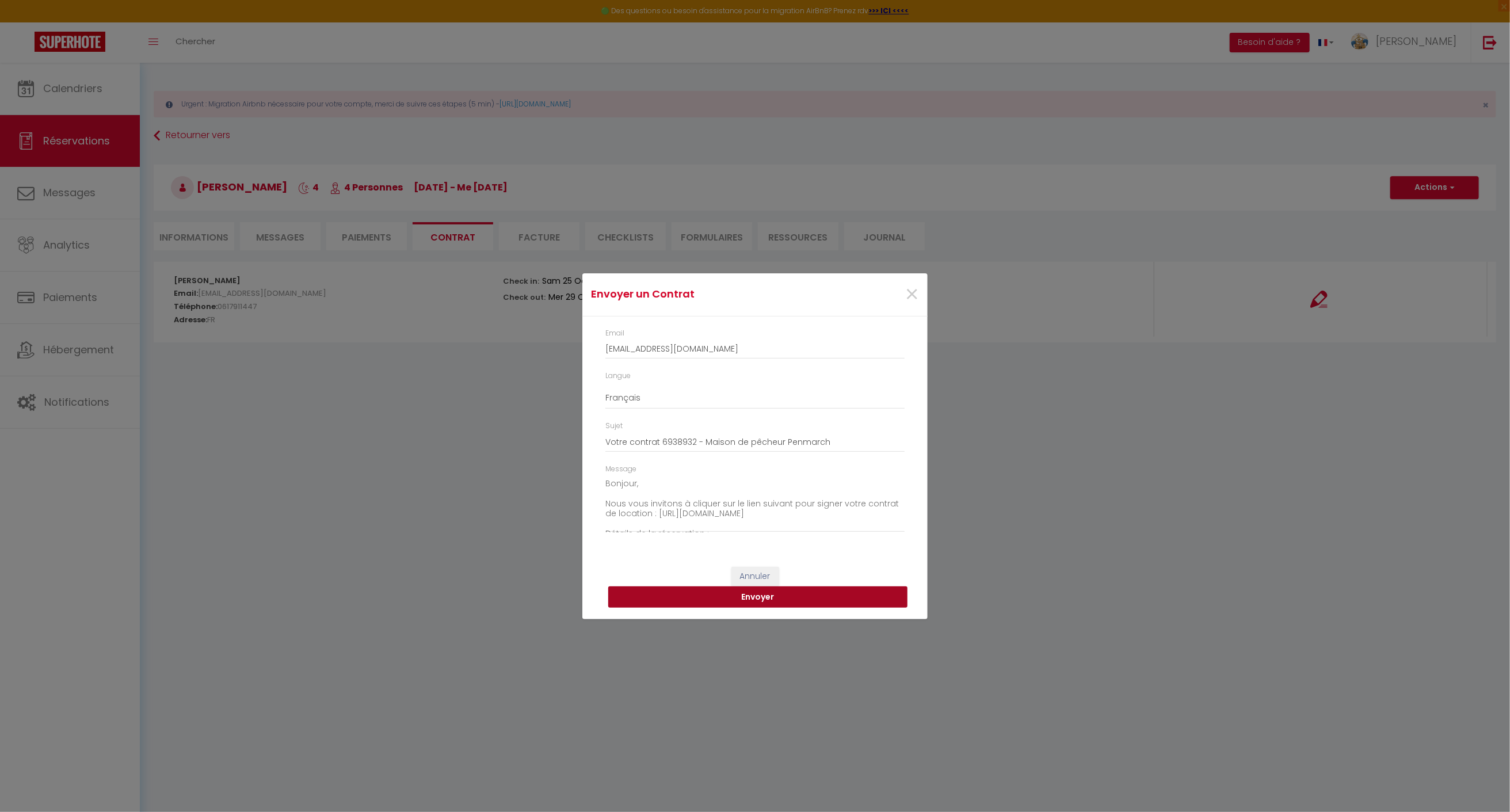
click at [778, 595] on button "Envoyer" at bounding box center [758, 597] width 299 height 22
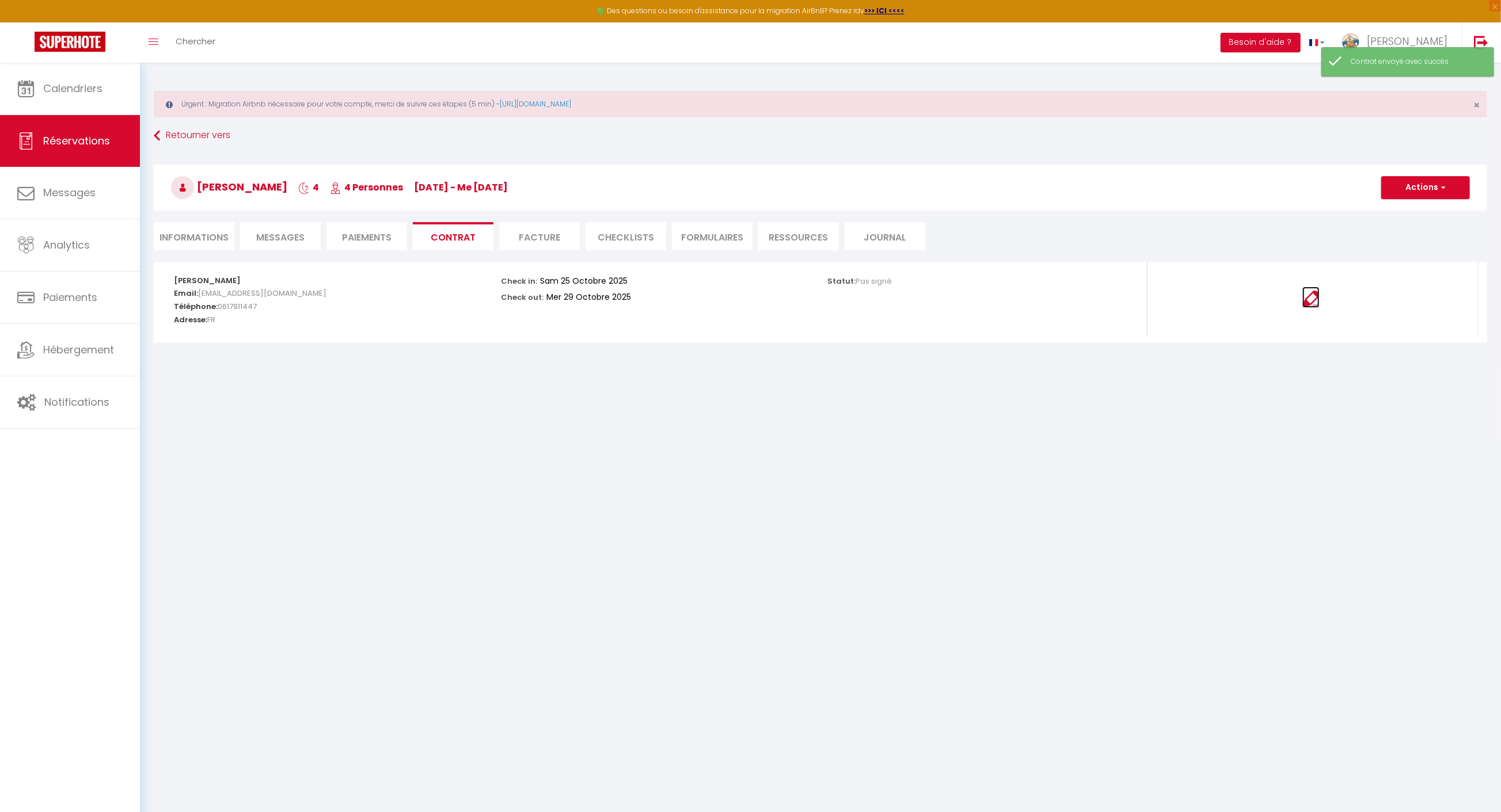
click at [1306, 295] on img at bounding box center [1311, 300] width 18 height 18
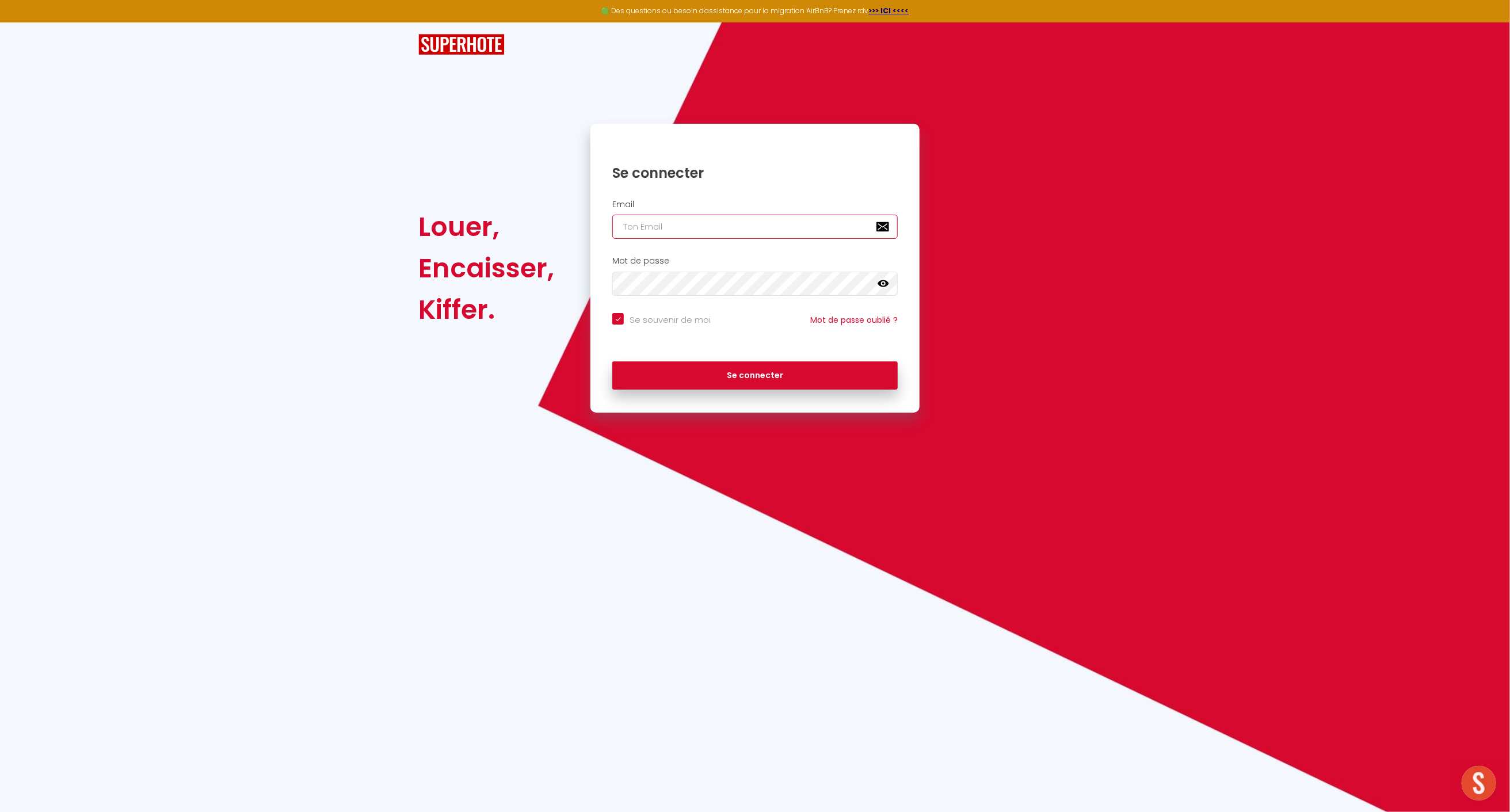
click at [696, 221] on input "email" at bounding box center [755, 226] width 285 height 25
type input "[EMAIL_ADDRESS][DOMAIN_NAME]"
click at [710, 372] on button "Se connecter" at bounding box center [755, 376] width 285 height 29
checkbox input "true"
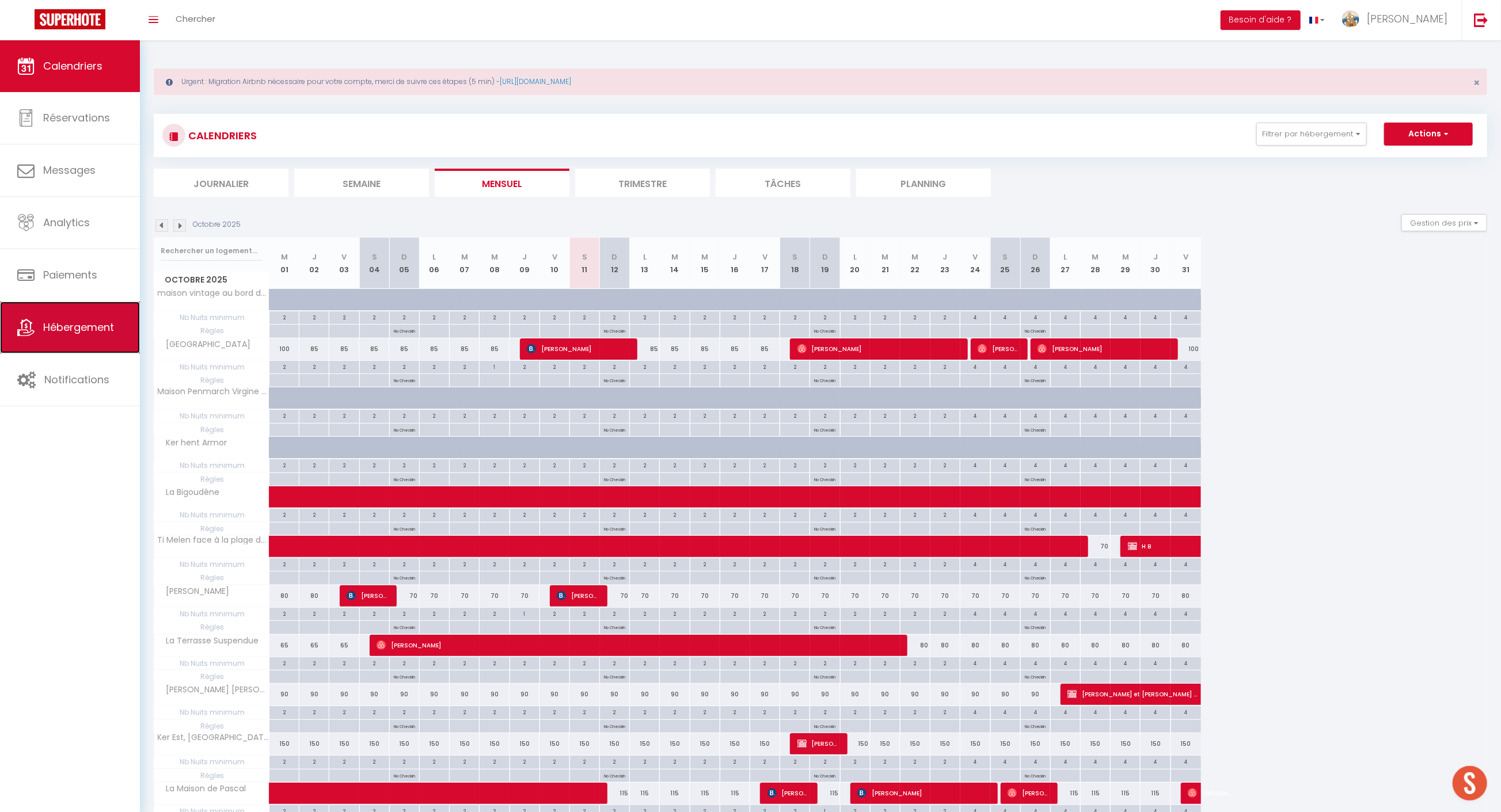
click at [99, 324] on span "Hébergement" at bounding box center [79, 326] width 71 height 15
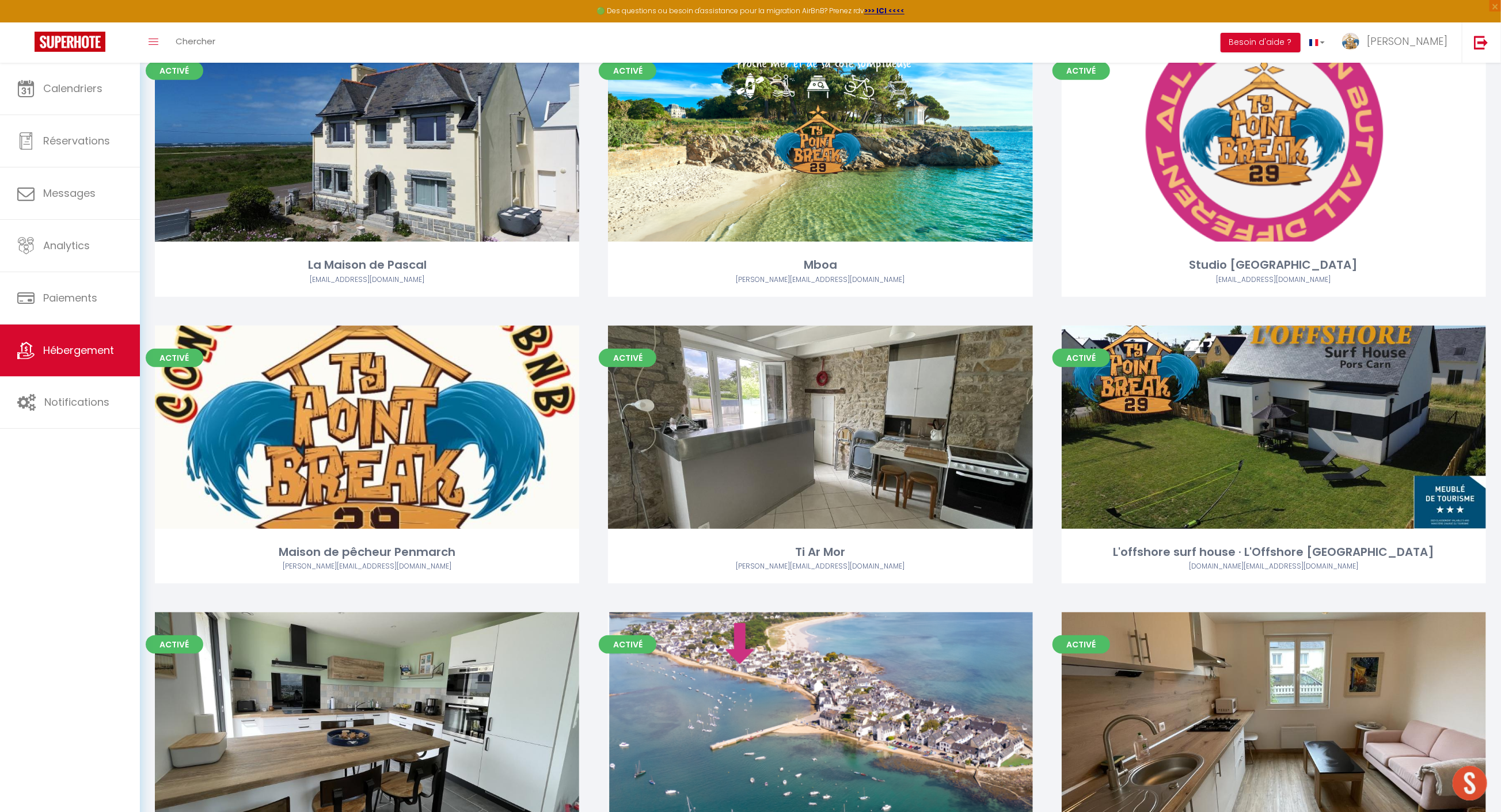
scroll to position [683, 0]
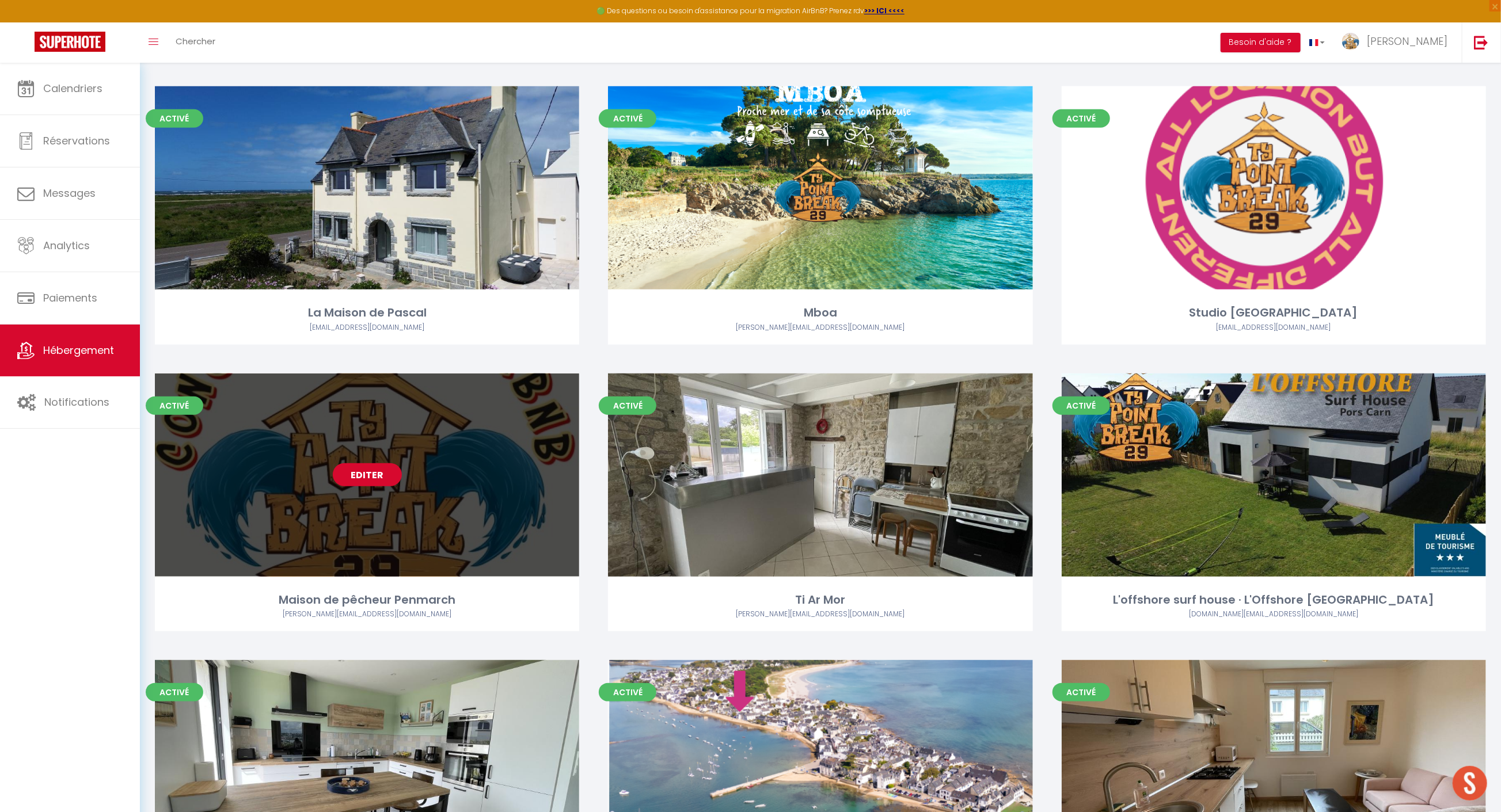
click at [360, 466] on link "Editer" at bounding box center [367, 474] width 69 height 23
click at [360, 465] on link "Editer" at bounding box center [367, 474] width 69 height 23
click at [362, 471] on link "Editer" at bounding box center [367, 474] width 69 height 23
select select "3"
select select "2"
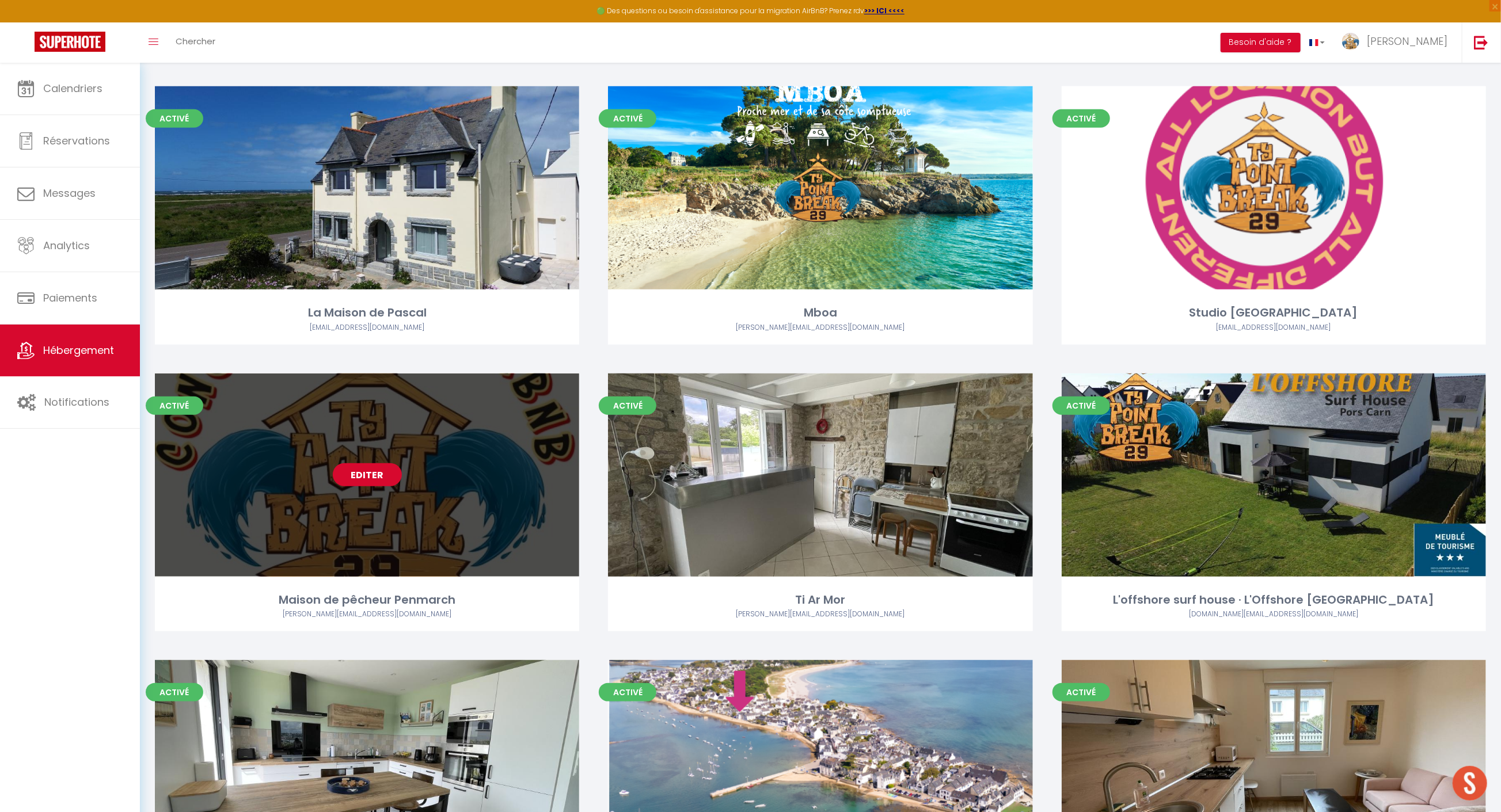
select select "1"
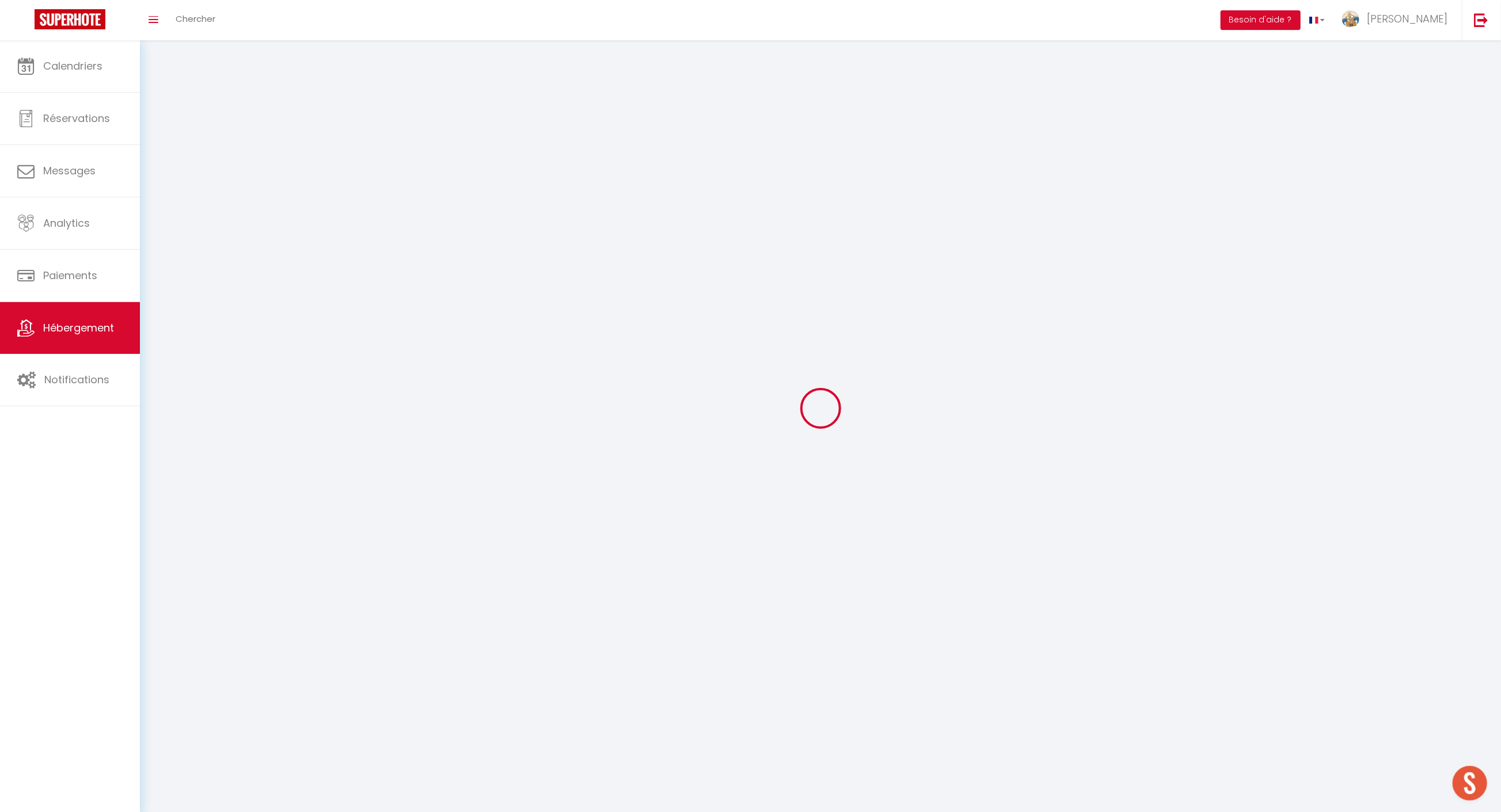
select select
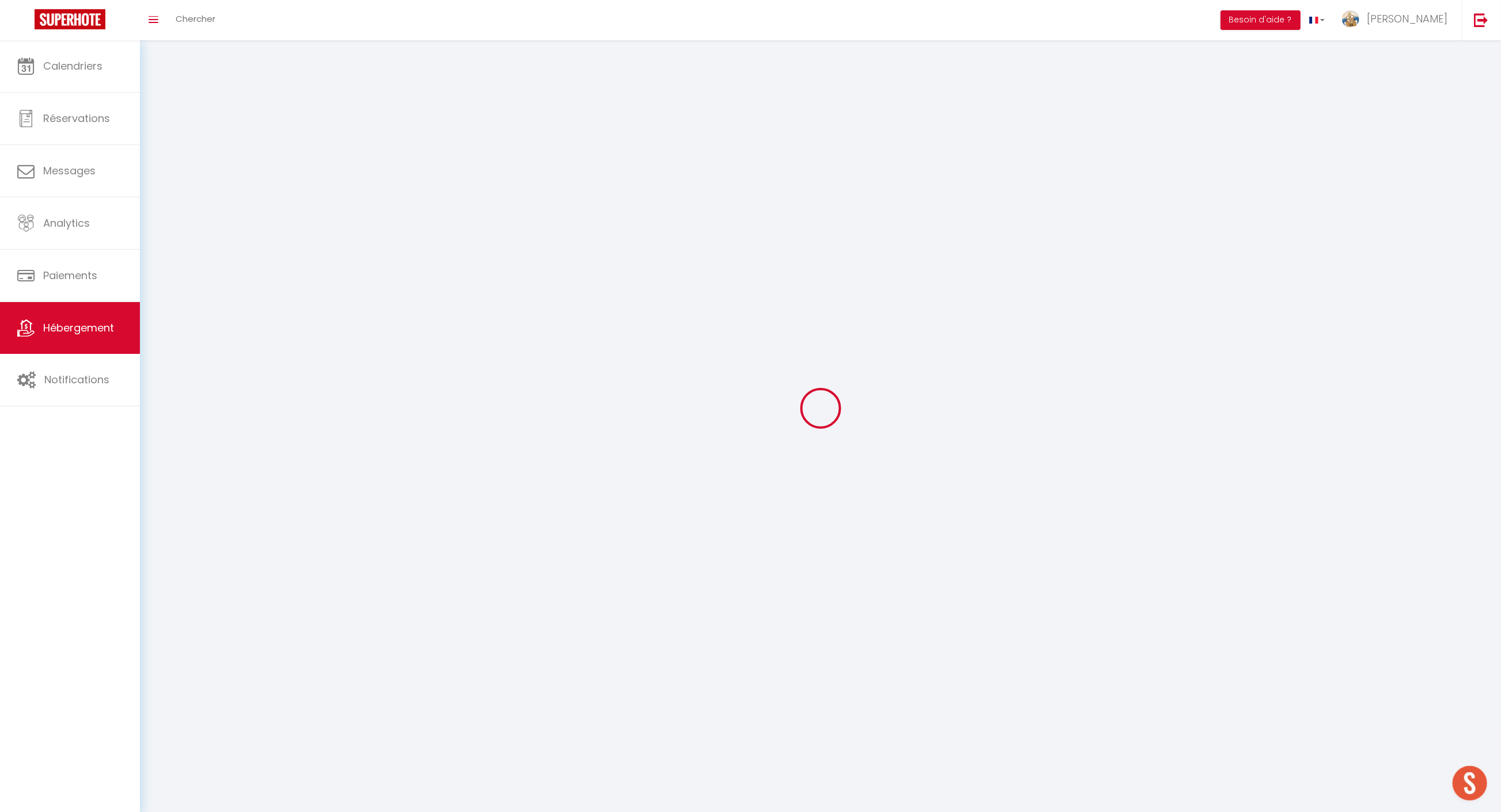
select select
checkbox input "false"
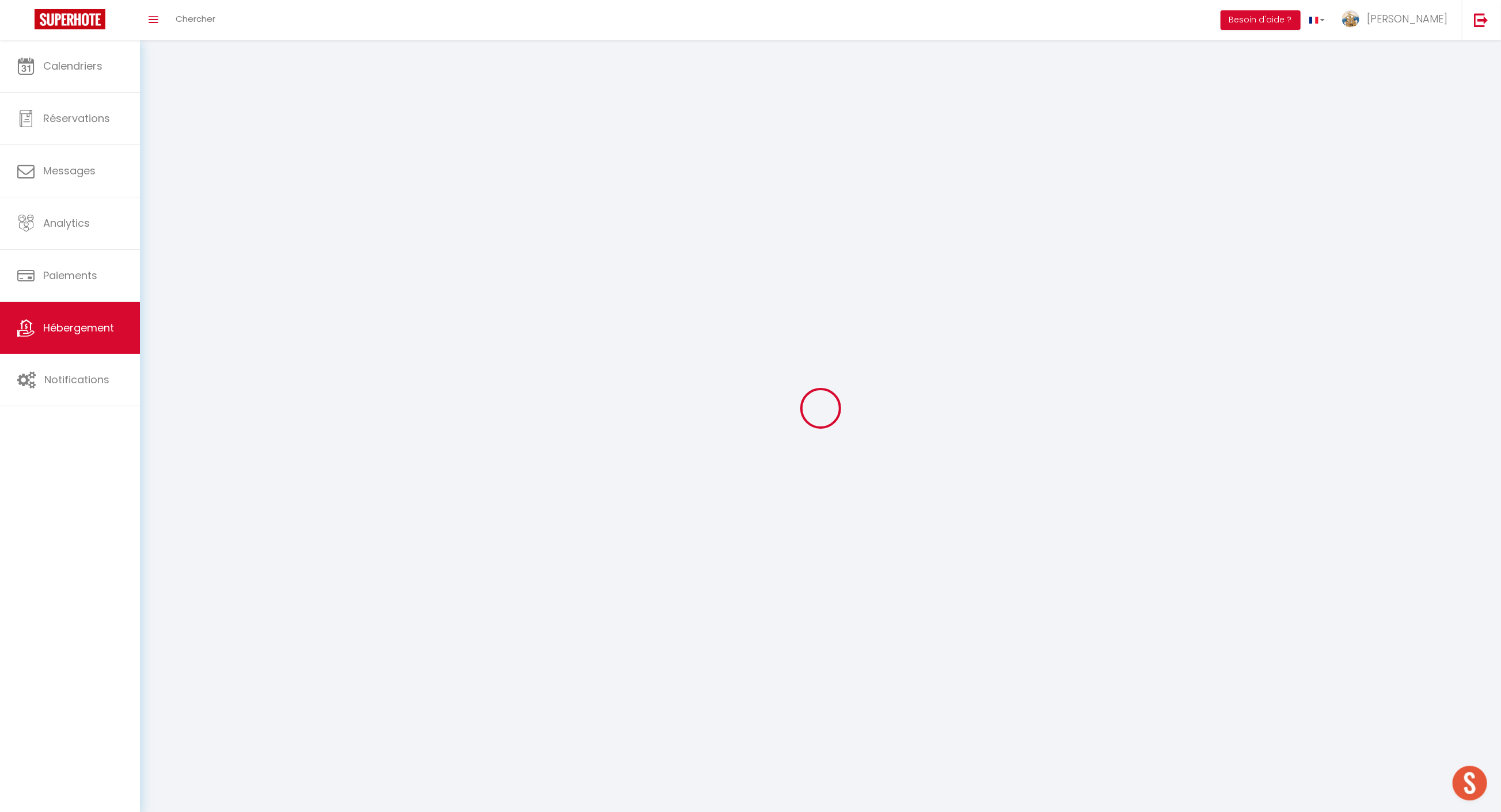
checkbox input "false"
select select
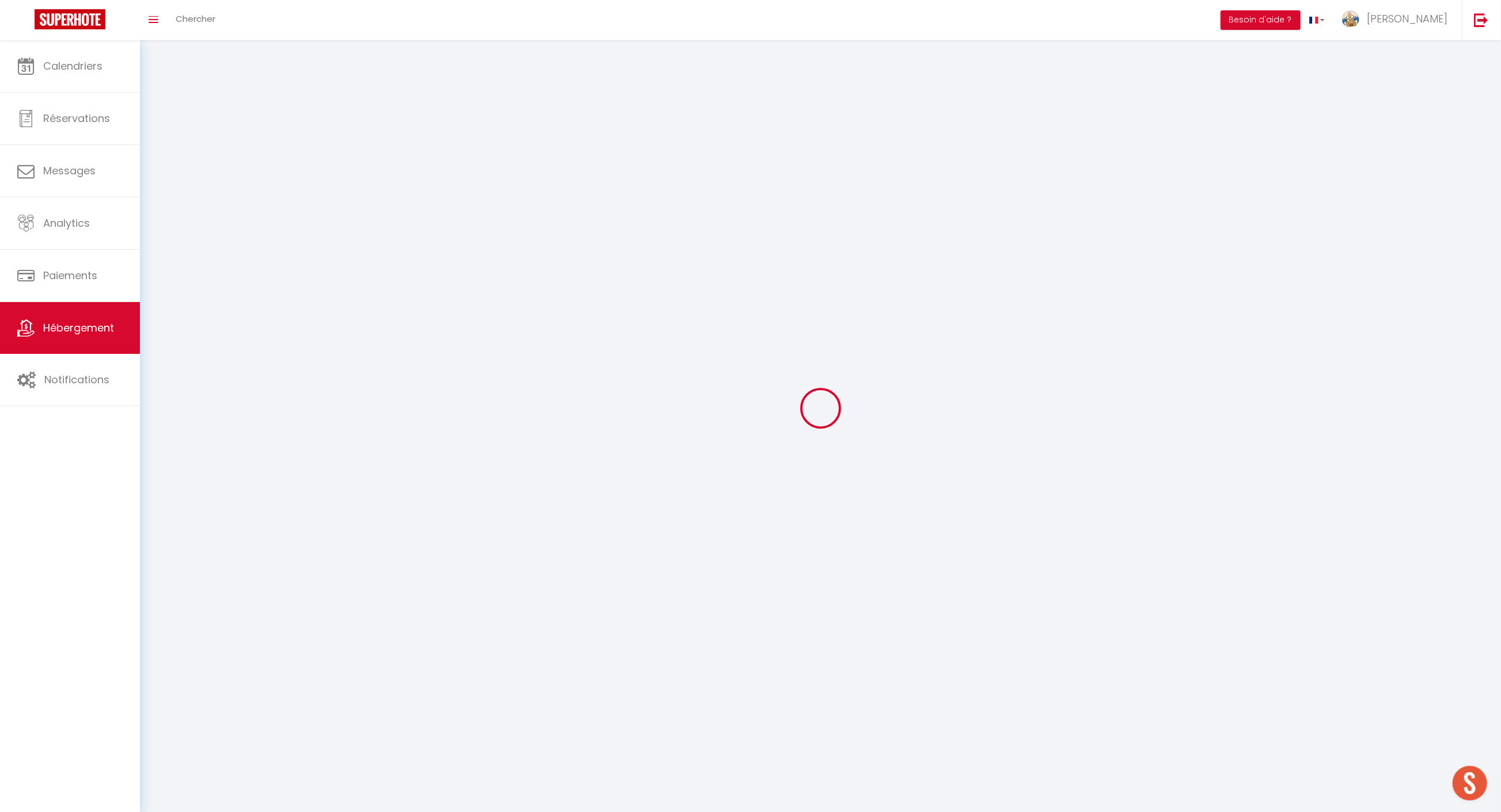
select select
checkbox input "false"
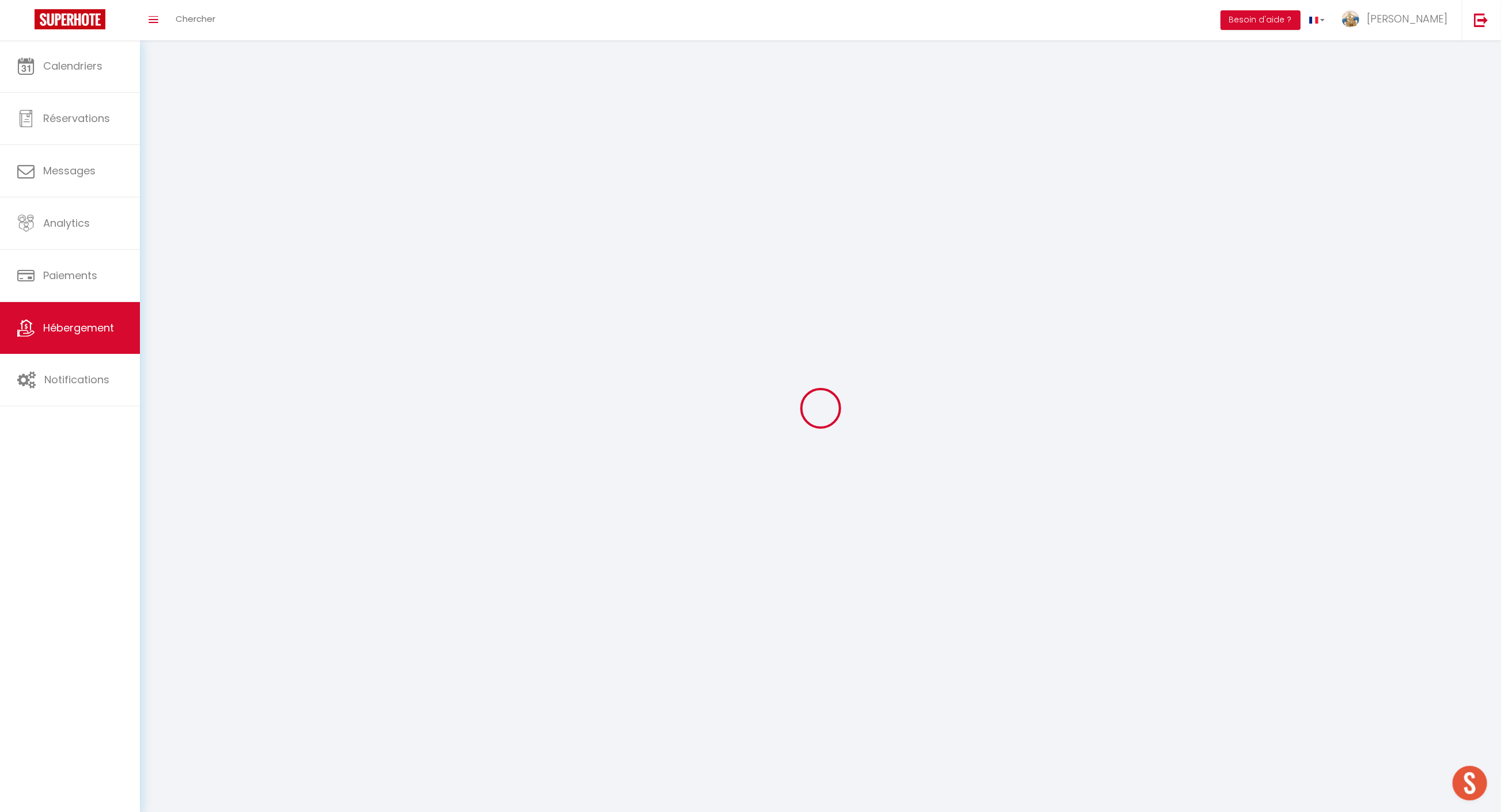
checkbox input "false"
select select
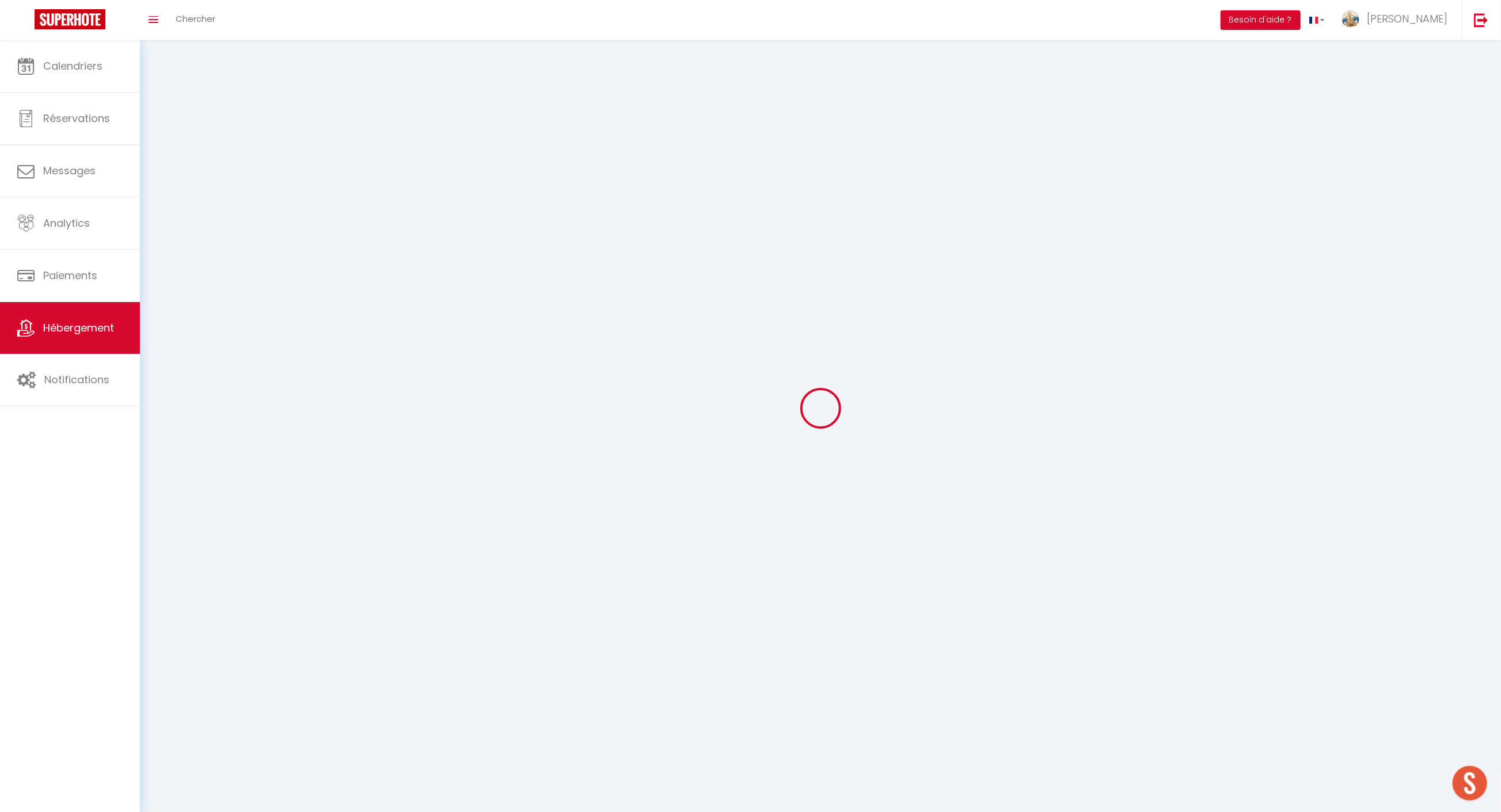
select select
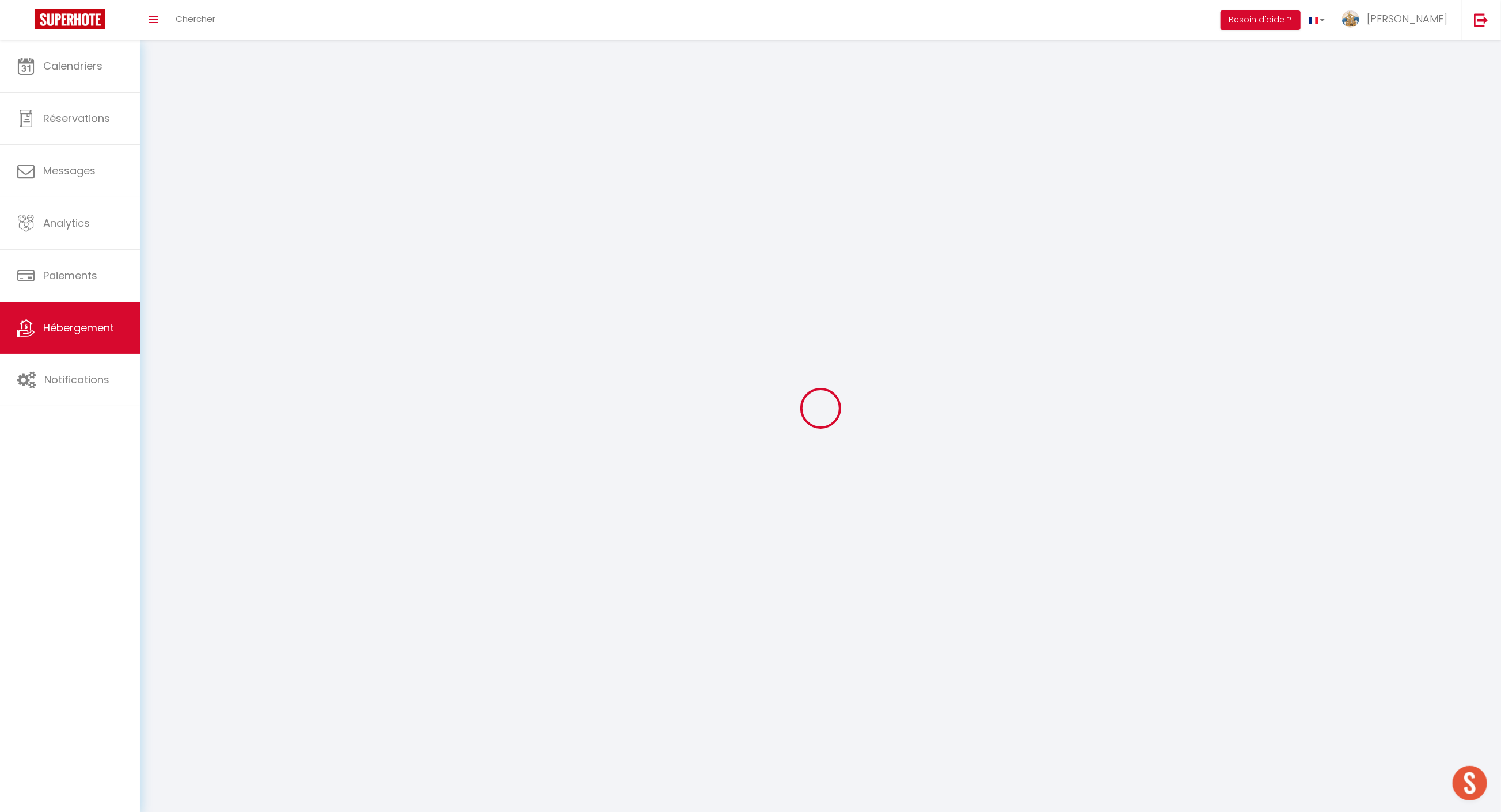
select select
checkbox input "false"
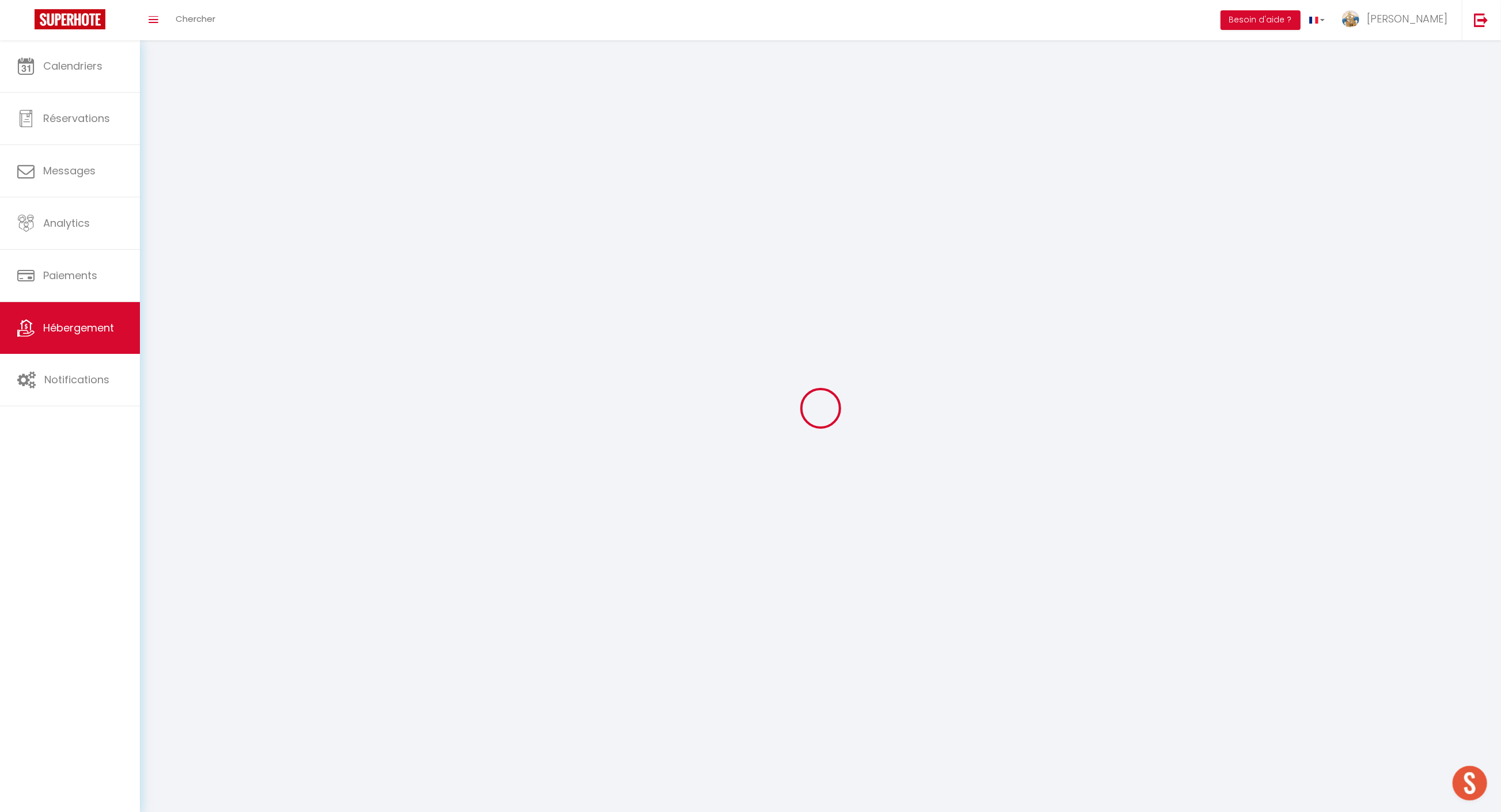
select select
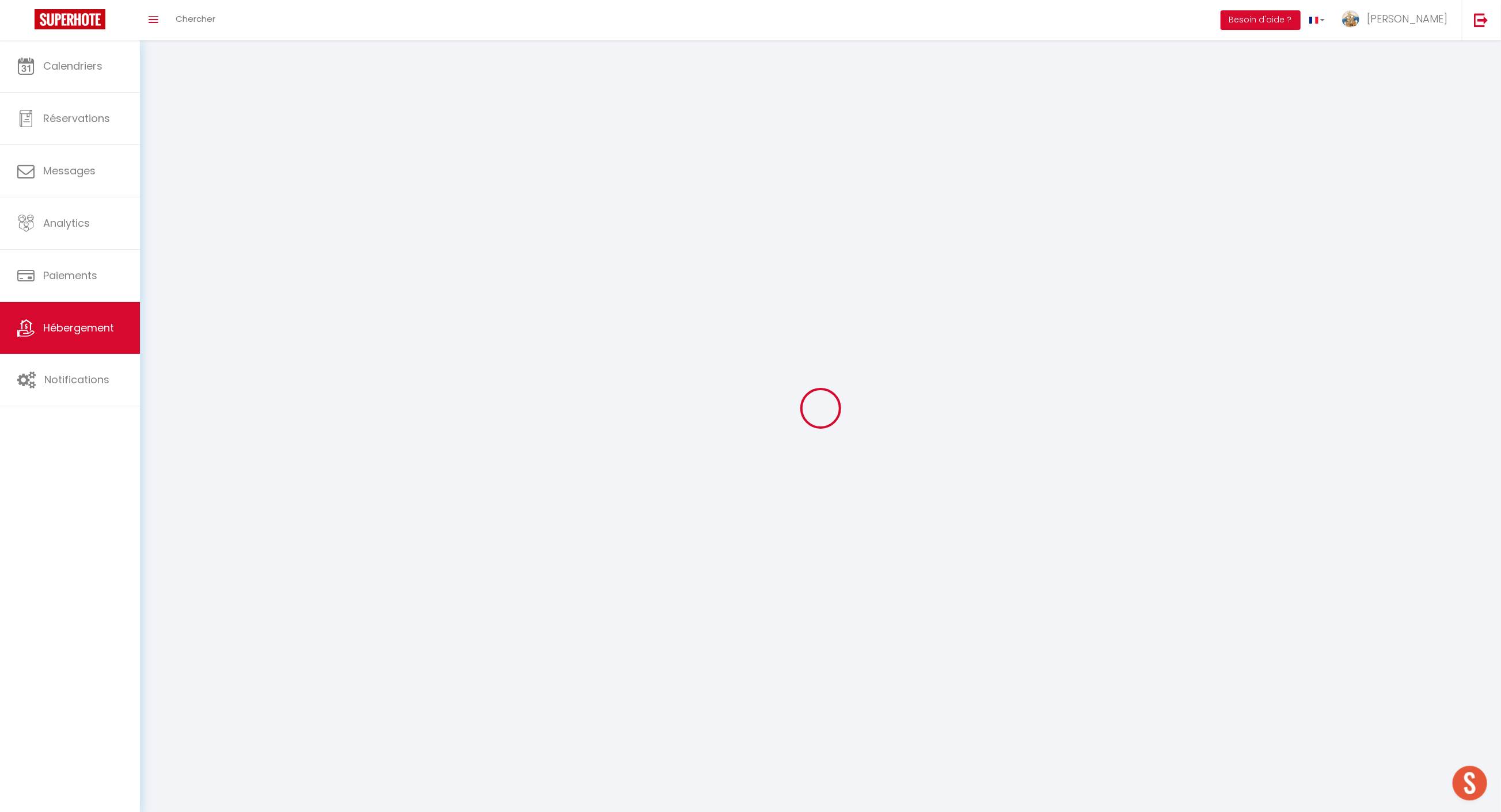
select select
checkbox input "false"
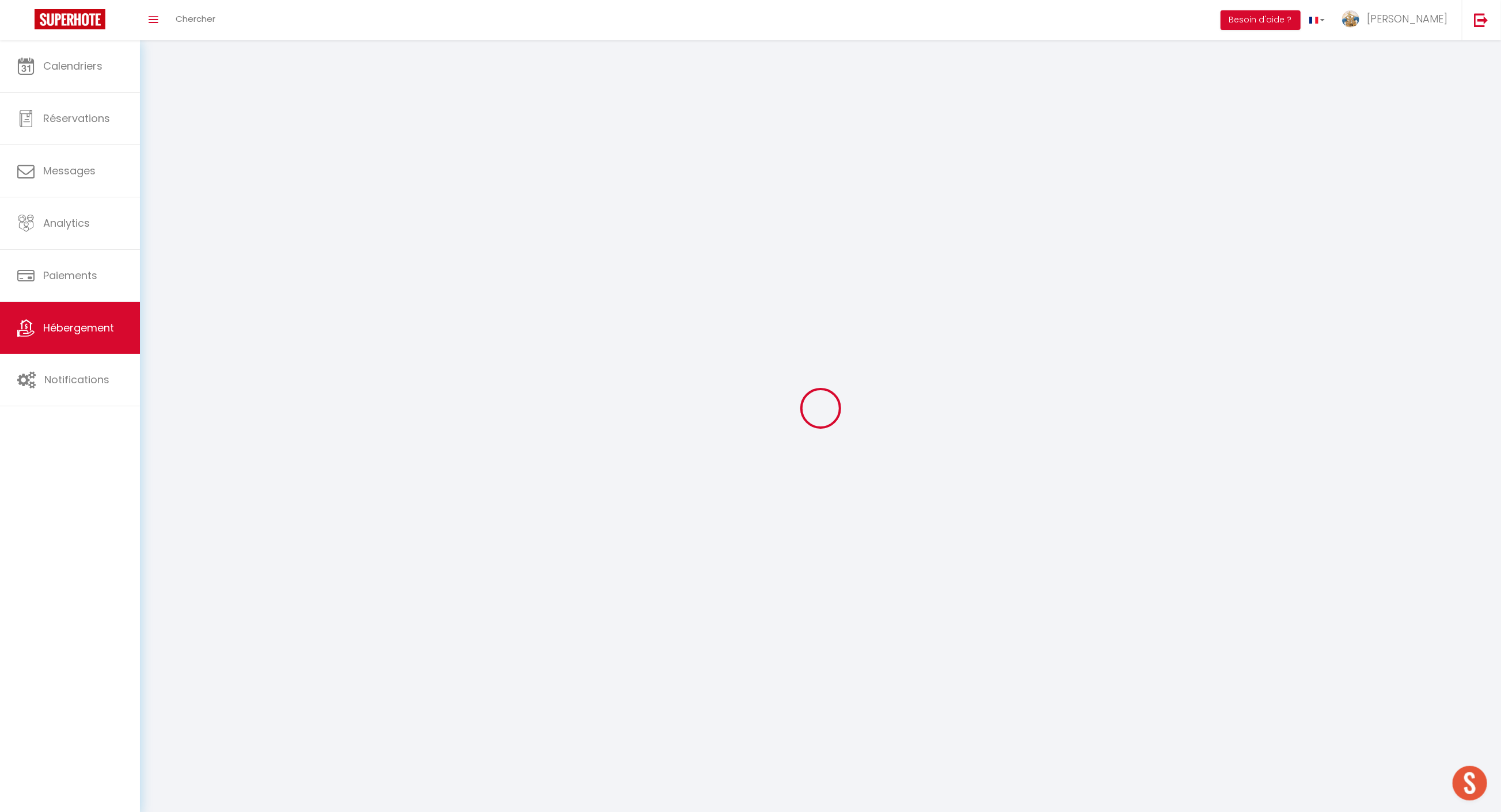
checkbox input "false"
select select
select select "28"
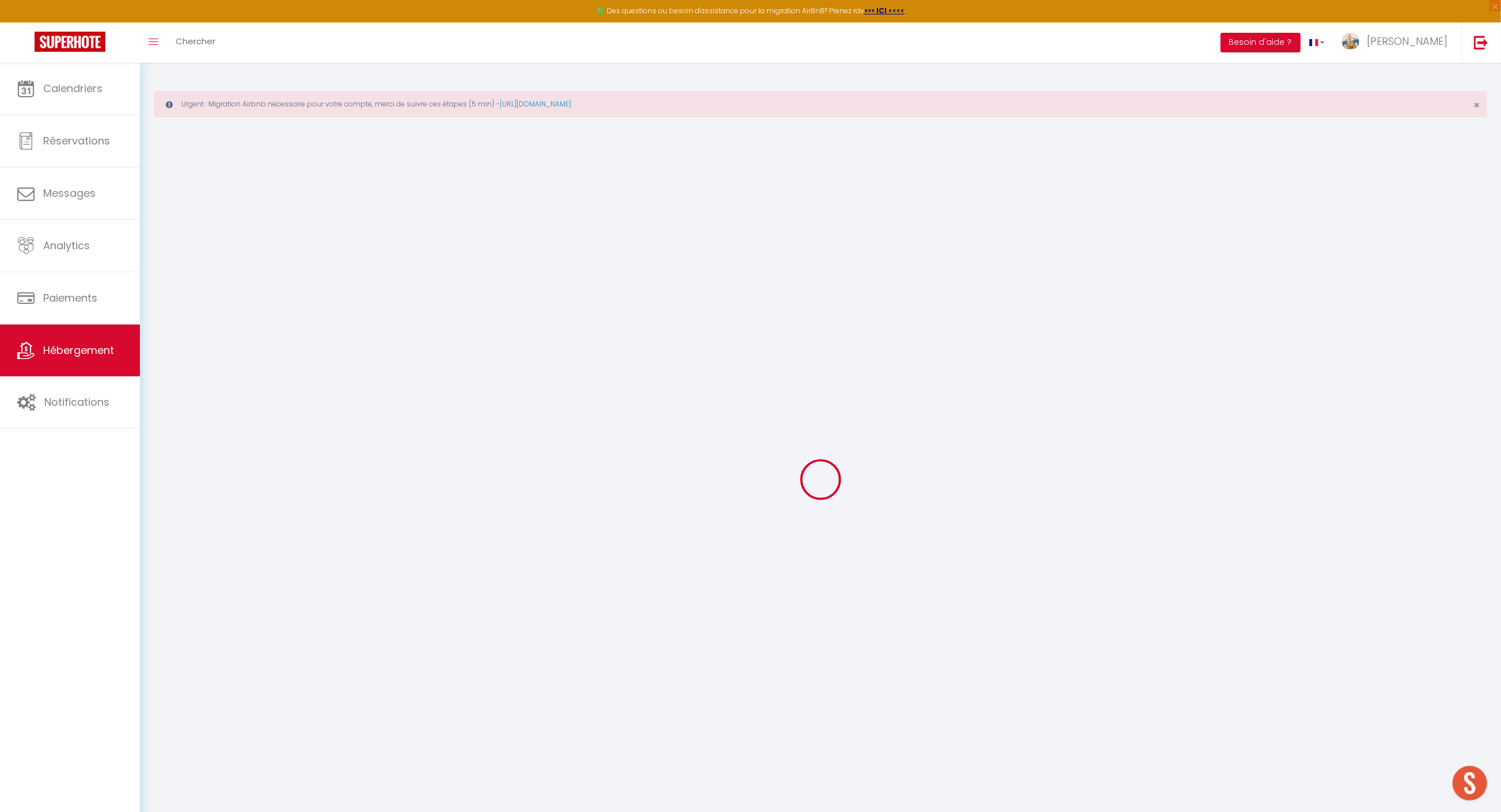
select select
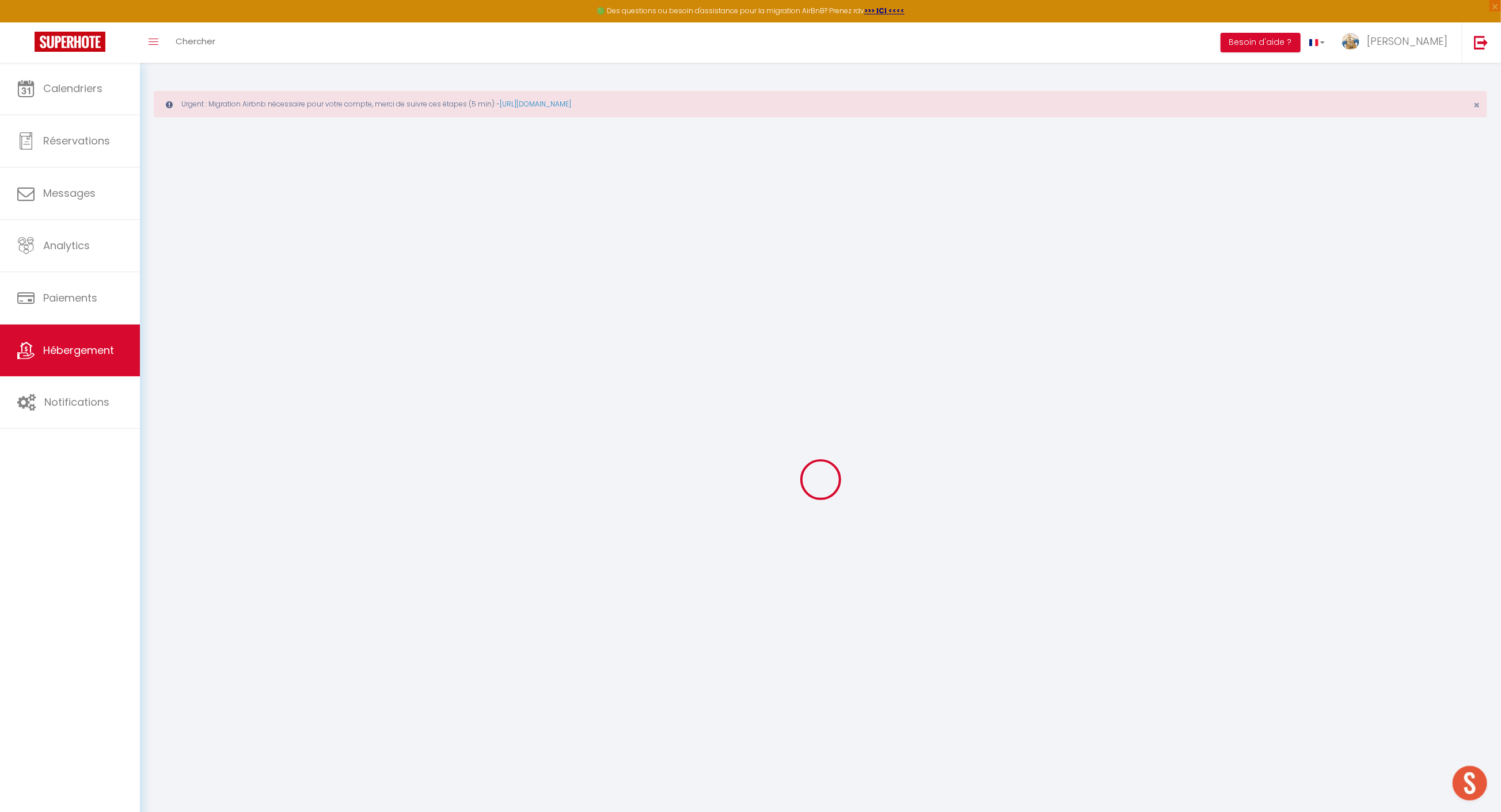
select select
checkbox input "false"
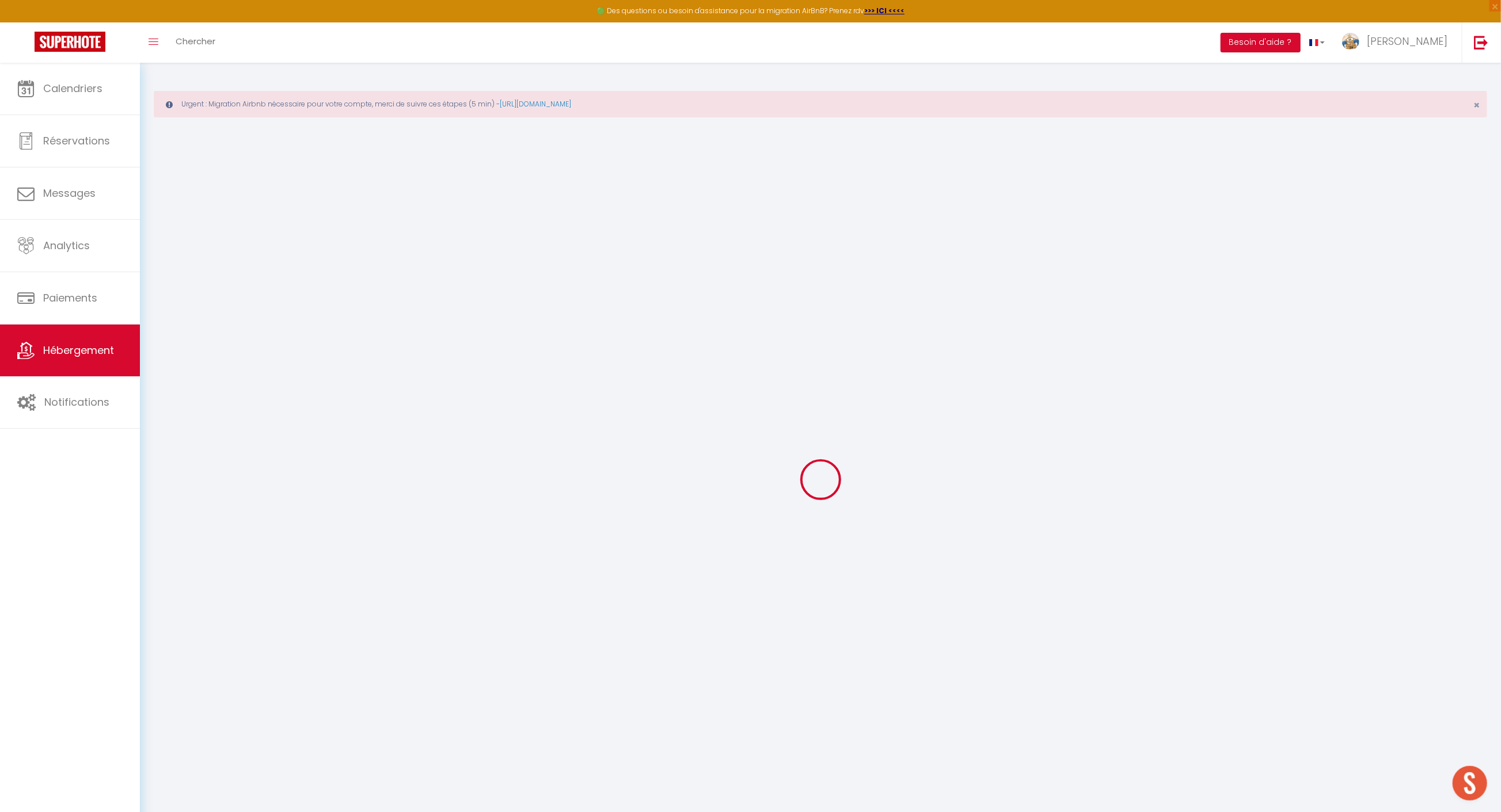
select select
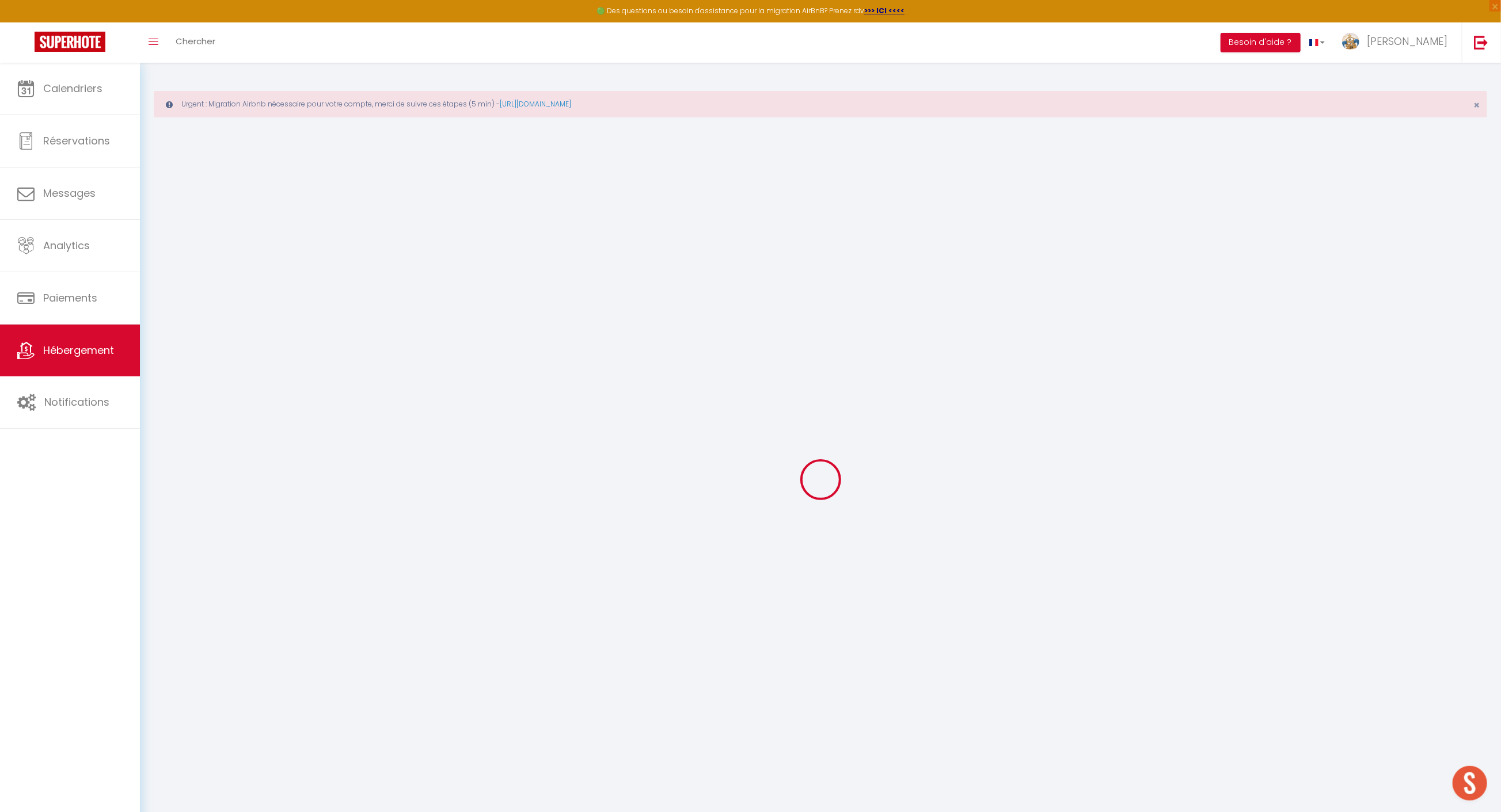
select select
checkbox input "false"
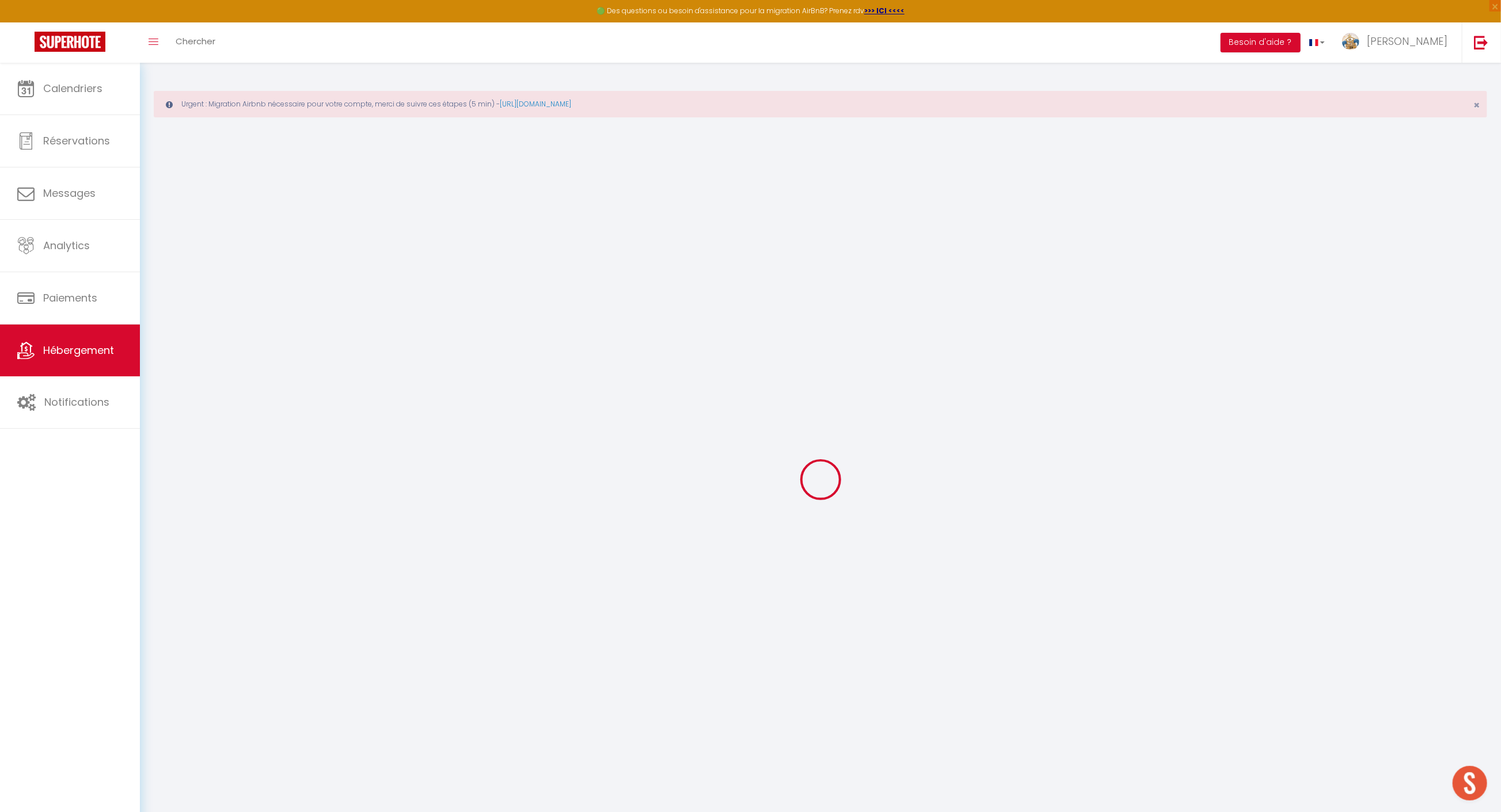
checkbox input "false"
select select
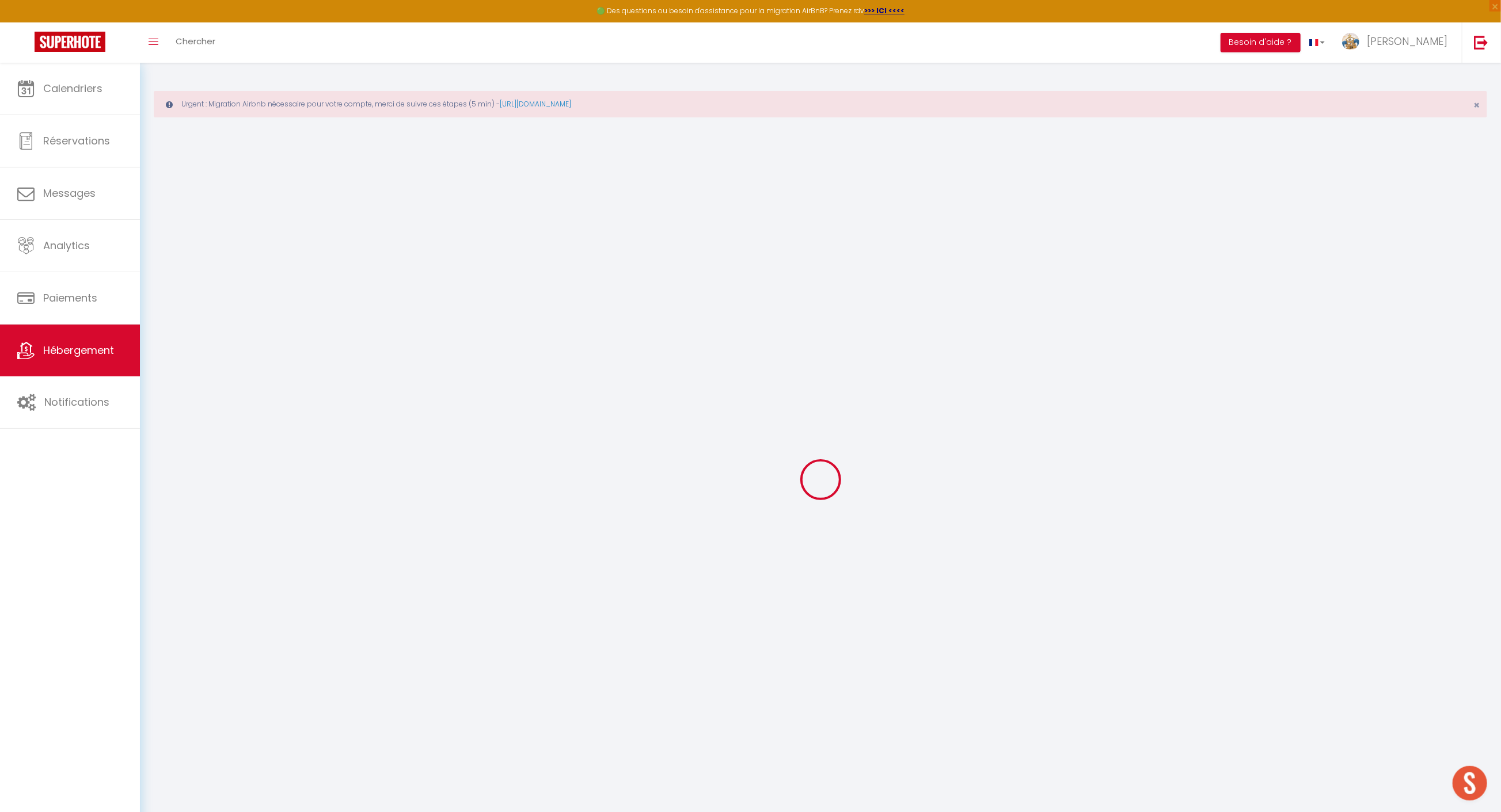
select select
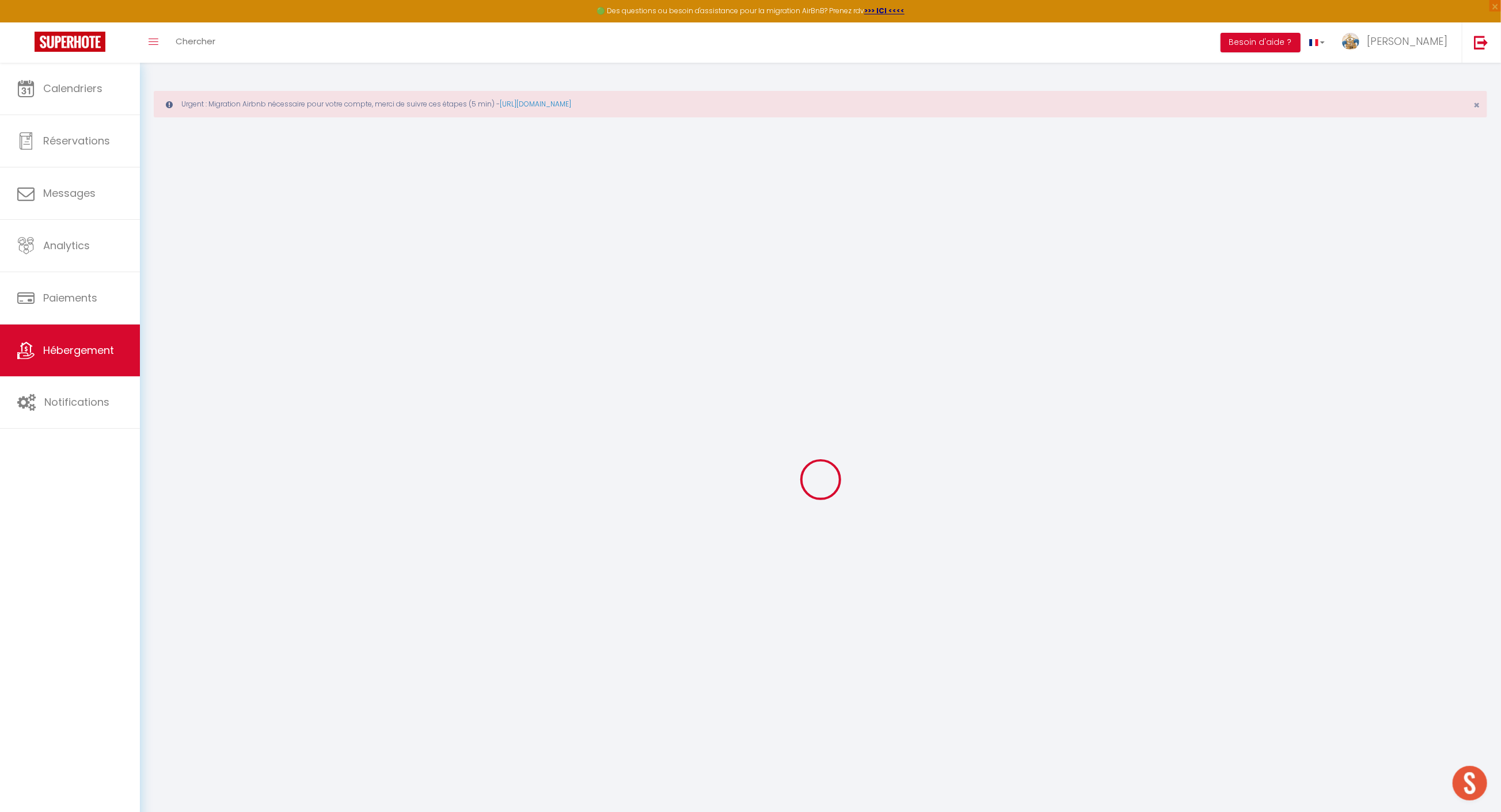
checkbox input "false"
select select
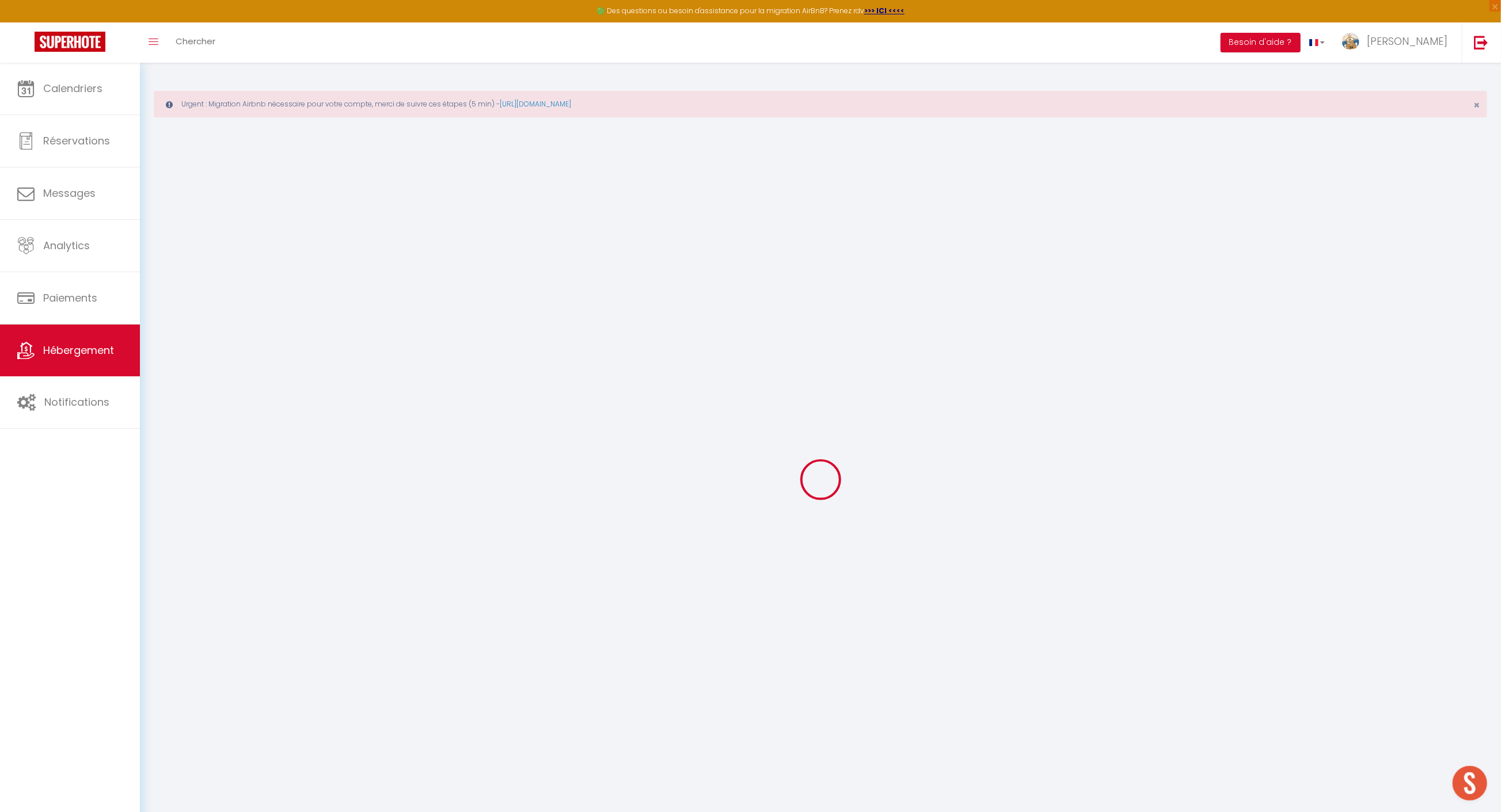
select select
type input "Maison de pêcheur Penmarch"
type input "alan"
type input "corbel"
select select "houses"
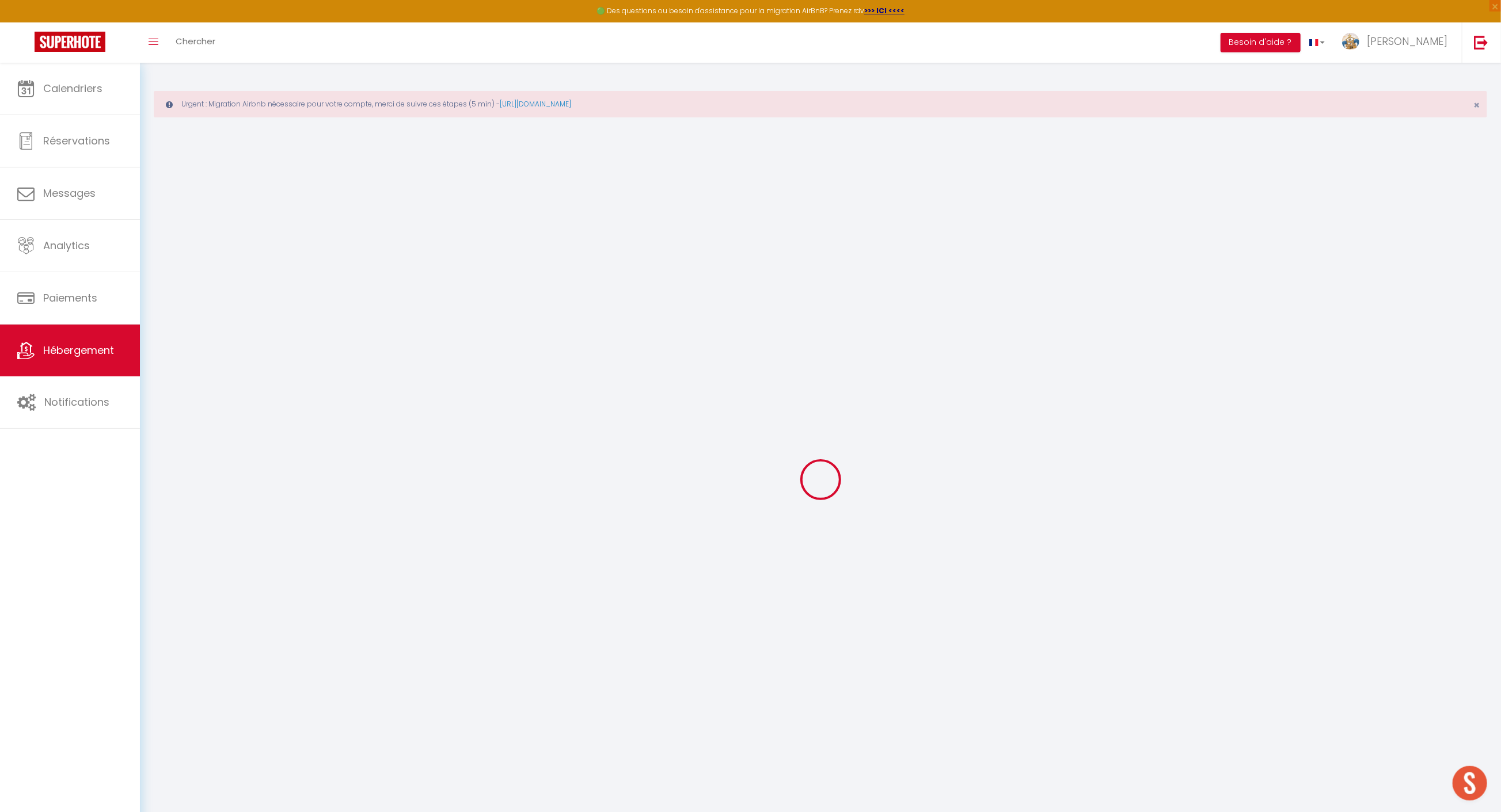
select select "4"
select select "2"
type input "90"
type input "6"
type input "1500"
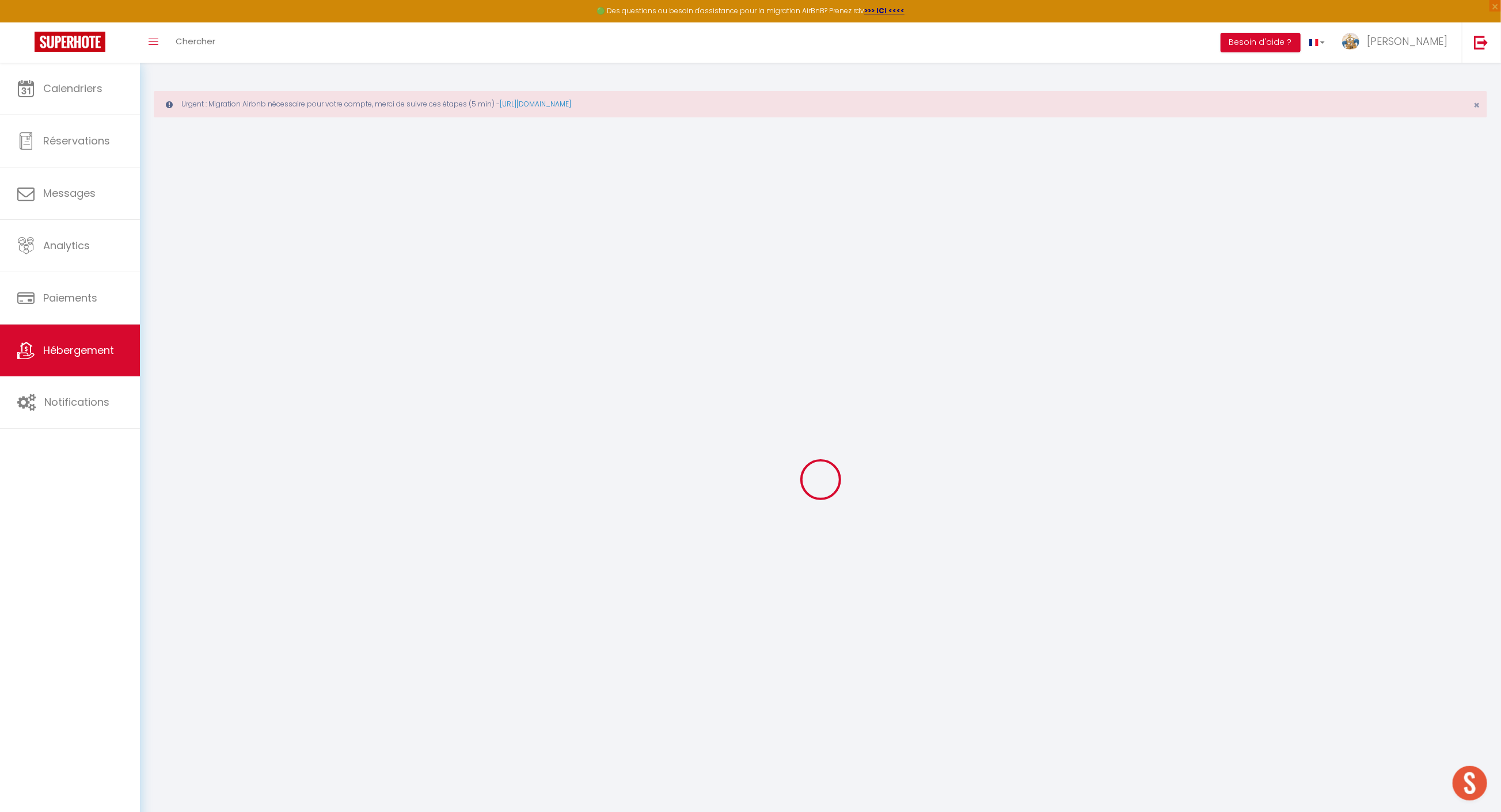
type input "120"
select select
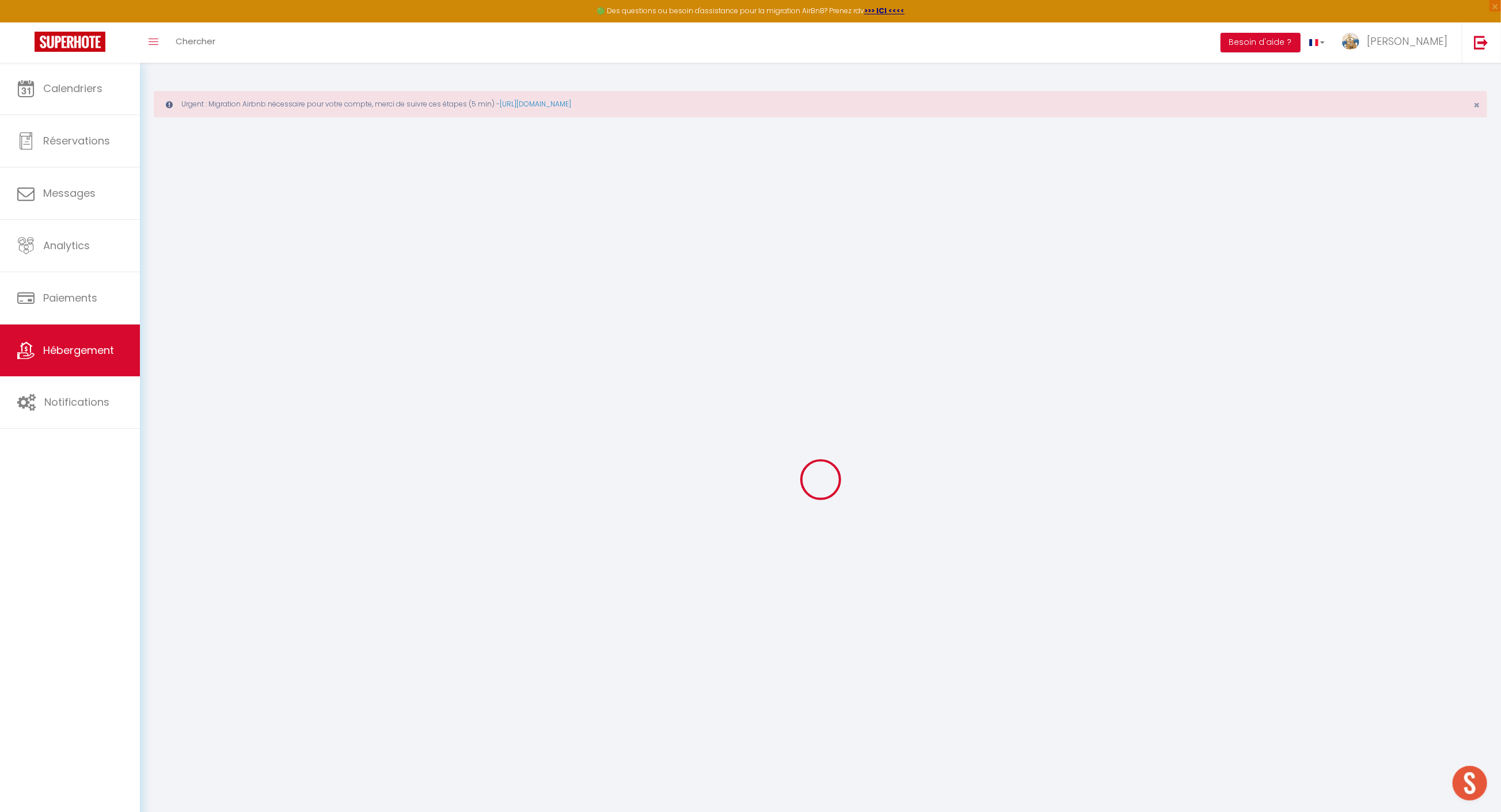
select select
type input "[STREET_ADDRESS]"
type input "29760"
type input "penmarch"
type input "[PERSON_NAME][EMAIL_ADDRESS][DOMAIN_NAME]"
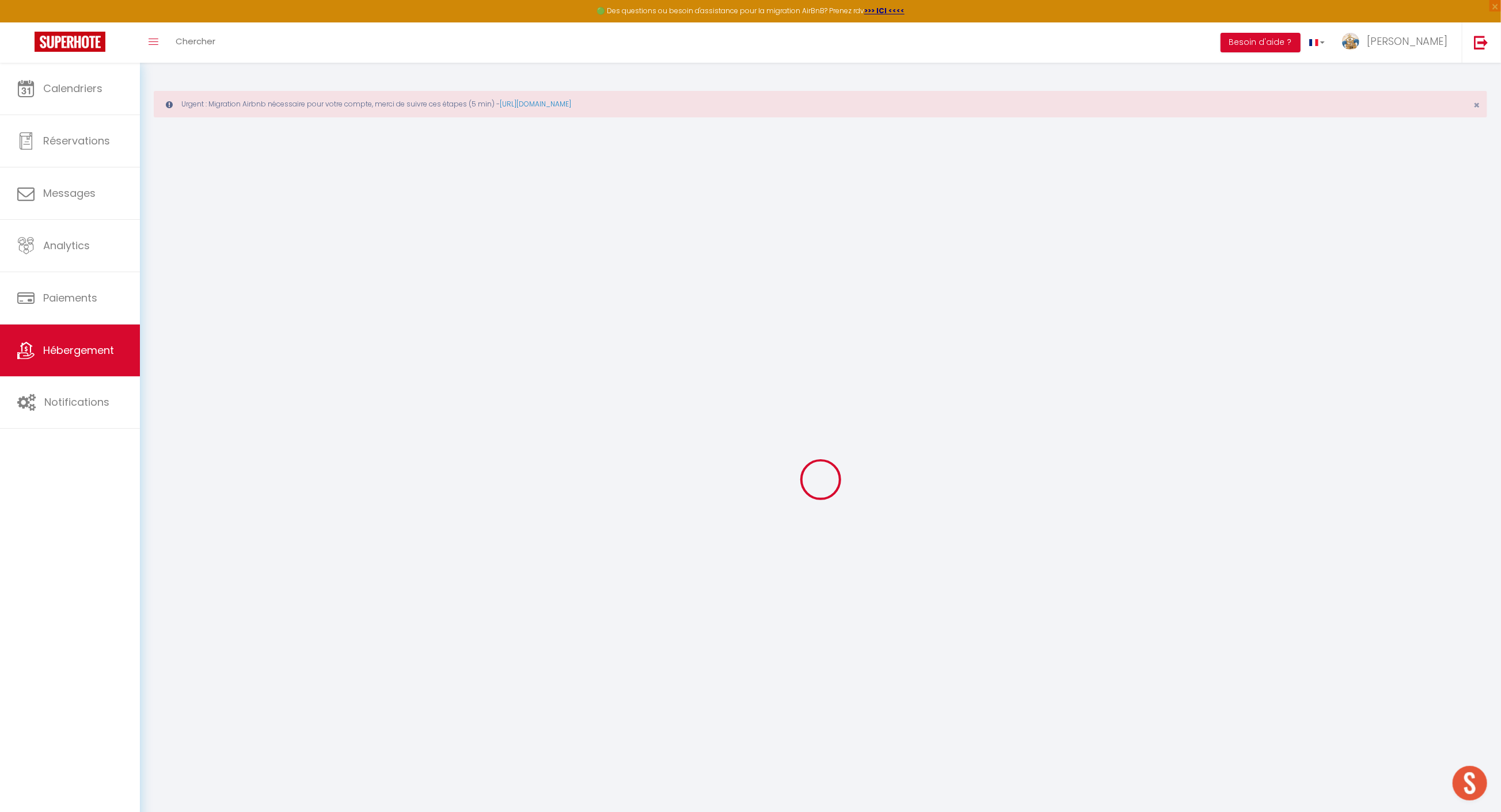
select select
checkbox input "false"
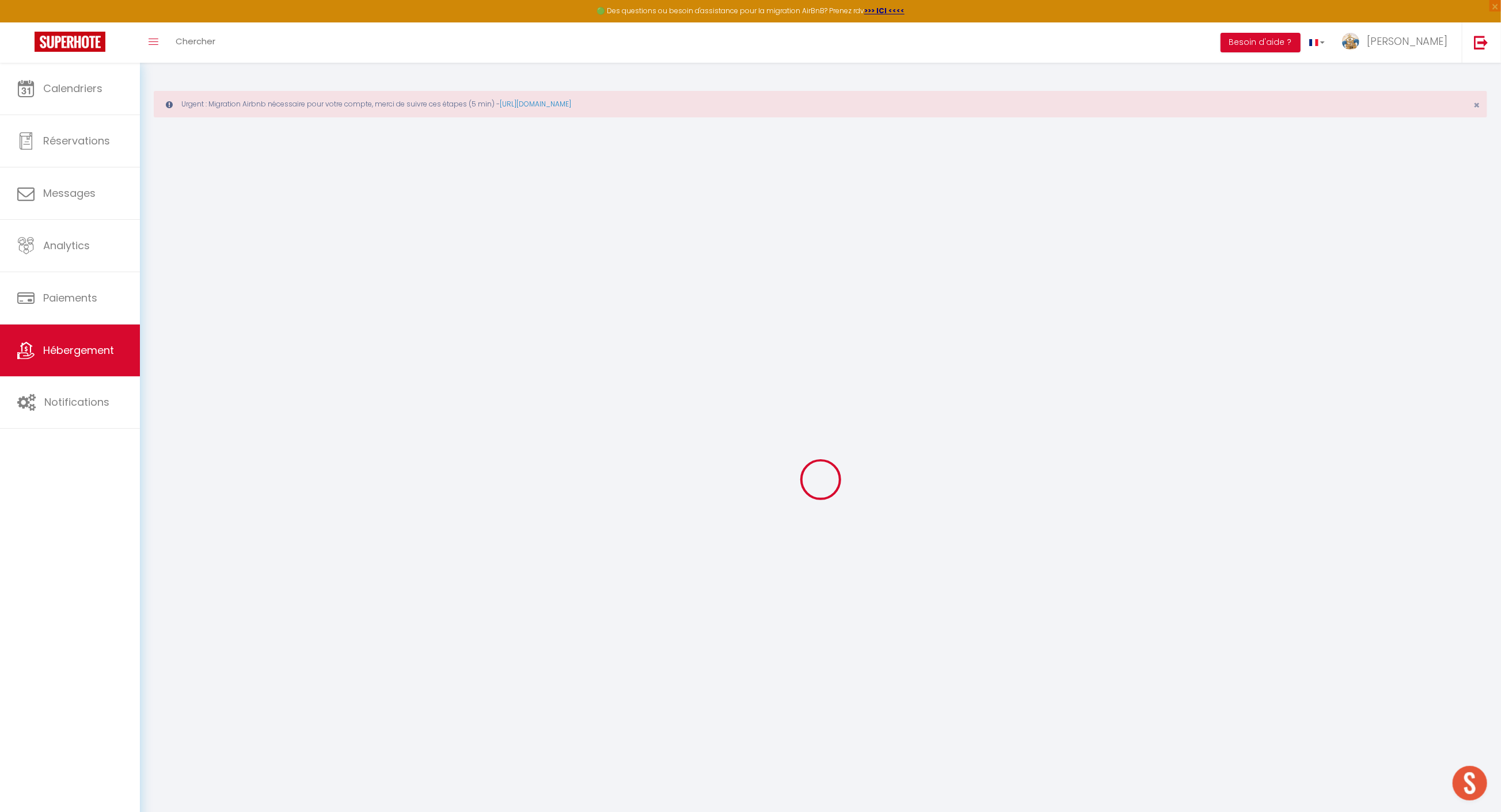
radio input "true"
type input "0"
select select
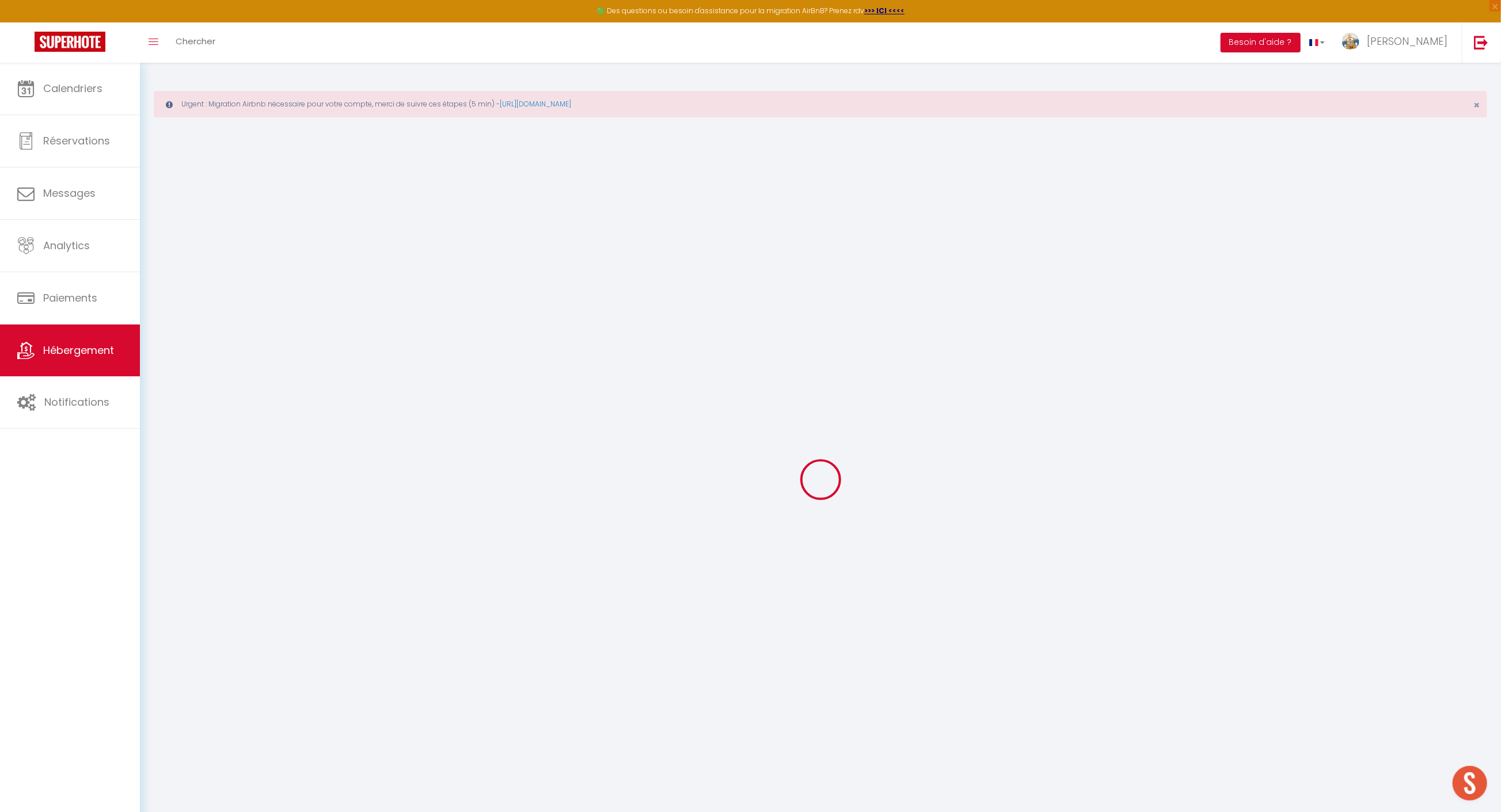
select select
checkbox input "false"
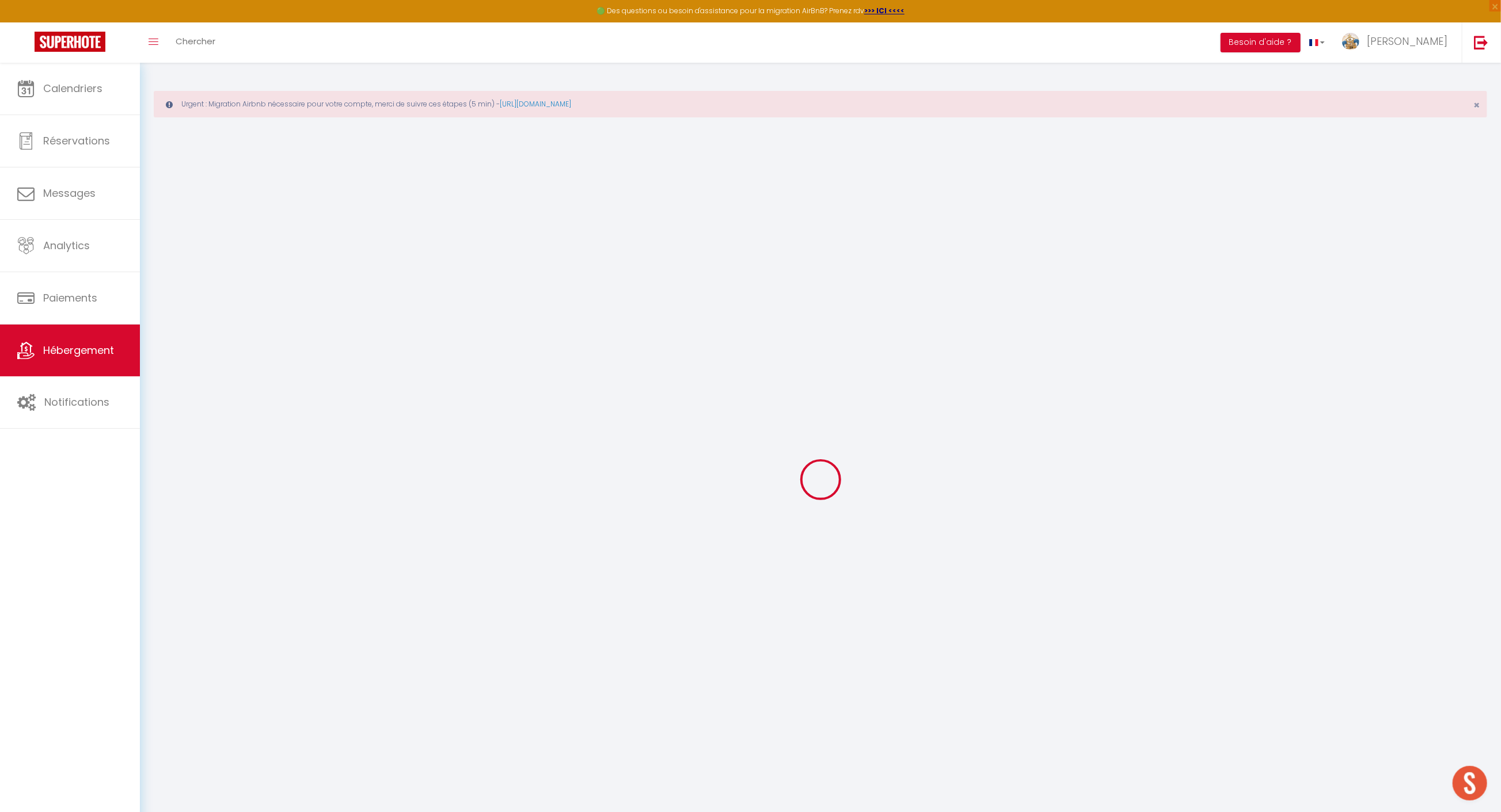
checkbox input "false"
select select
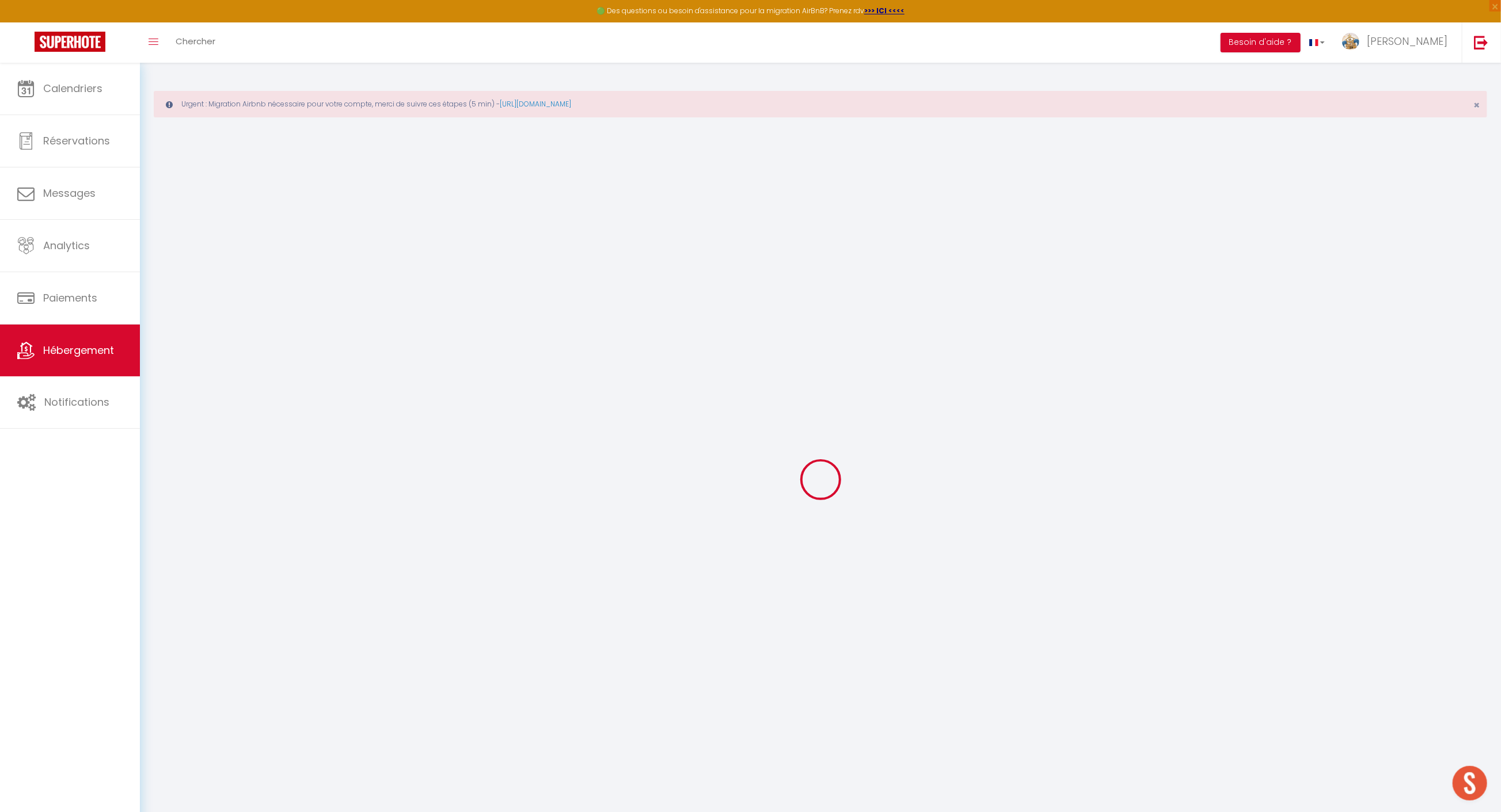
select select
checkbox input "false"
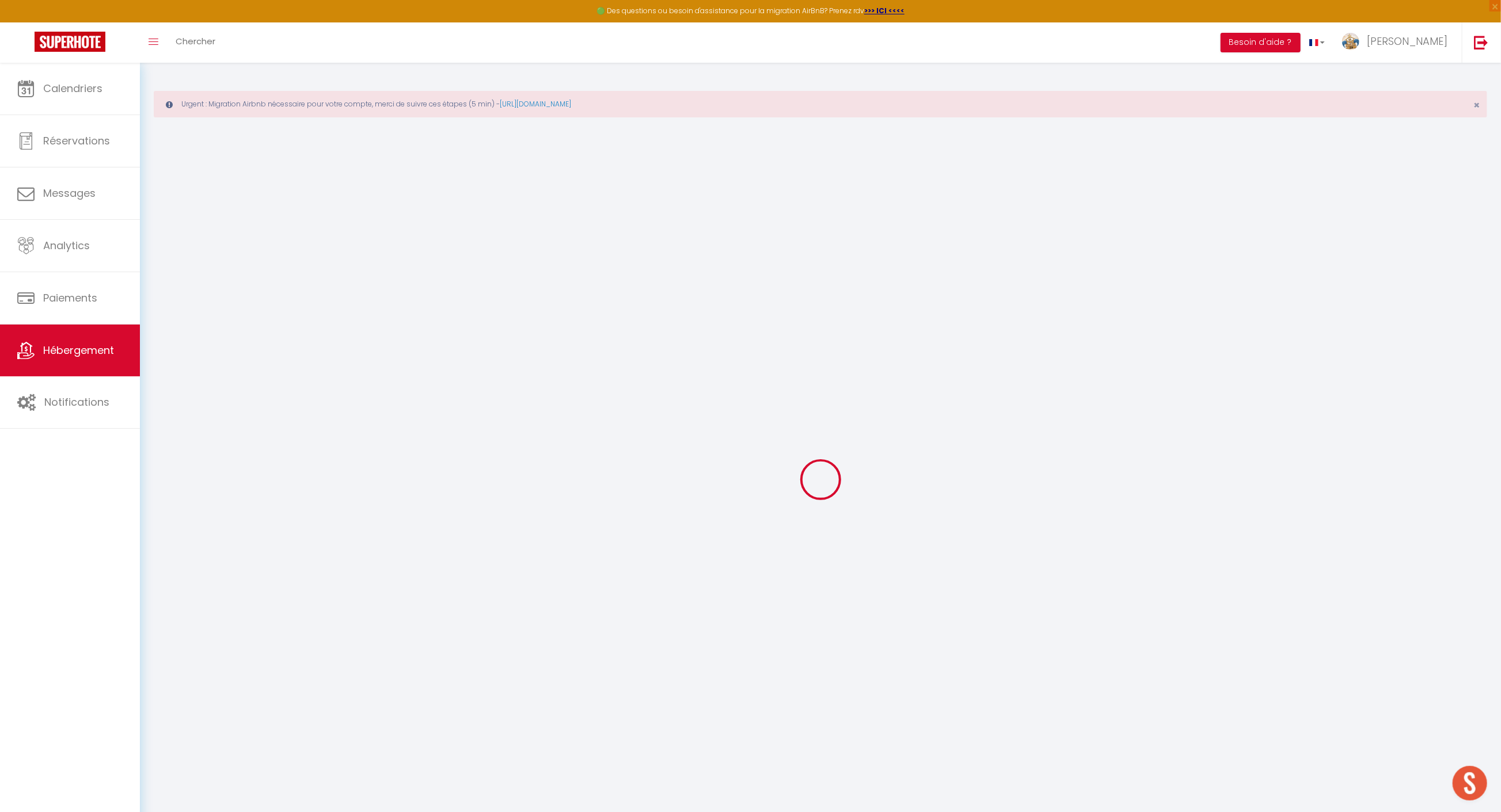
checkbox input "false"
select select
checkbox input "false"
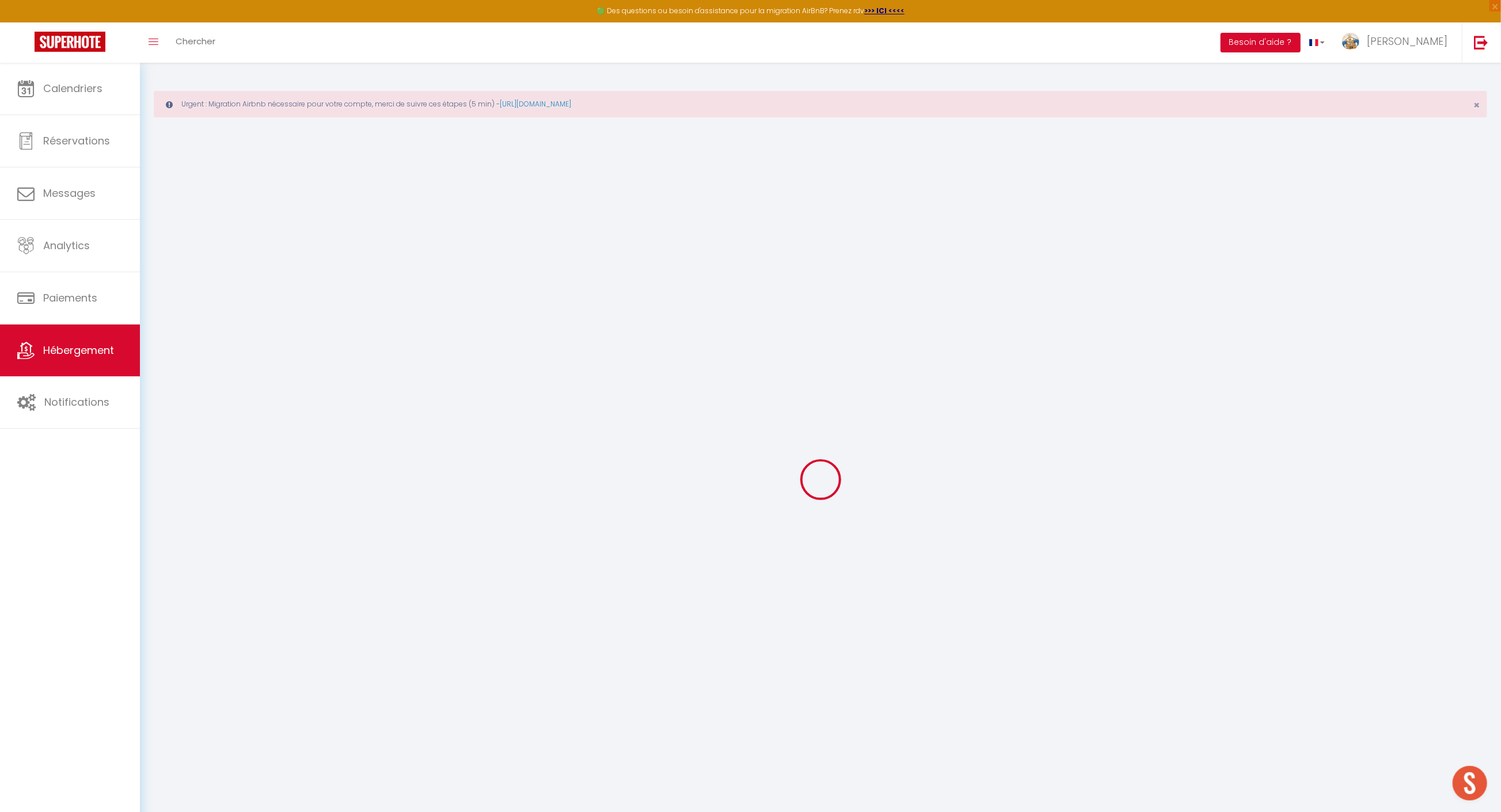
checkbox input "false"
select select "17:00"
select select "23:45"
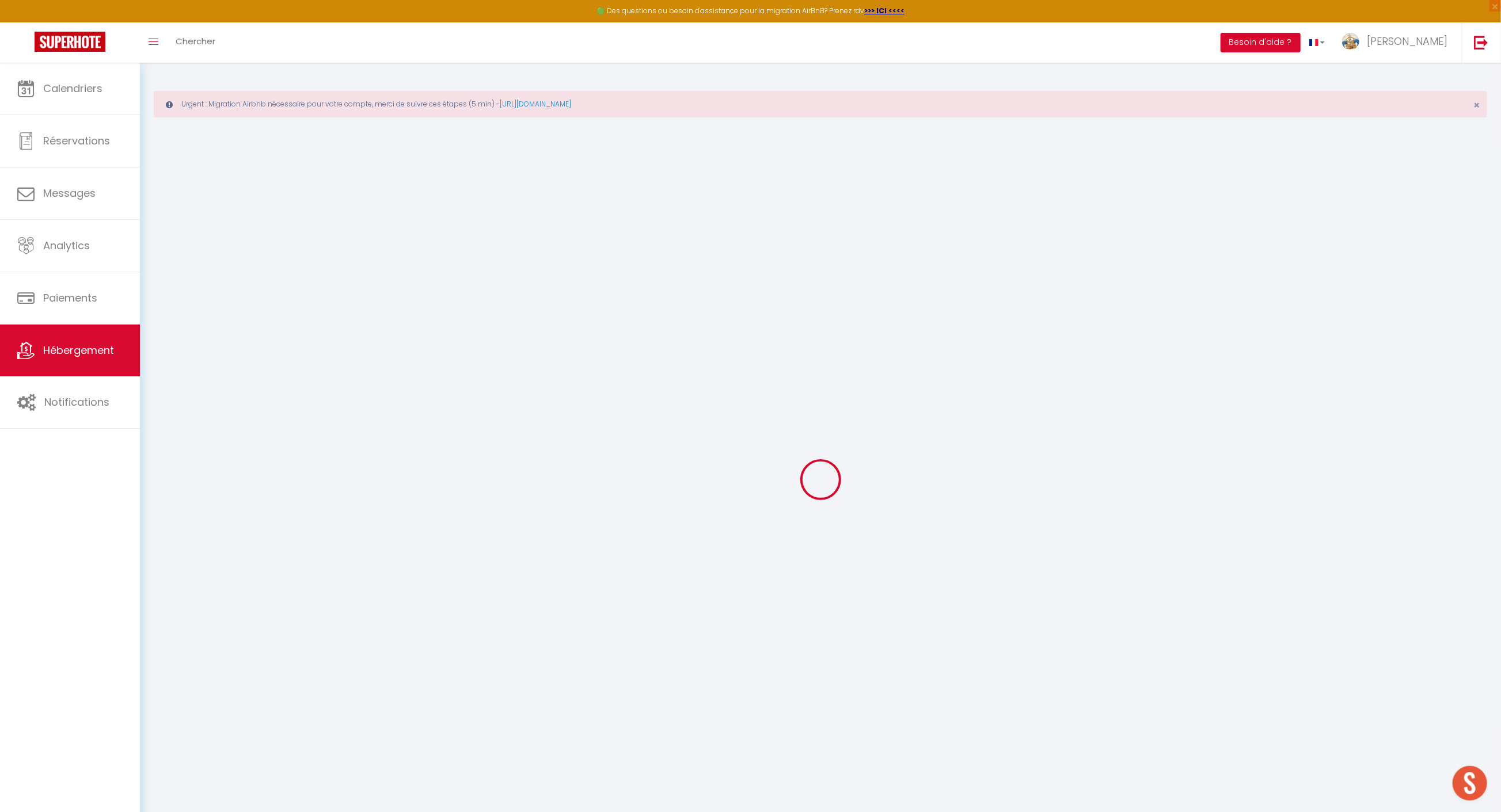
select select "10:00"
select select "15"
select select
checkbox input "false"
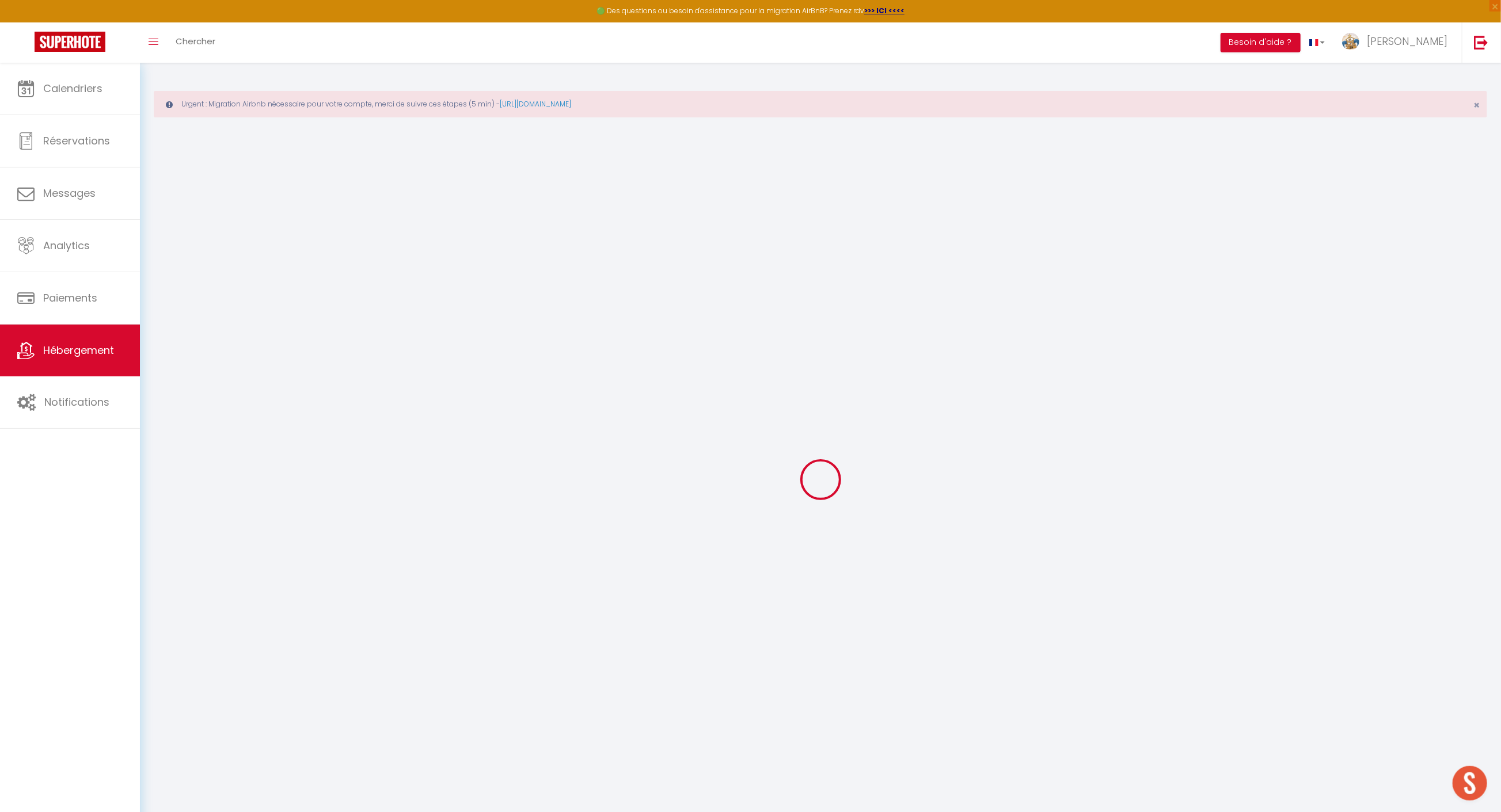
checkbox input "false"
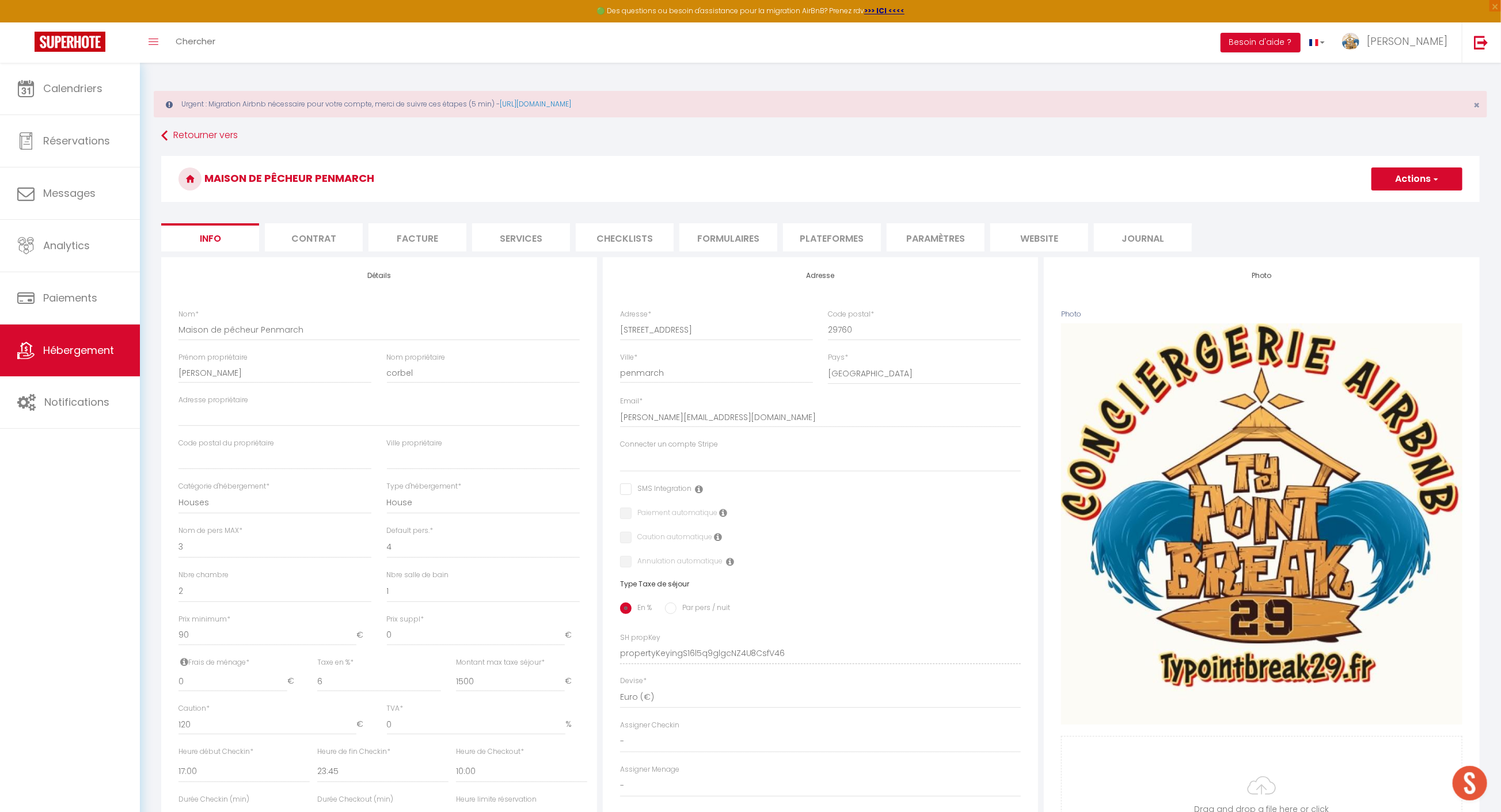
select select
checkbox input "false"
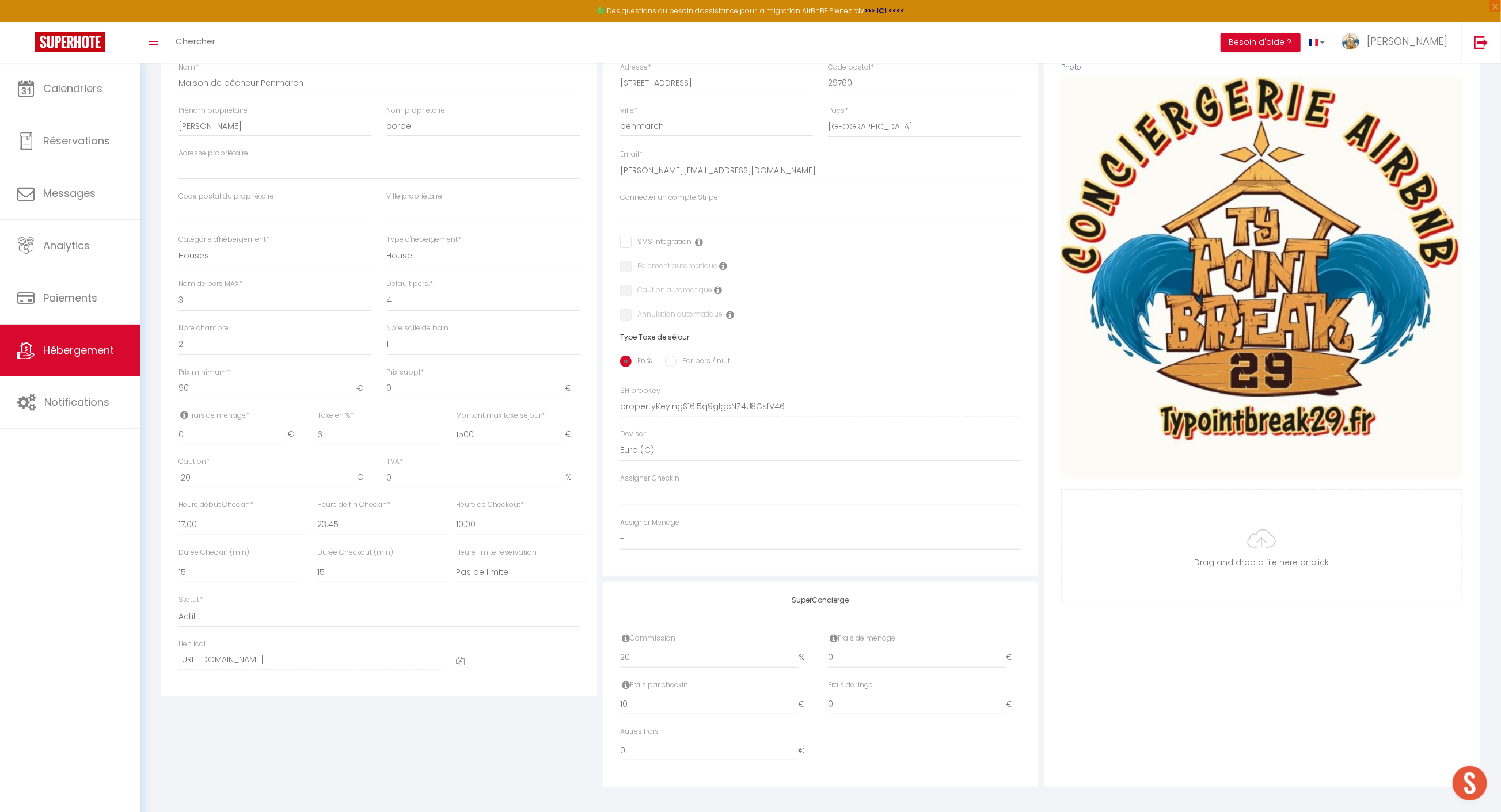
scroll to position [250, 0]
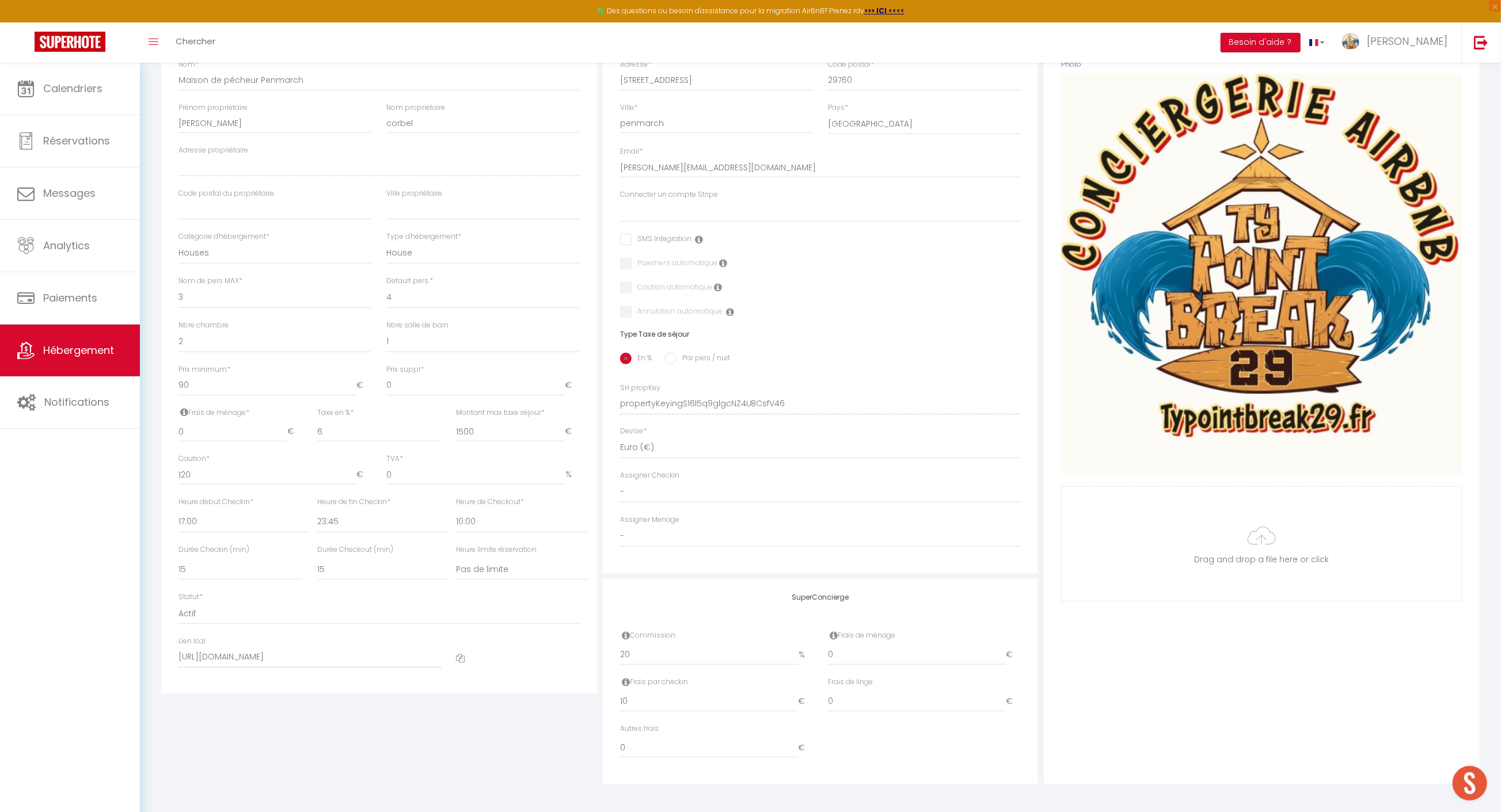
select select
checkbox input "false"
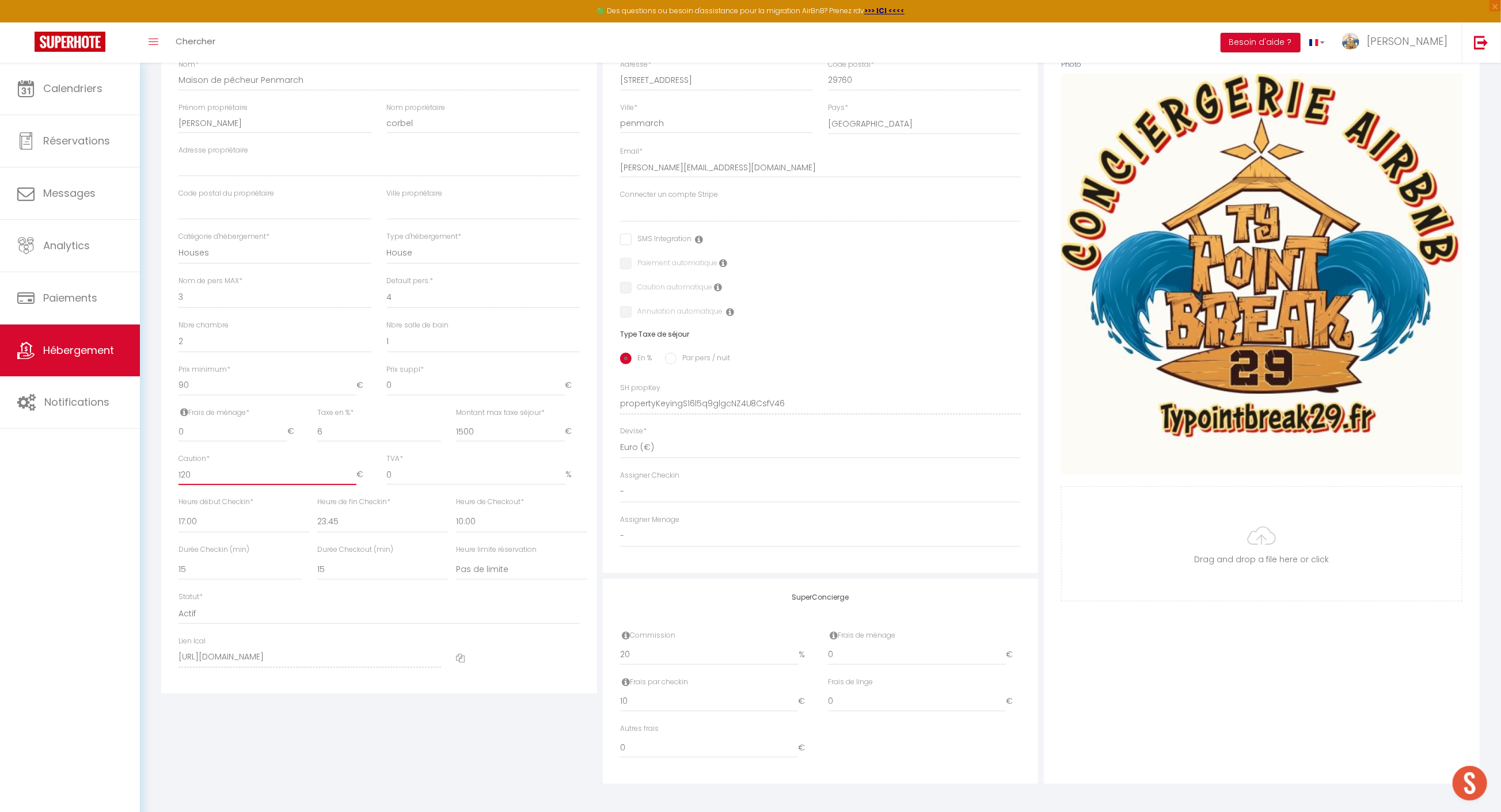
drag, startPoint x: 208, startPoint y: 468, endPoint x: 171, endPoint y: 477, distance: 38.1
click at [176, 474] on div "Caution * 120 €" at bounding box center [274, 475] width 208 height 43
type input "1"
select select
checkbox input "false"
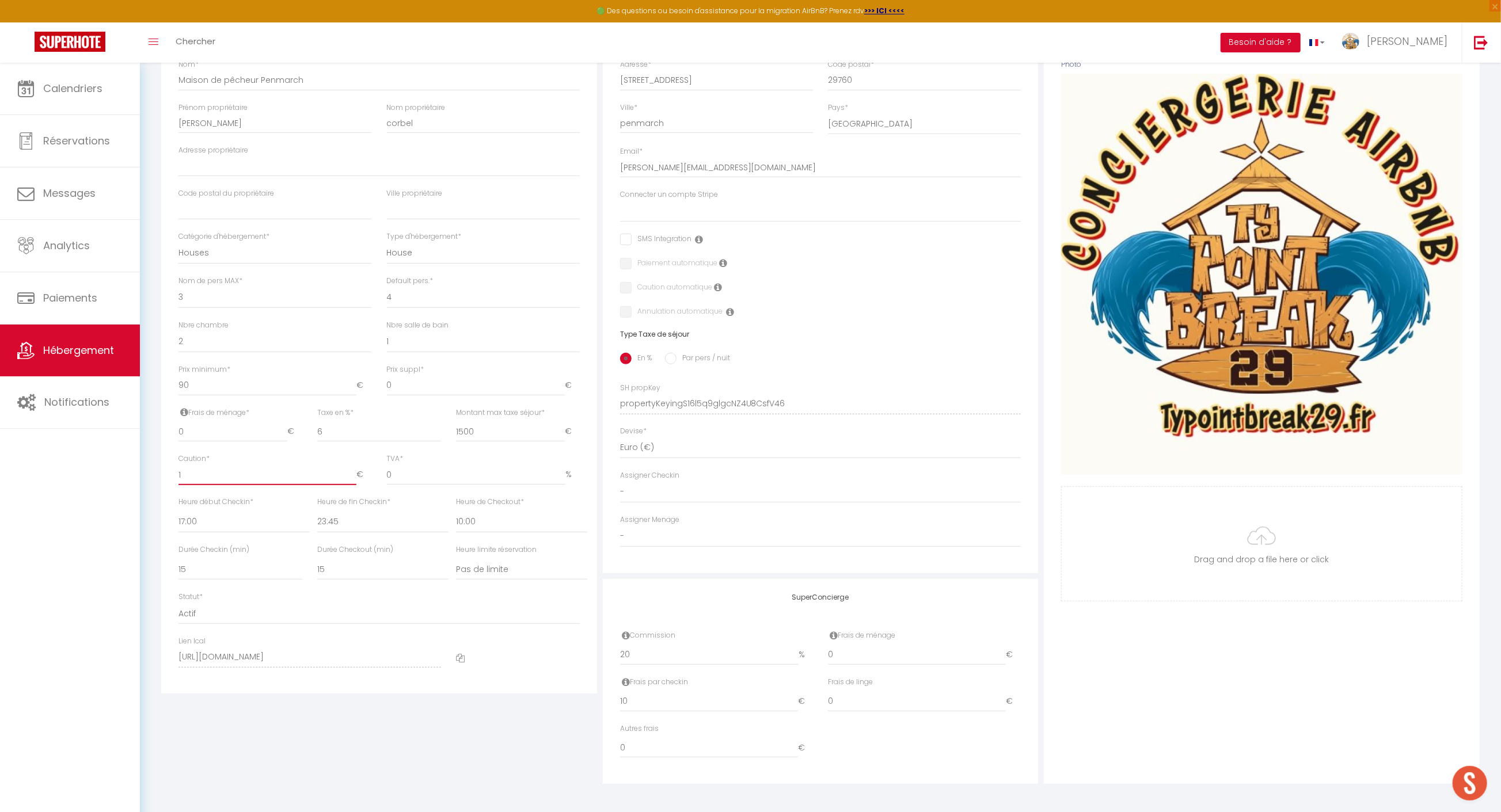
checkbox input "false"
type input "10"
select select
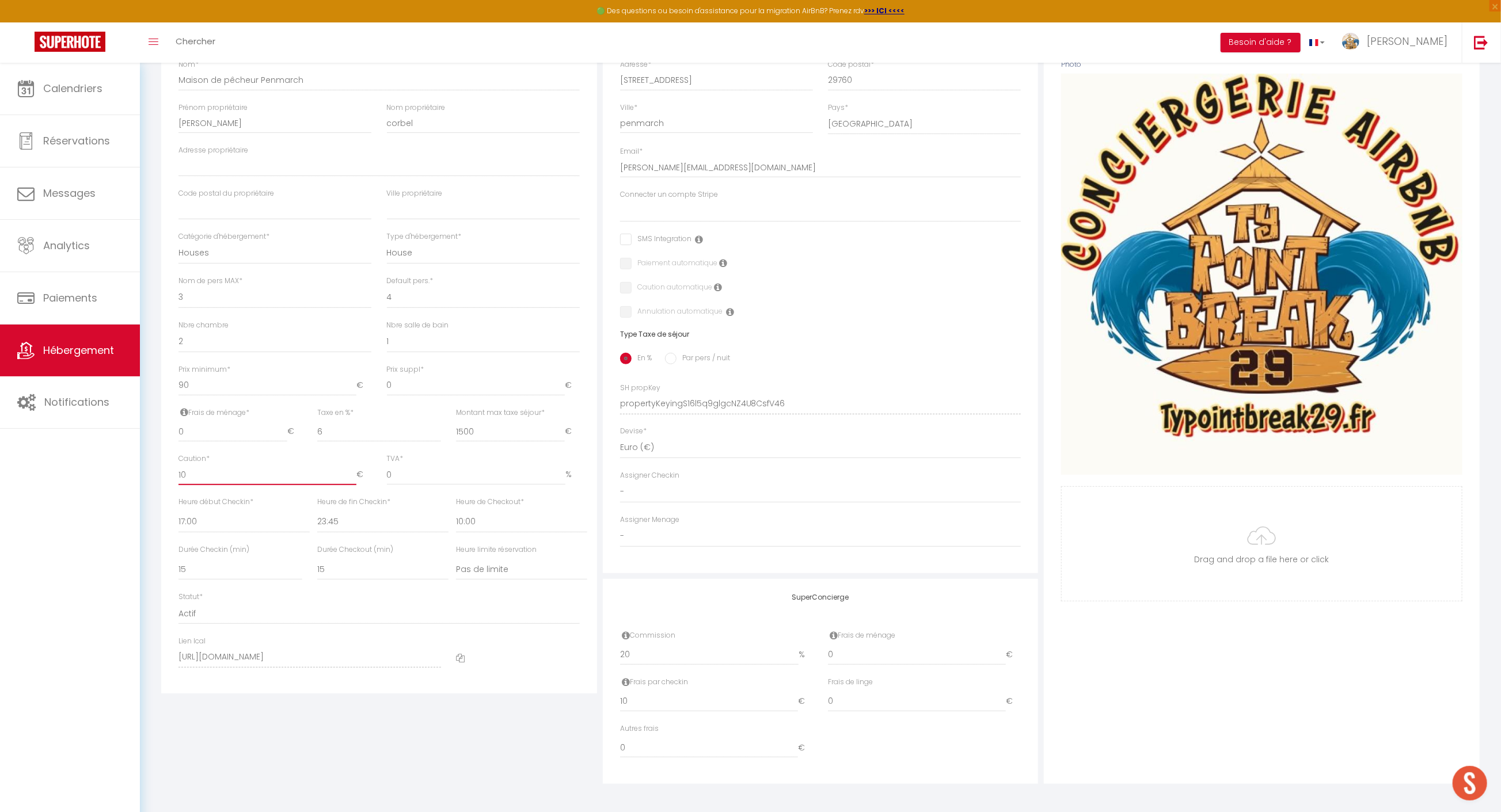
checkbox input "false"
type input "100"
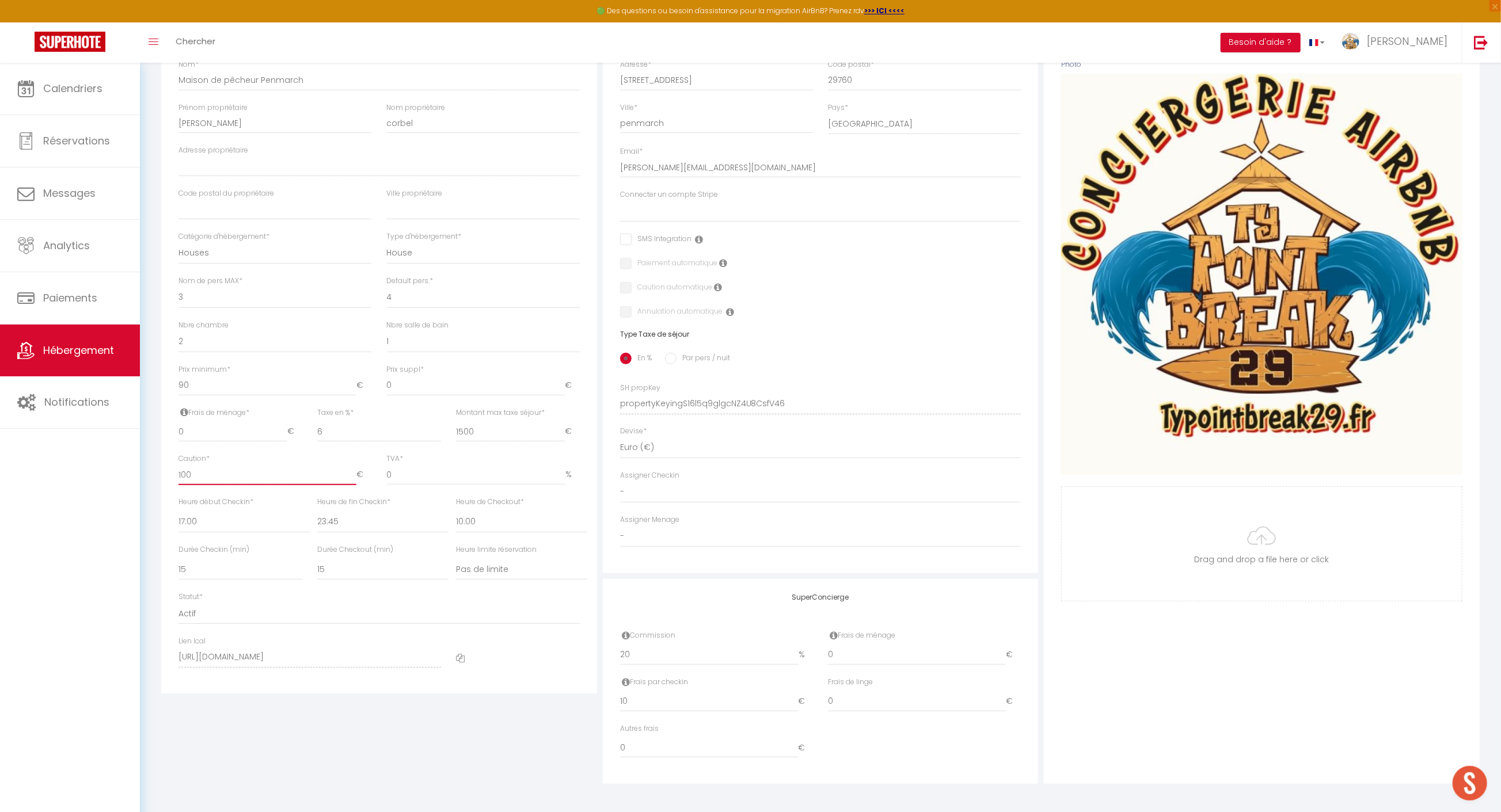
select select
checkbox input "false"
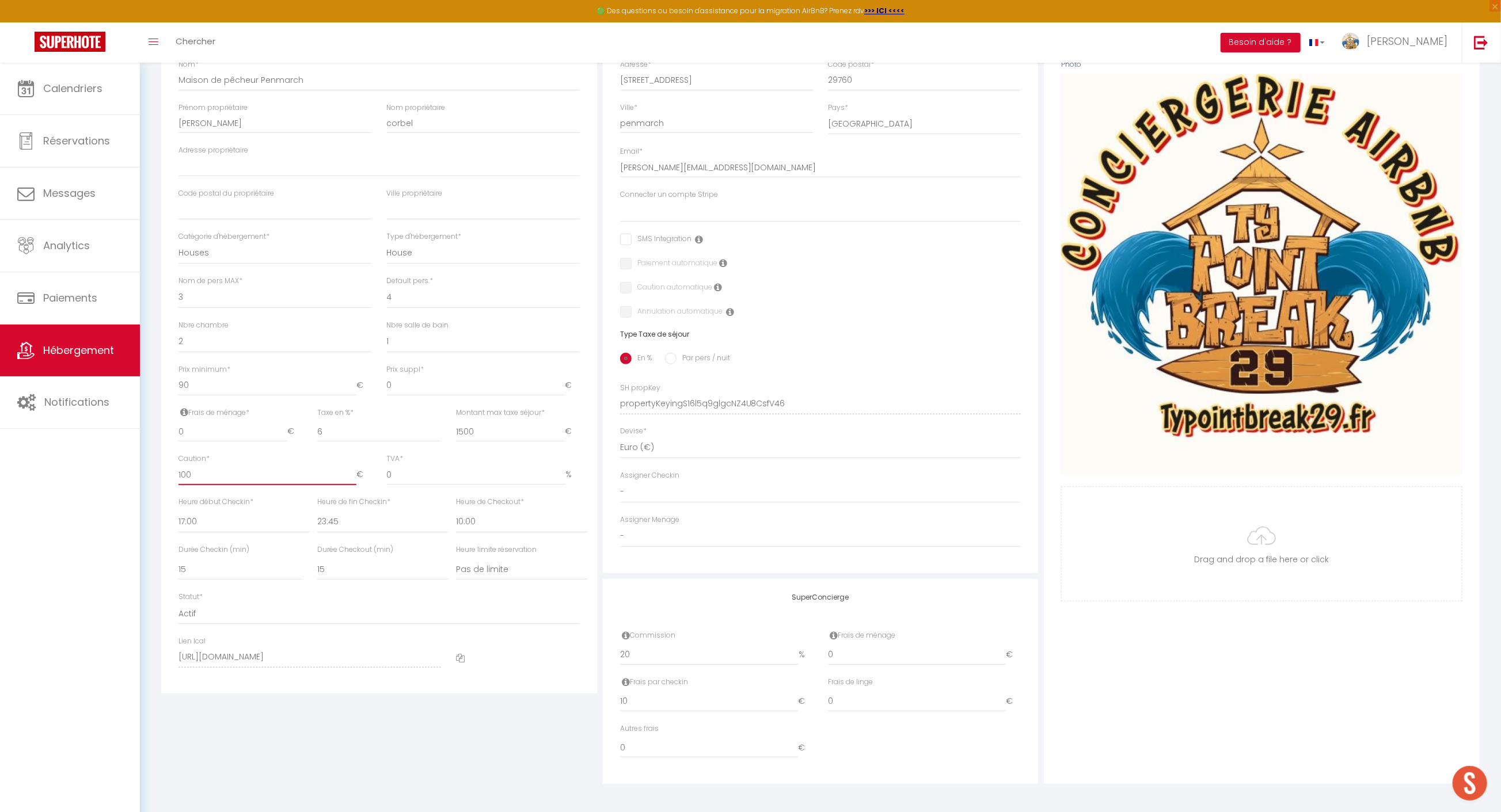
type input "100"
drag, startPoint x: 209, startPoint y: 432, endPoint x: 153, endPoint y: 436, distance: 56.1
click at [154, 435] on div "Retourner vers Maison de pêcheur Penmarch Actions Enregistrer Dupliquer Supprim…" at bounding box center [820, 330] width 1334 height 908
type input "12"
select select
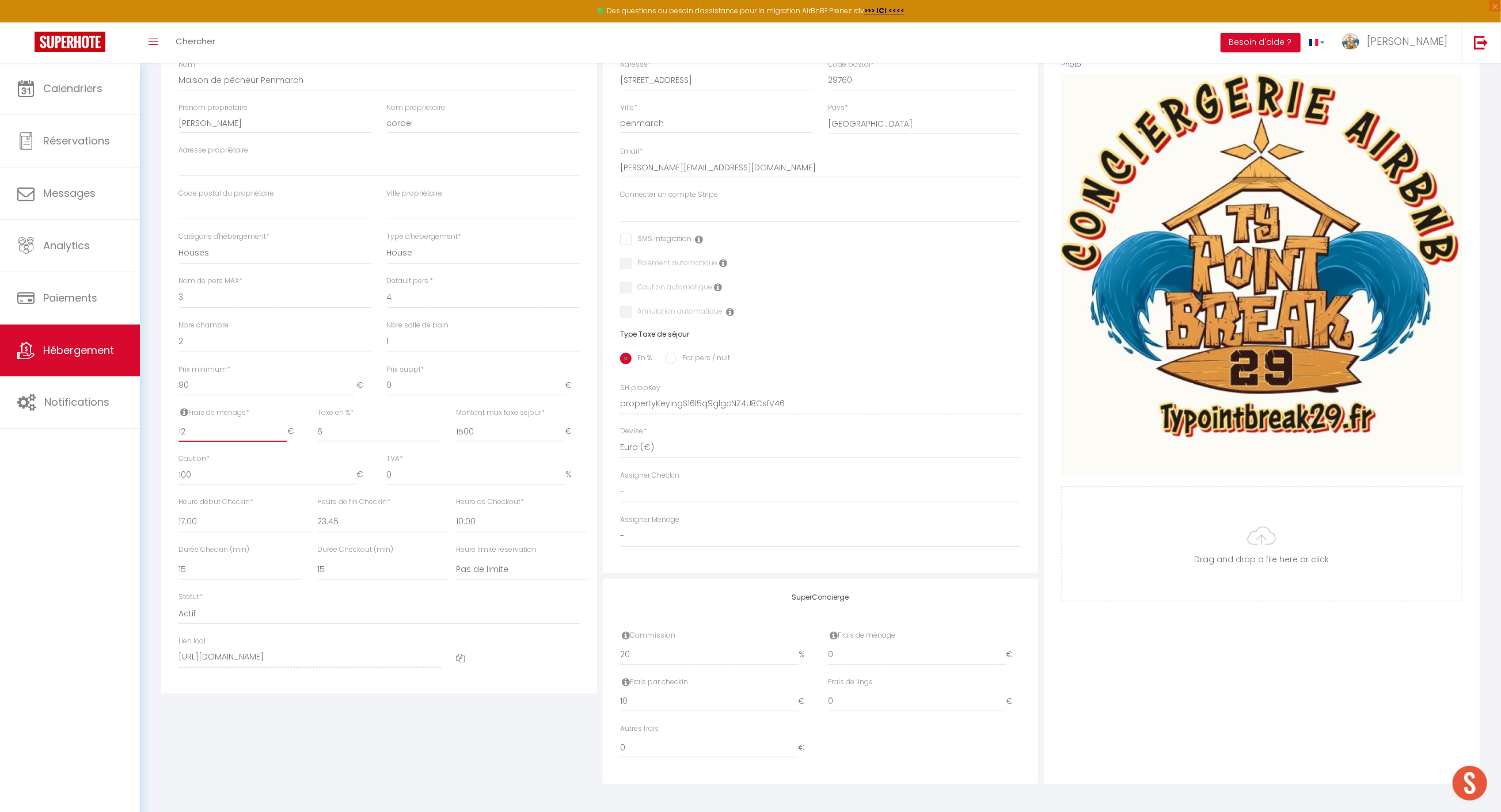
checkbox input "false"
type input "120"
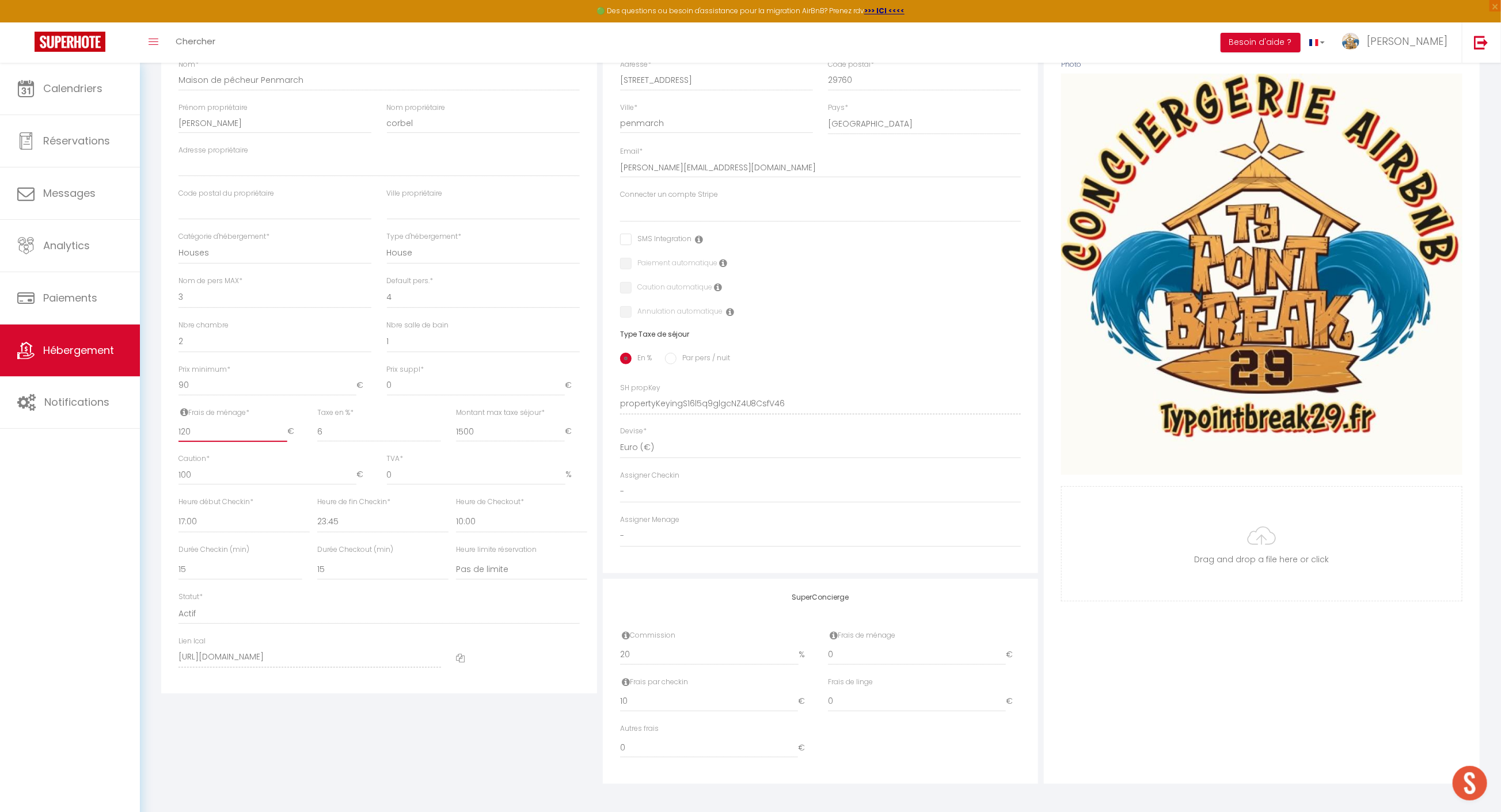
select select
checkbox input "false"
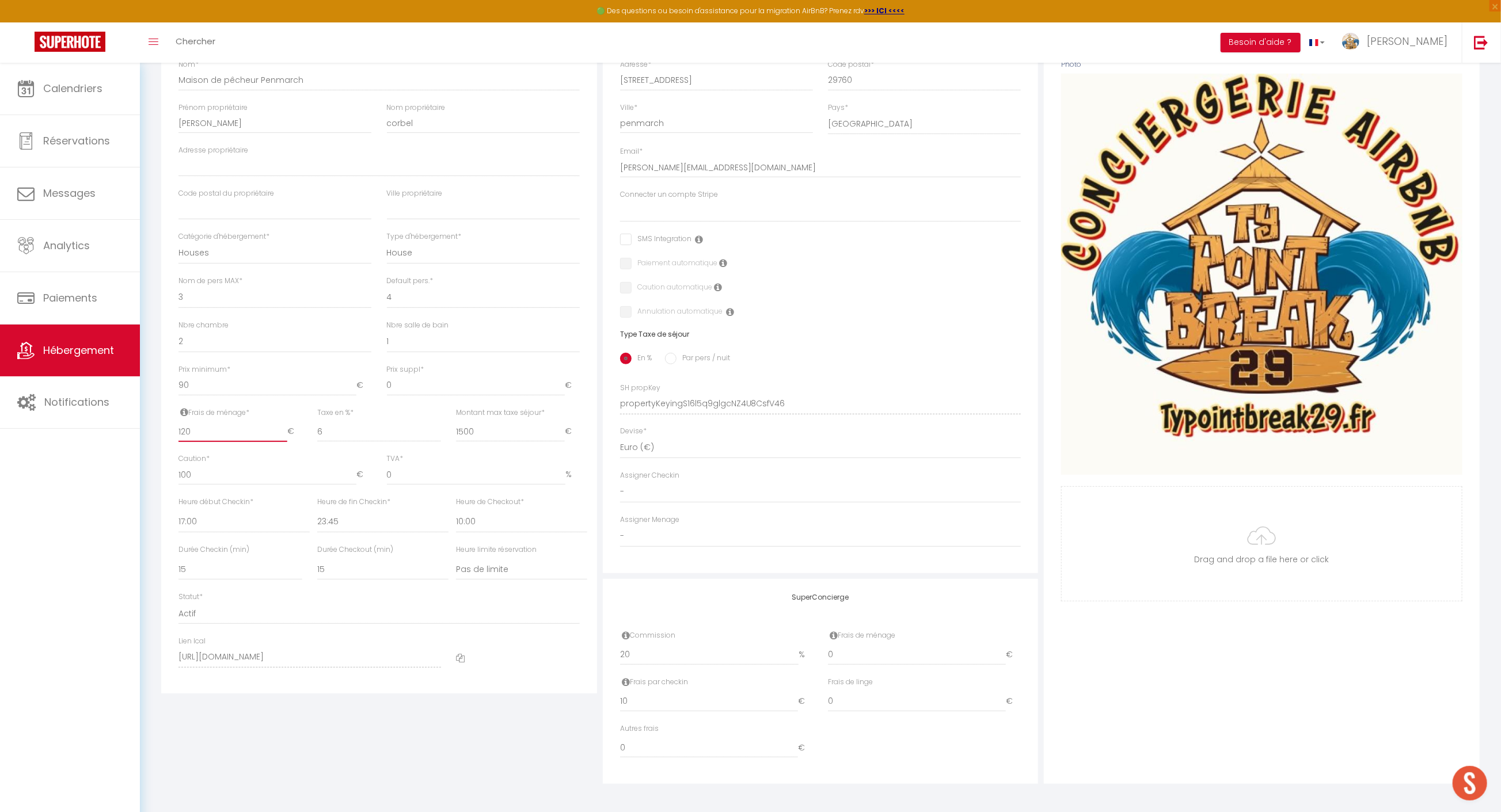
type input "120"
drag, startPoint x: 353, startPoint y: 442, endPoint x: 349, endPoint y: 435, distance: 8.1
click at [350, 438] on div "Taxe en % * 6" at bounding box center [379, 430] width 139 height 46
drag, startPoint x: 349, startPoint y: 430, endPoint x: 330, endPoint y: 431, distance: 19.0
click at [334, 431] on input "6" at bounding box center [380, 431] width 124 height 21
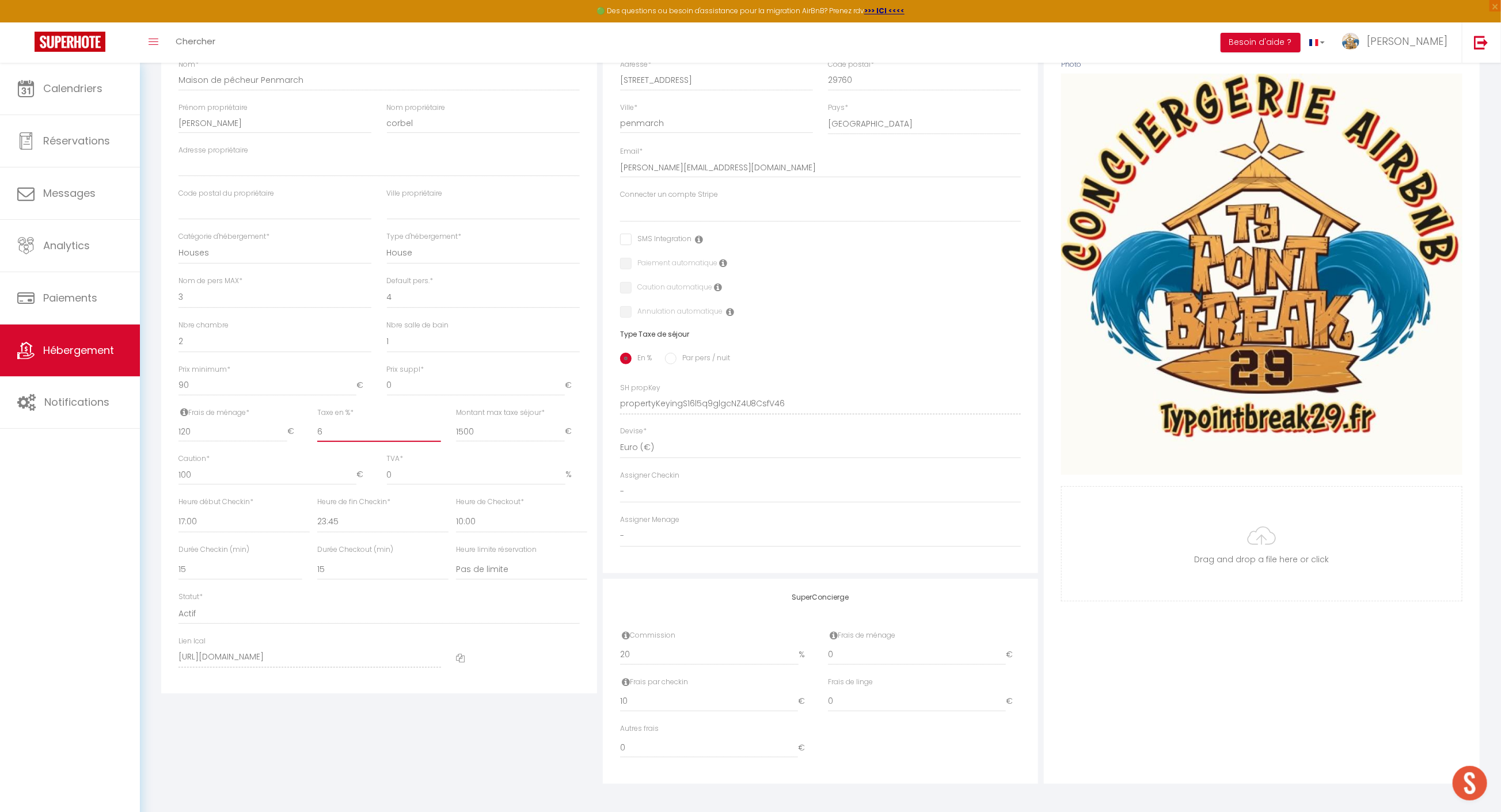
drag, startPoint x: 334, startPoint y: 431, endPoint x: 288, endPoint y: 435, distance: 46.2
click at [288, 434] on div "Frais de ménage * 120 € Taxe de séjour * 0 € Taxe en % * 6 Montant max taxe séj…" at bounding box center [379, 430] width 416 height 46
type input "5"
select select
checkbox input "false"
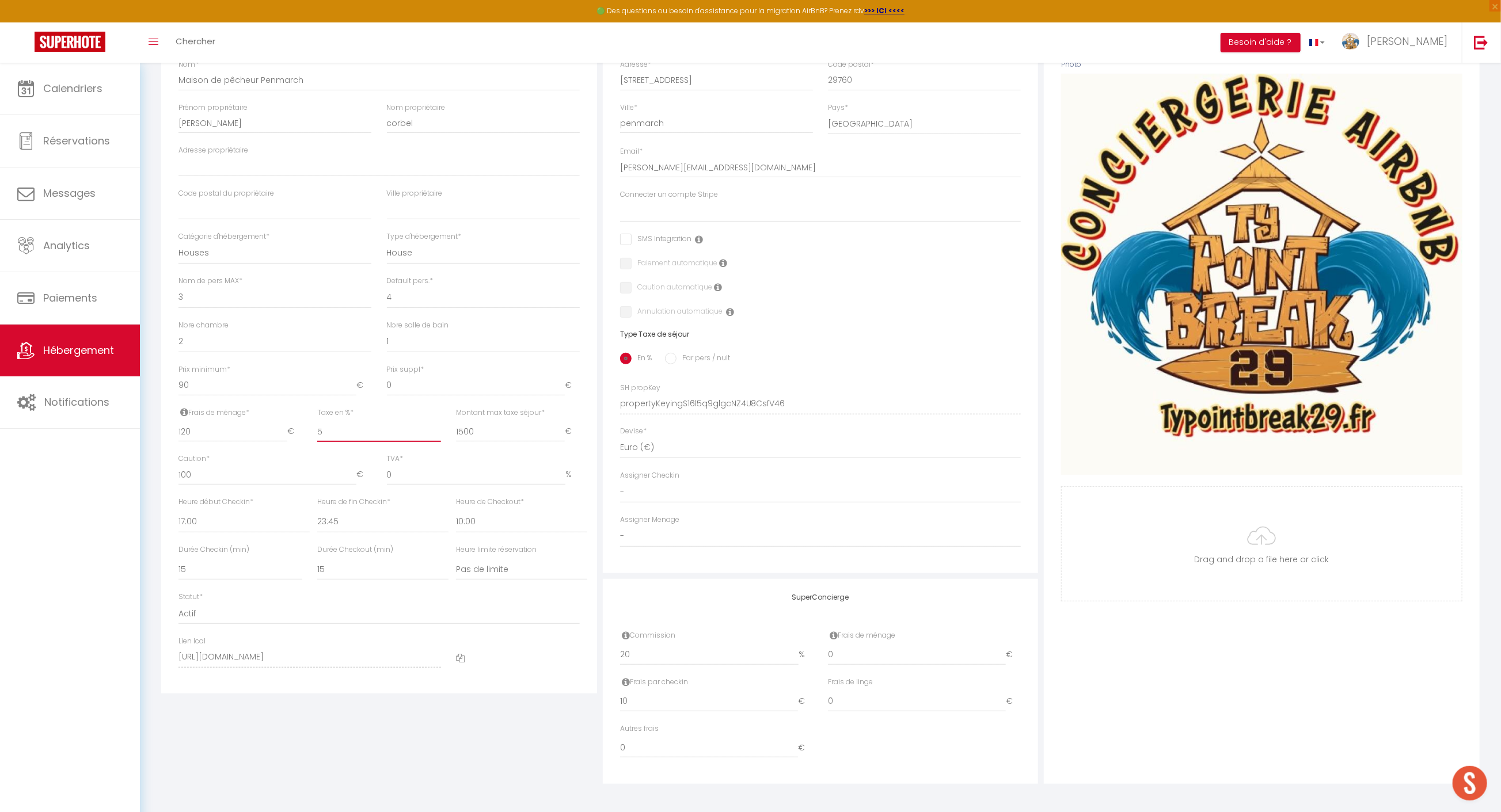
checkbox input "false"
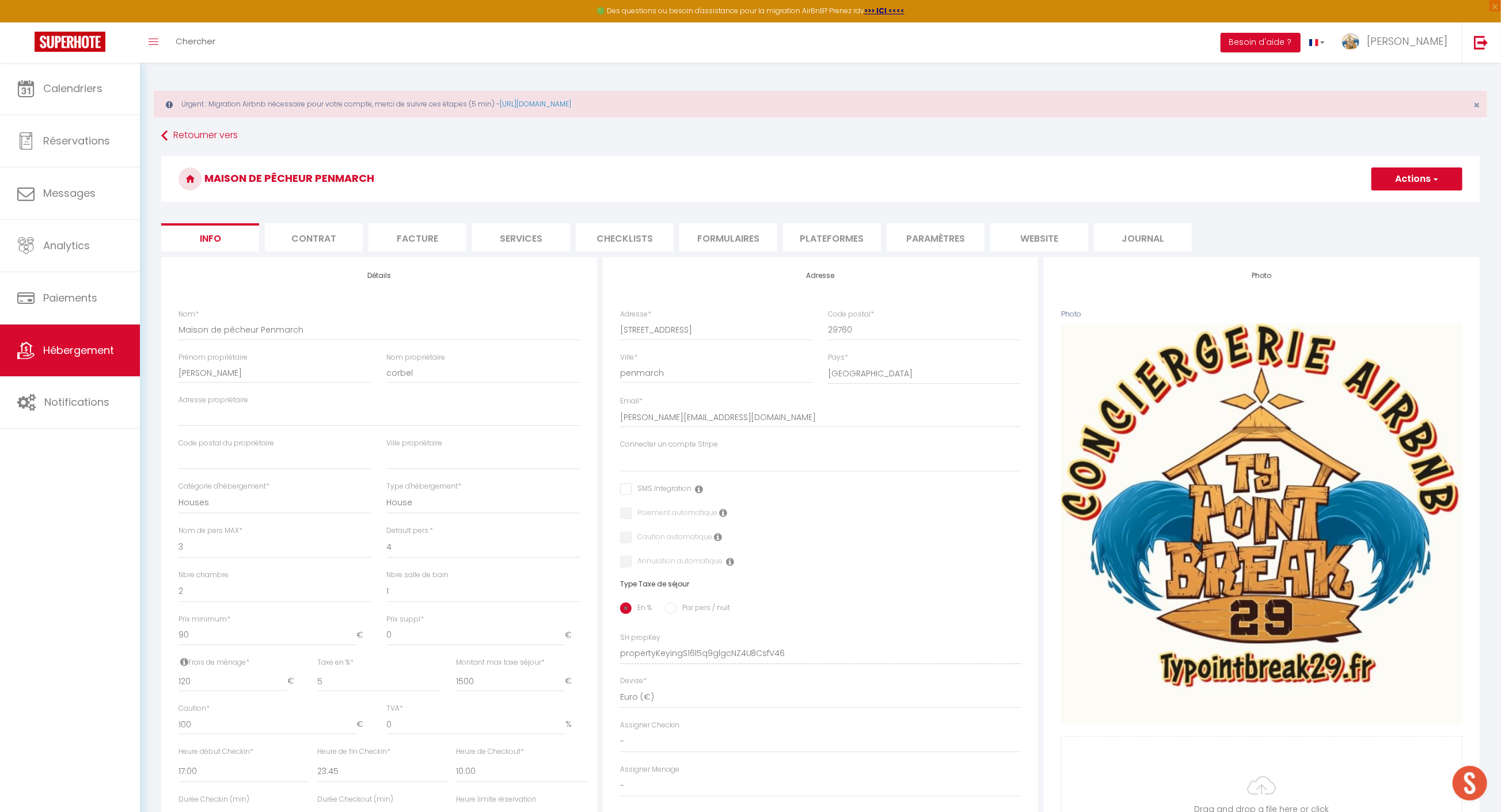
click at [1392, 190] on h3 "Maison de pêcheur Penmarch" at bounding box center [820, 179] width 1318 height 46
click at [1398, 182] on button "Actions" at bounding box center [1416, 178] width 90 height 23
click at [1380, 203] on input "Enregistrer" at bounding box center [1371, 204] width 42 height 12
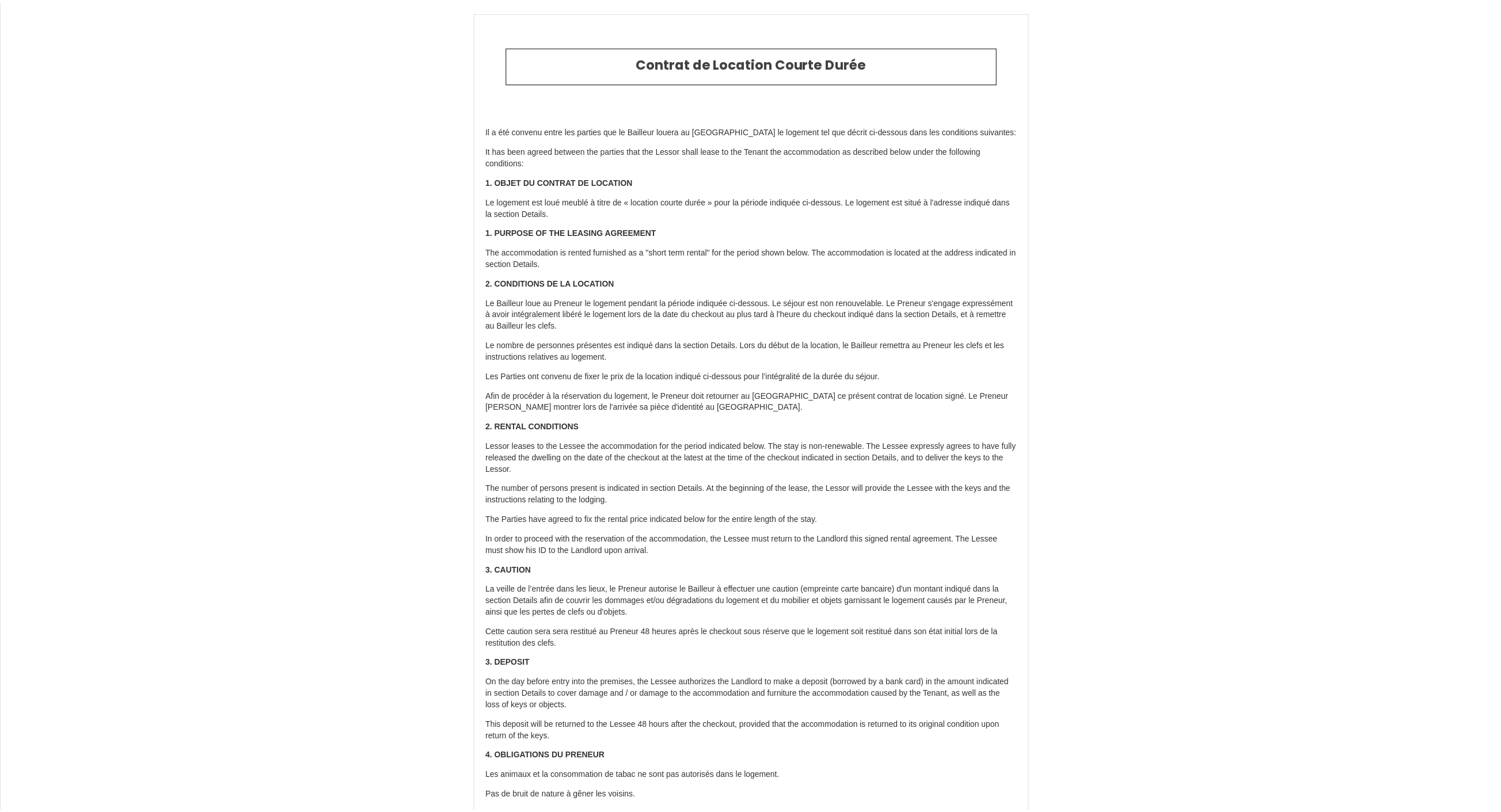
scroll to position [1920, 0]
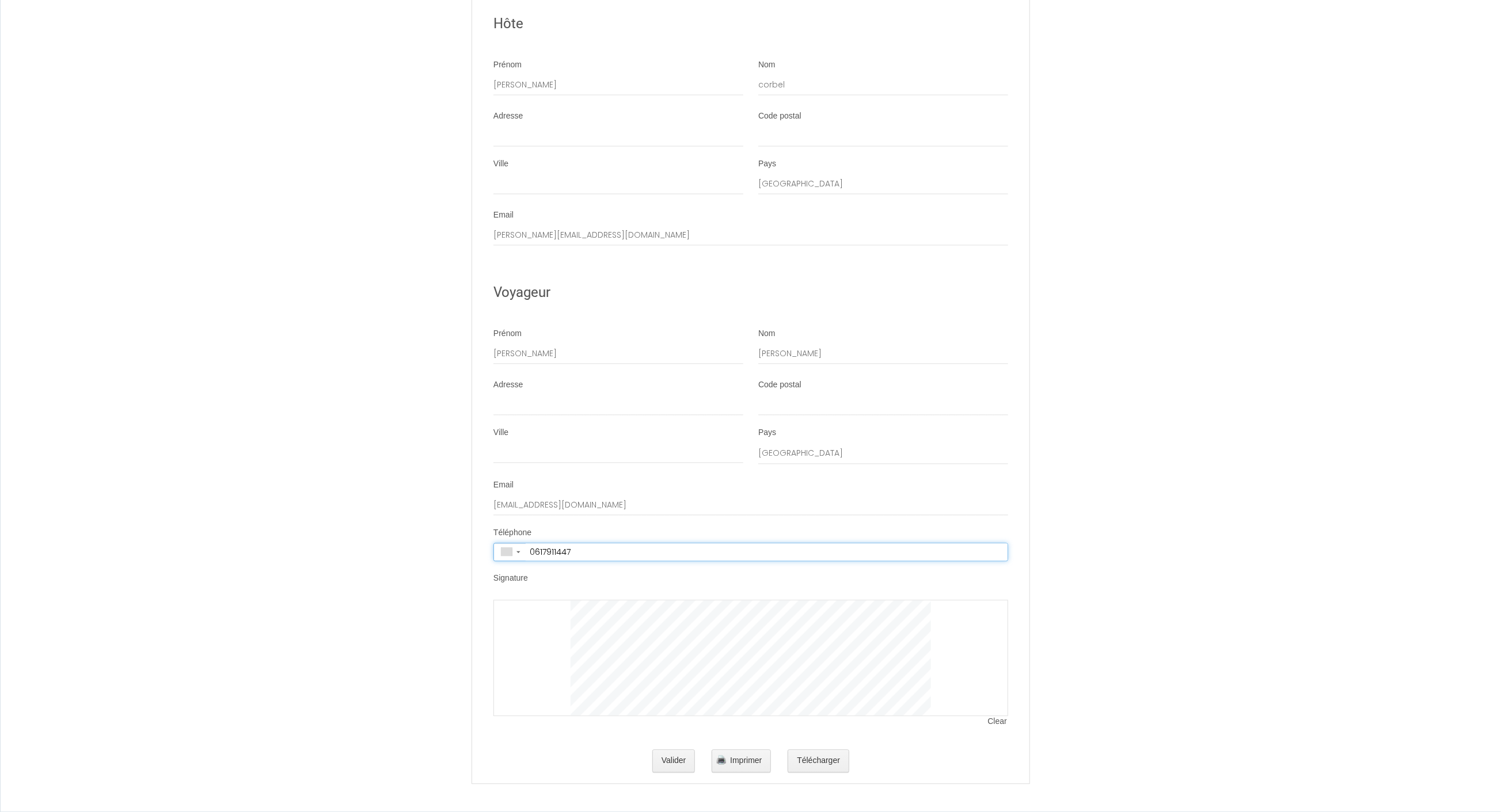
type input "+33 6 17 91 14 47"
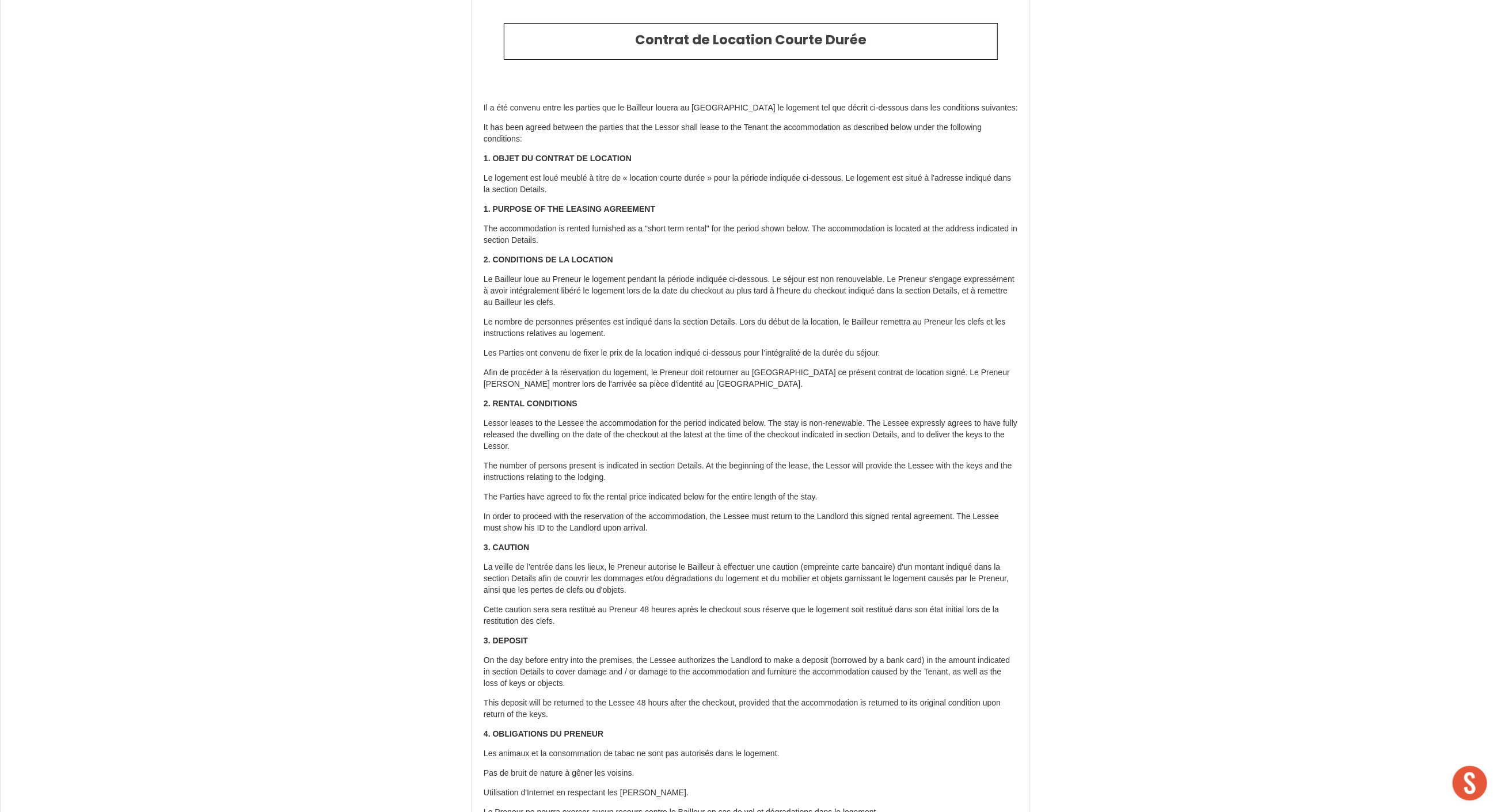
scroll to position [0, 0]
